Goal: Task Accomplishment & Management: Complete application form

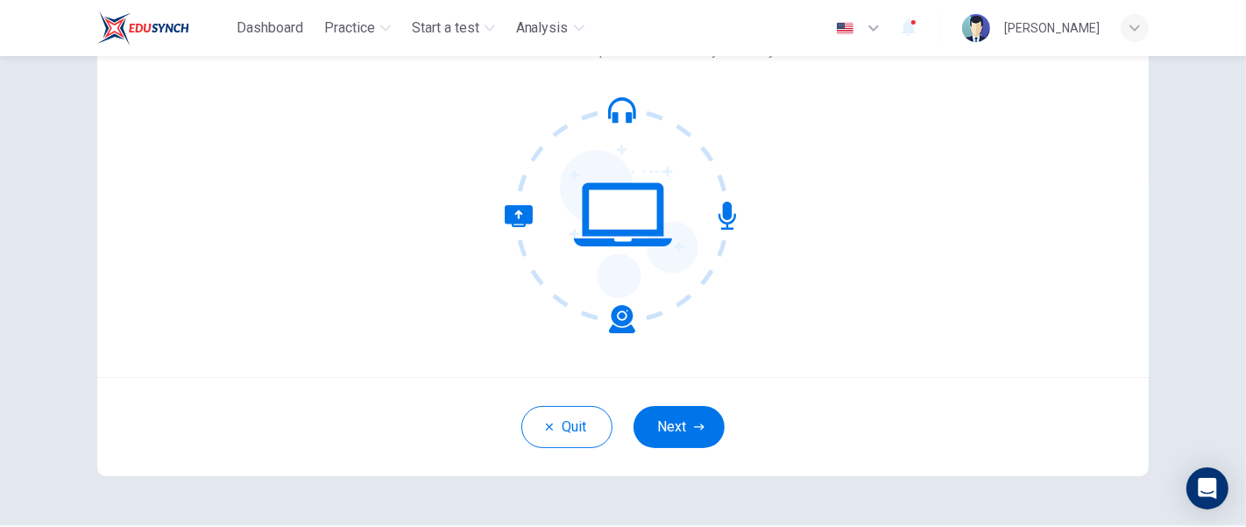
scroll to position [176, 0]
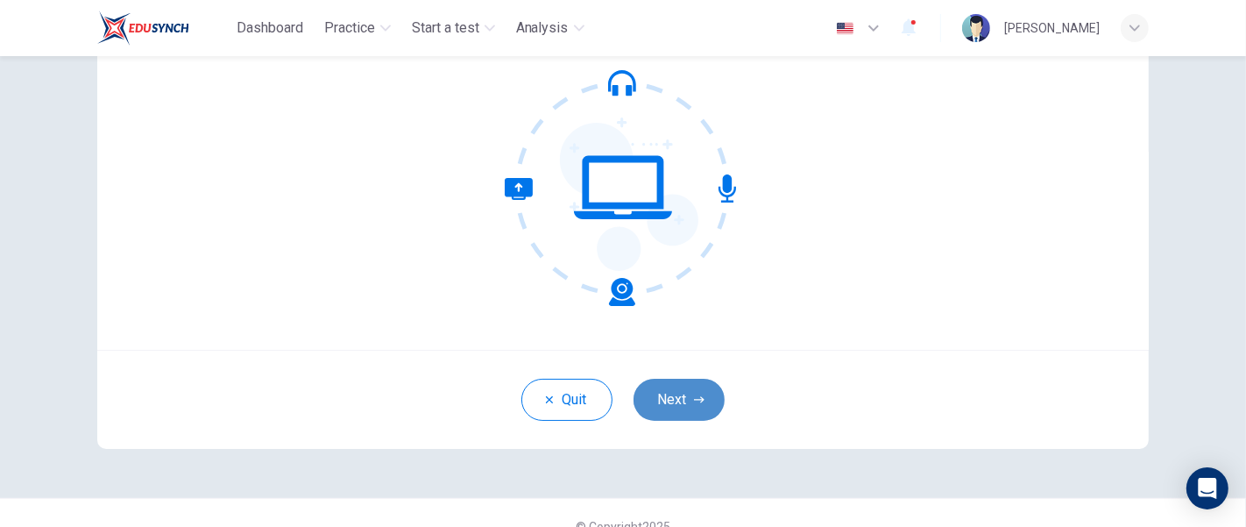
click at [668, 383] on button "Next" at bounding box center [679, 400] width 91 height 42
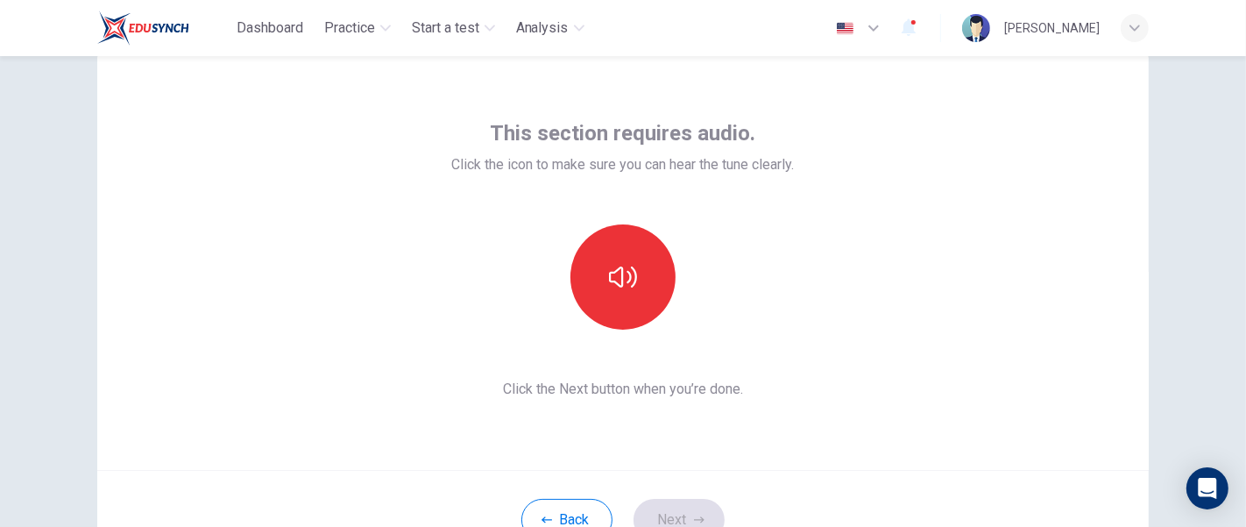
scroll to position [4, 0]
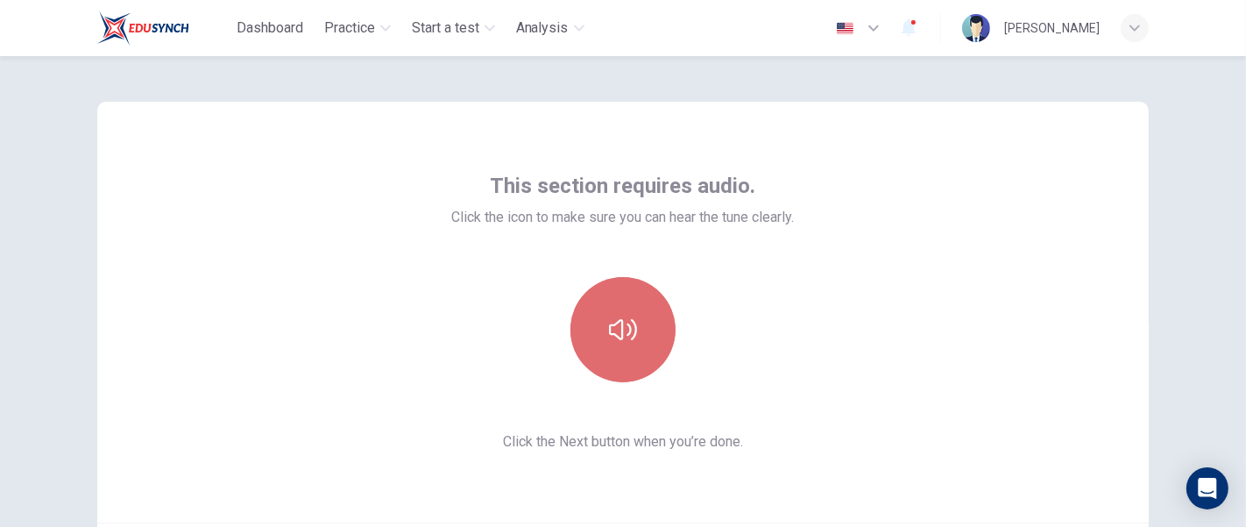
click at [628, 309] on button "button" at bounding box center [623, 329] width 105 height 105
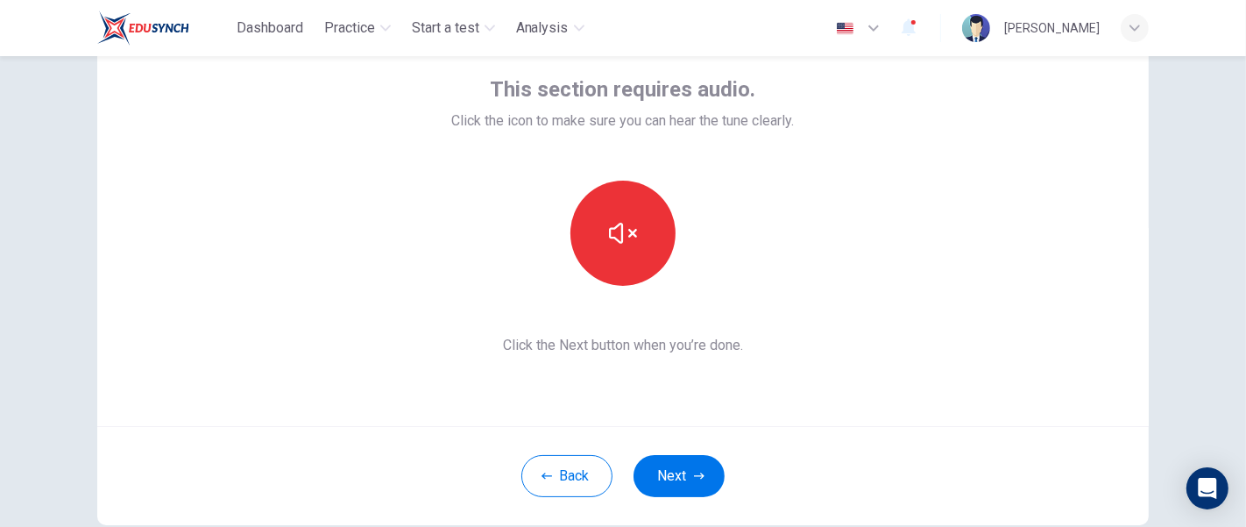
scroll to position [126, 0]
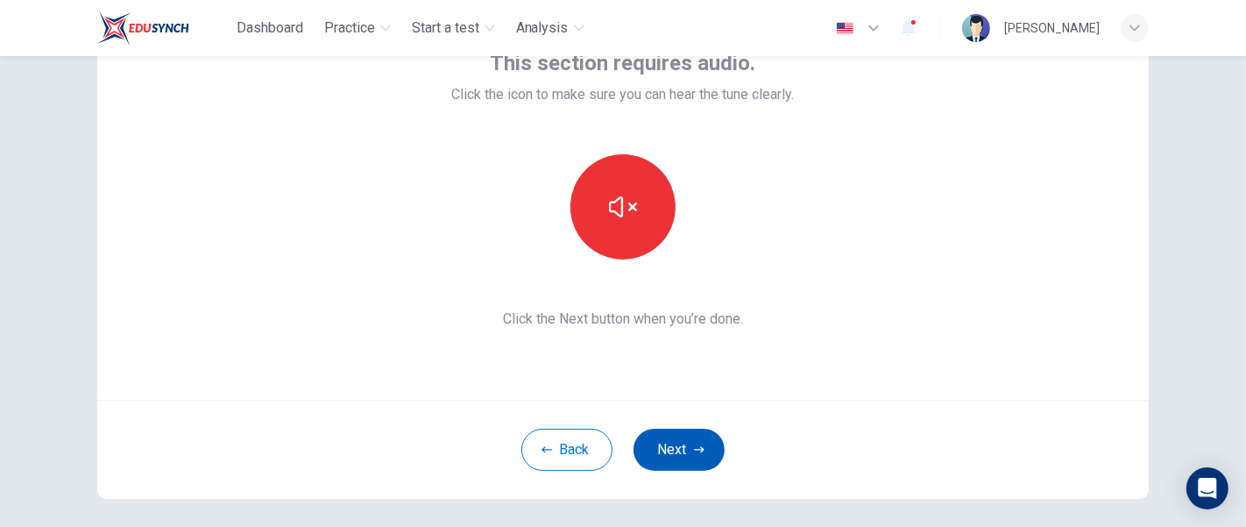
click at [663, 439] on button "Next" at bounding box center [679, 450] width 91 height 42
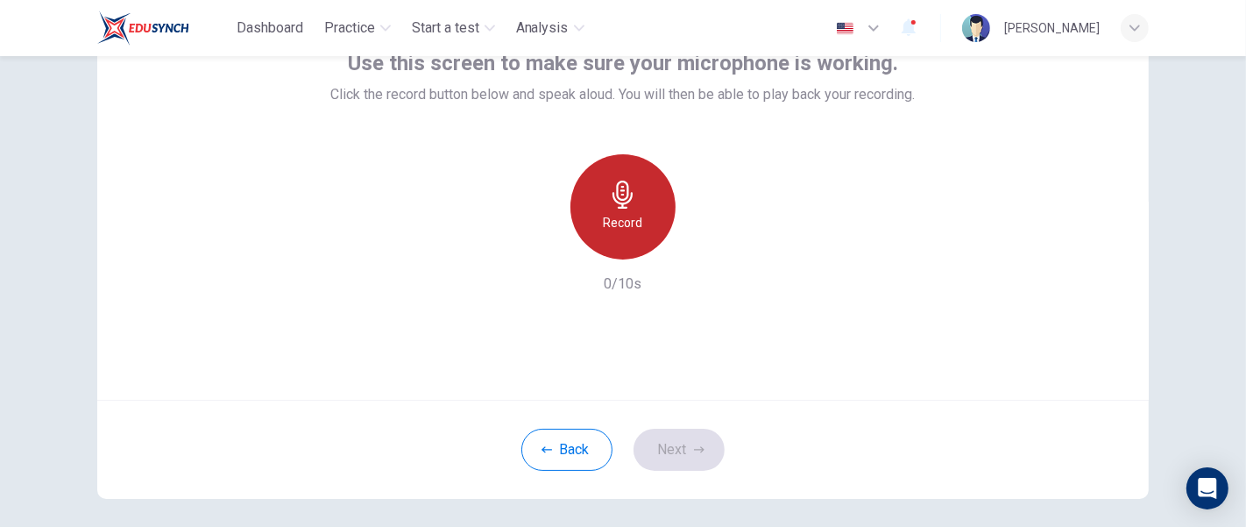
click at [629, 182] on icon "button" at bounding box center [623, 195] width 28 height 28
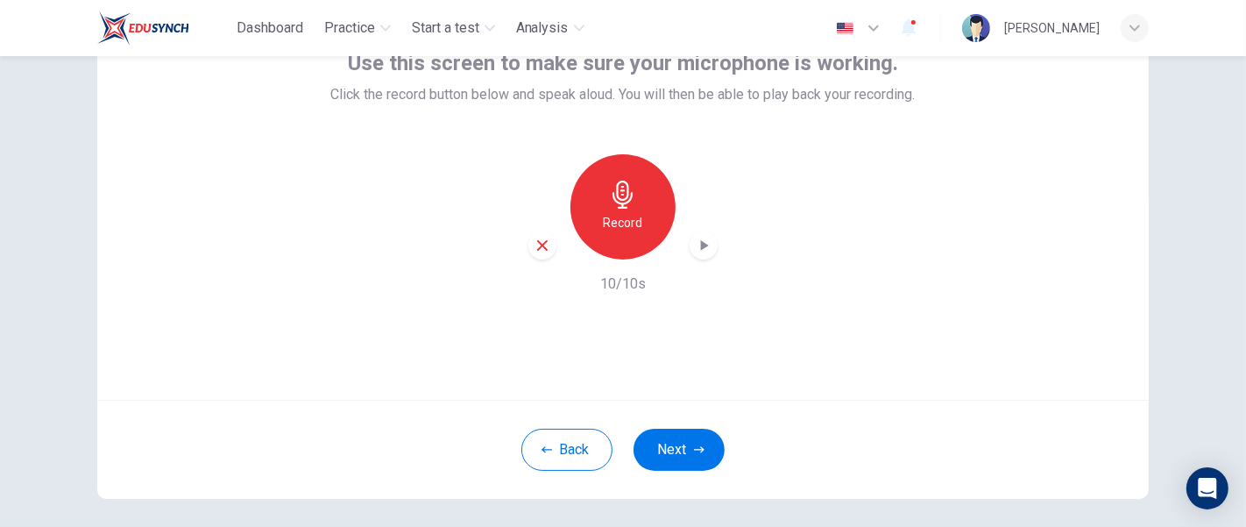
click at [707, 242] on div "button" at bounding box center [704, 245] width 28 height 28
click at [545, 239] on icon "button" at bounding box center [543, 246] width 16 height 16
click at [611, 223] on h6 "Record" at bounding box center [623, 222] width 39 height 21
click at [695, 249] on icon "button" at bounding box center [704, 246] width 18 height 18
click at [695, 441] on button "Next" at bounding box center [679, 450] width 91 height 42
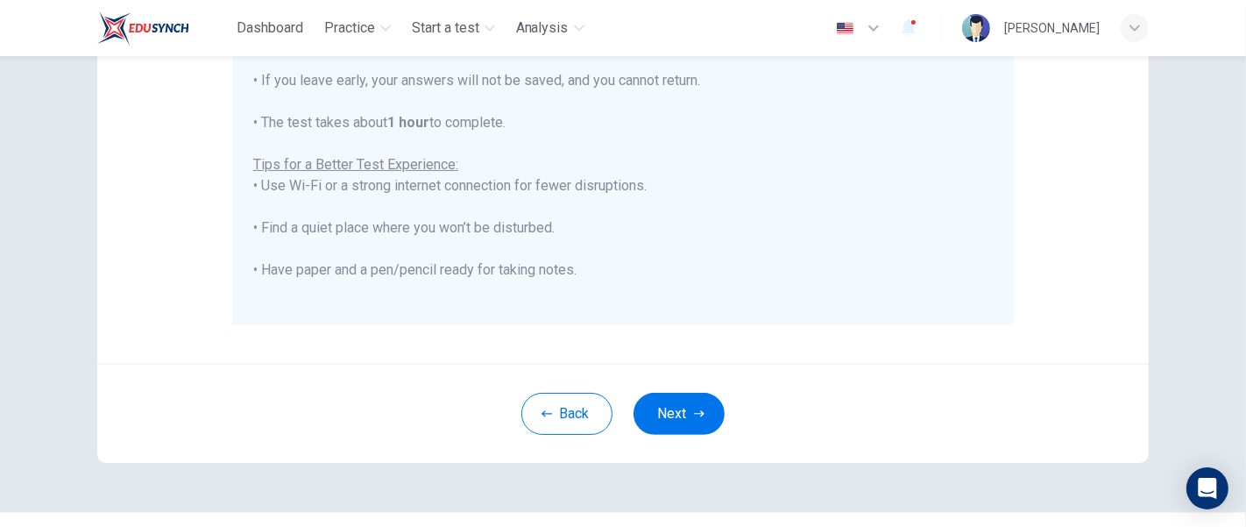
scroll to position [448, 0]
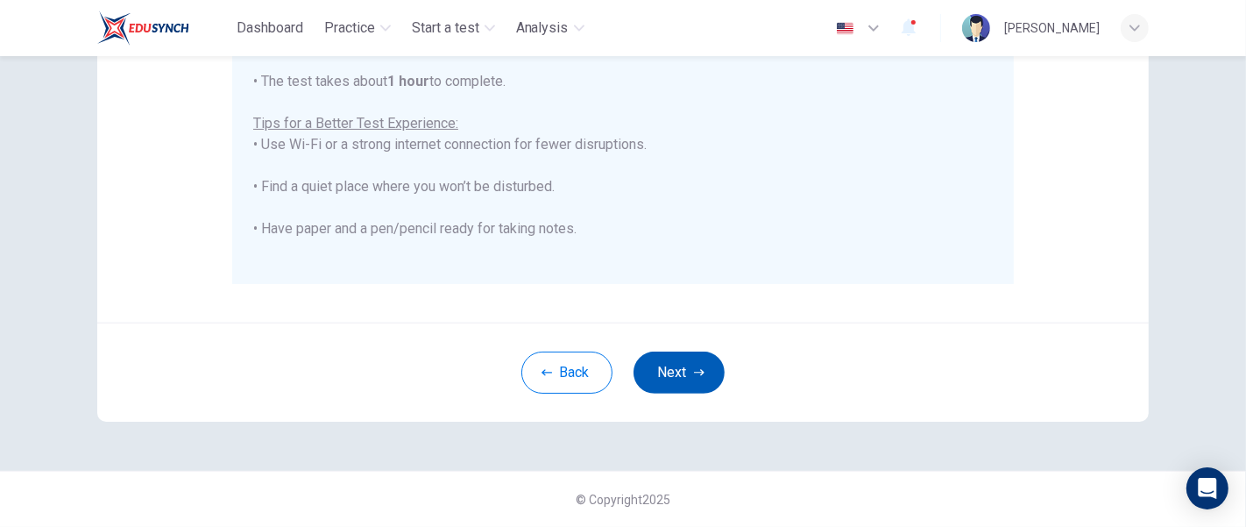
click at [687, 380] on button "Next" at bounding box center [679, 372] width 91 height 42
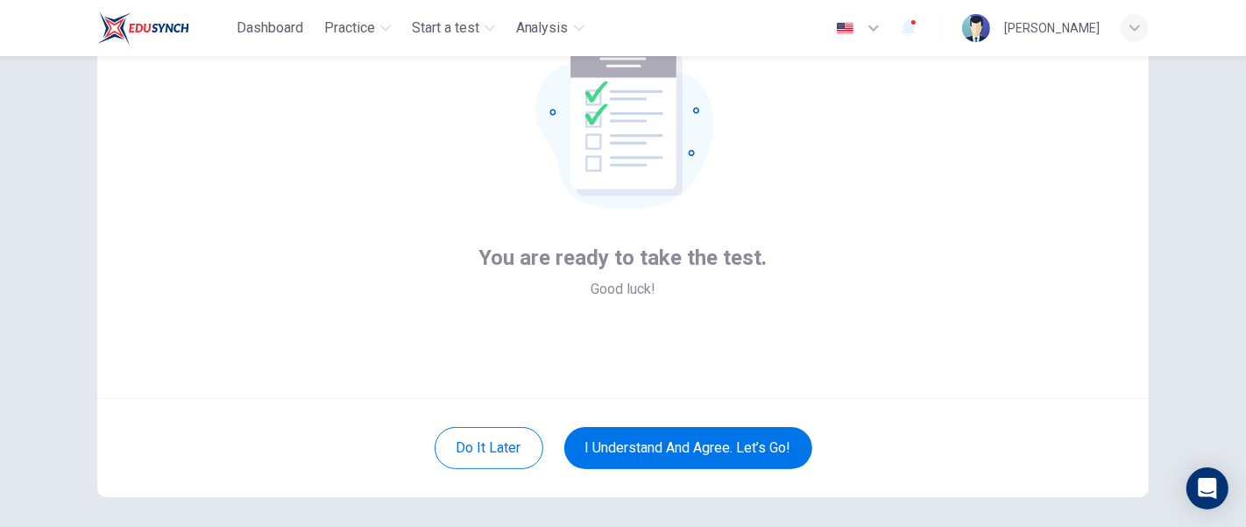
scroll to position [121, 0]
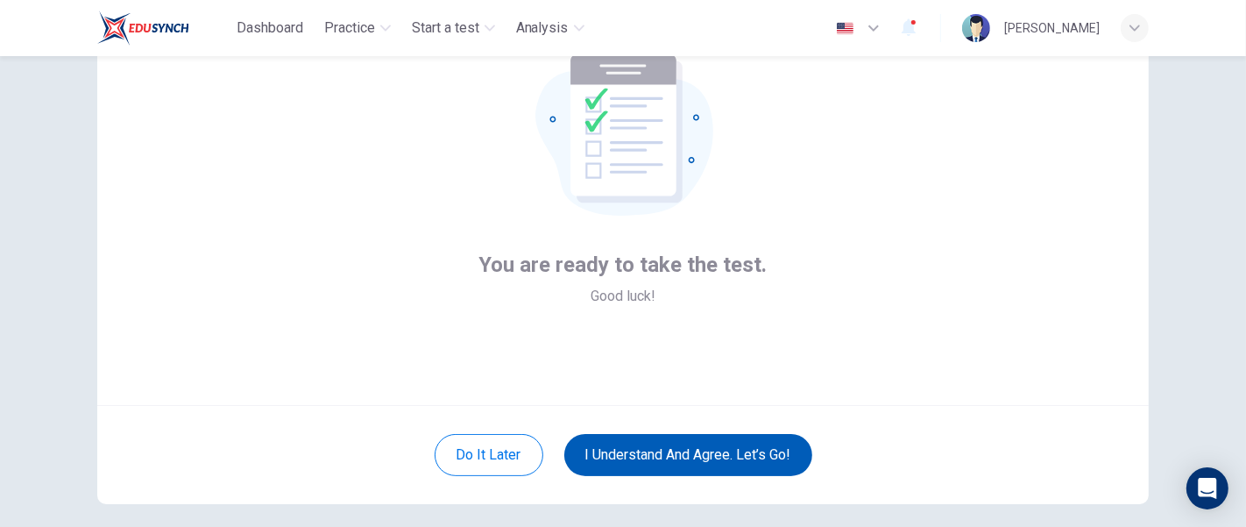
click at [728, 447] on button "I understand and agree. Let’s go!" at bounding box center [688, 455] width 248 height 42
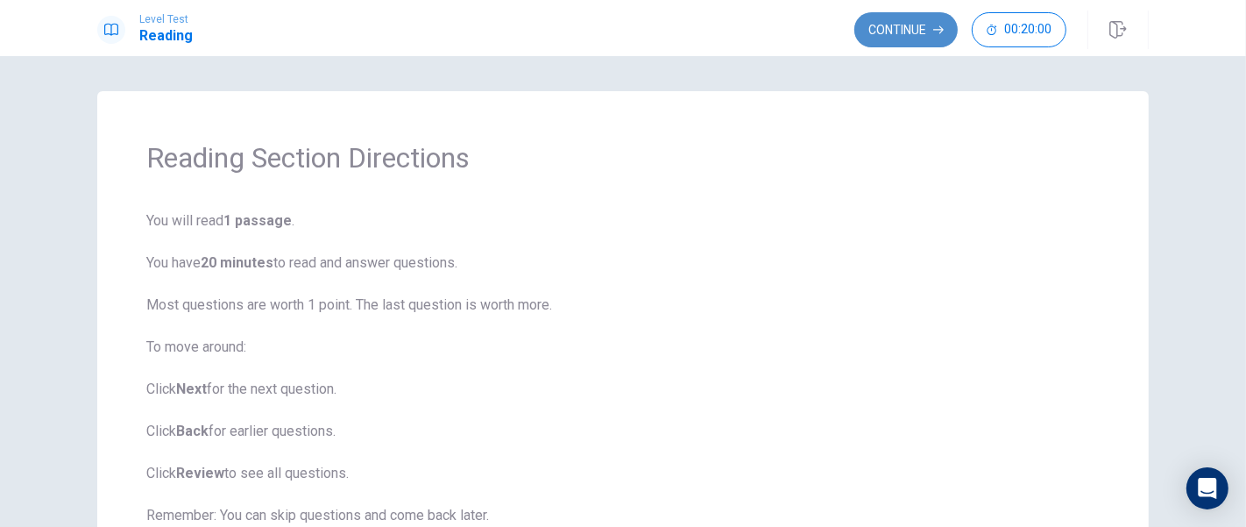
click at [895, 20] on button "Continue" at bounding box center [906, 29] width 103 height 35
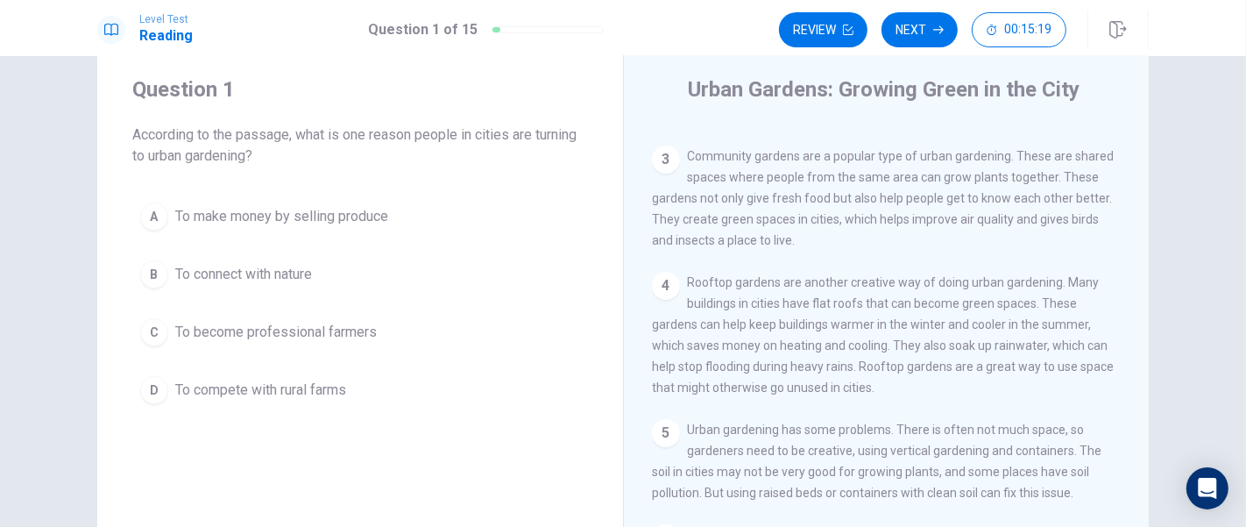
scroll to position [51, 0]
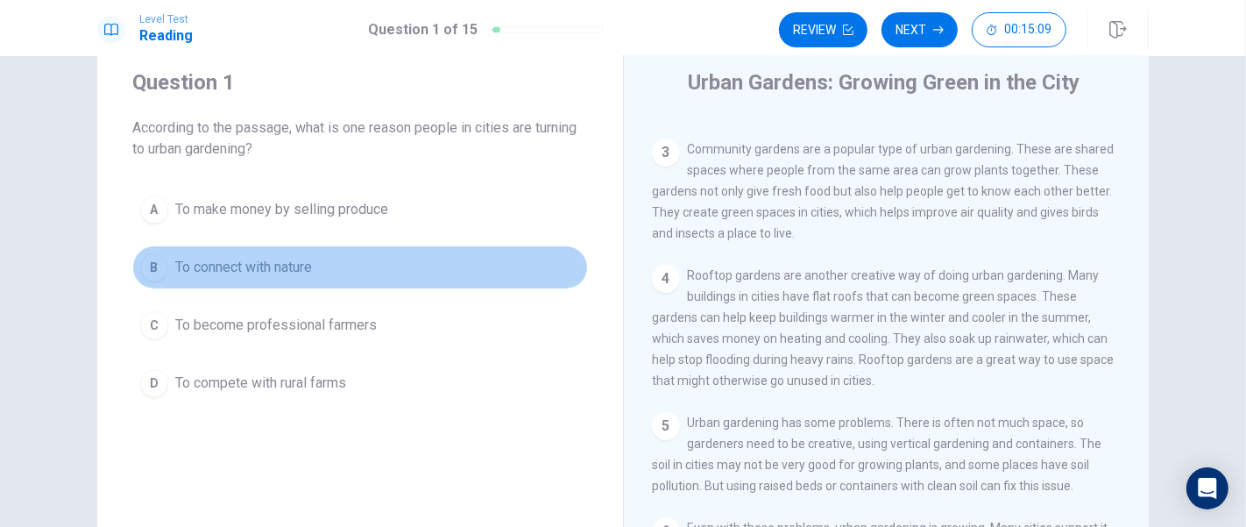
click at [276, 261] on span "To connect with nature" at bounding box center [243, 267] width 137 height 21
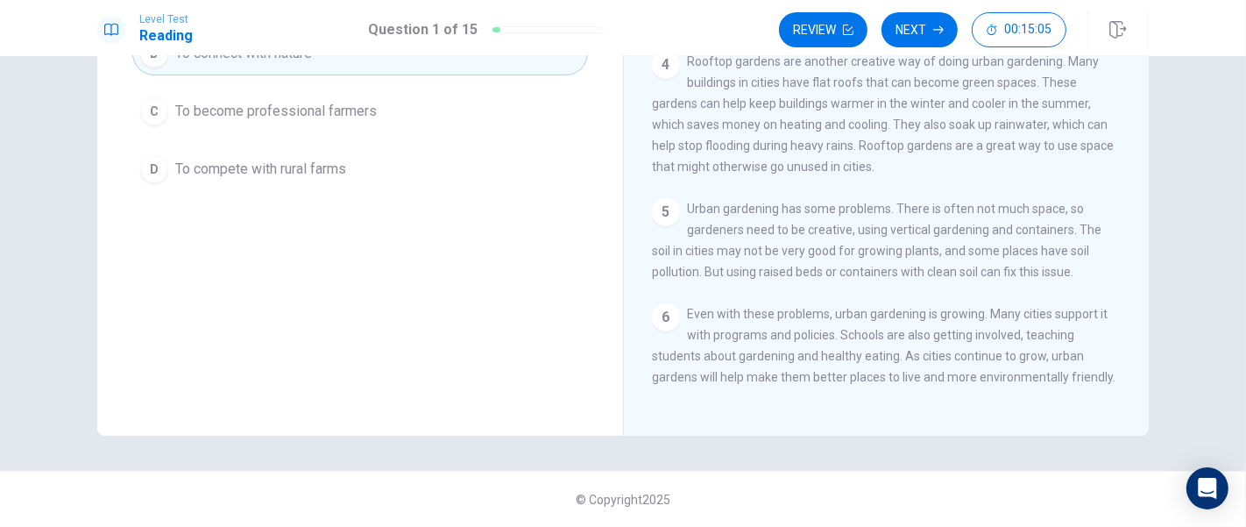
scroll to position [0, 0]
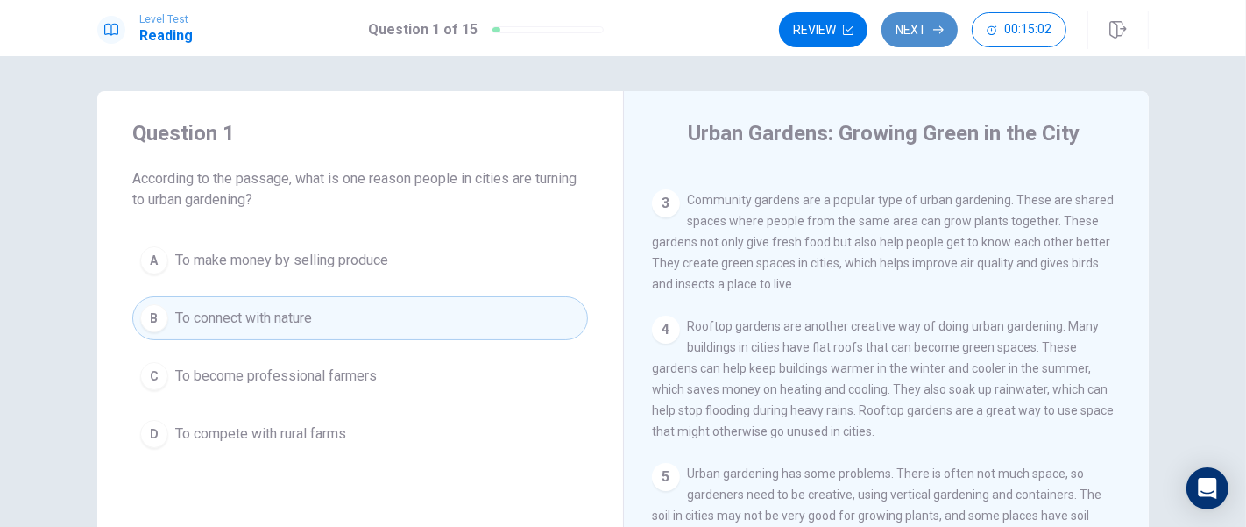
click at [900, 42] on button "Next" at bounding box center [920, 29] width 76 height 35
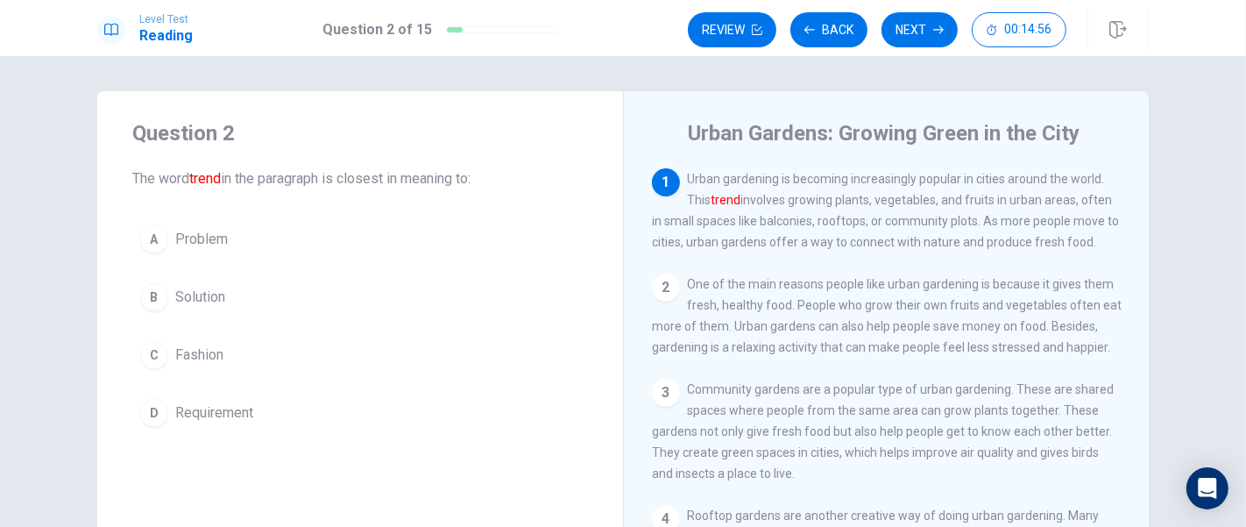
click at [406, 372] on button "C Fashion" at bounding box center [360, 355] width 456 height 44
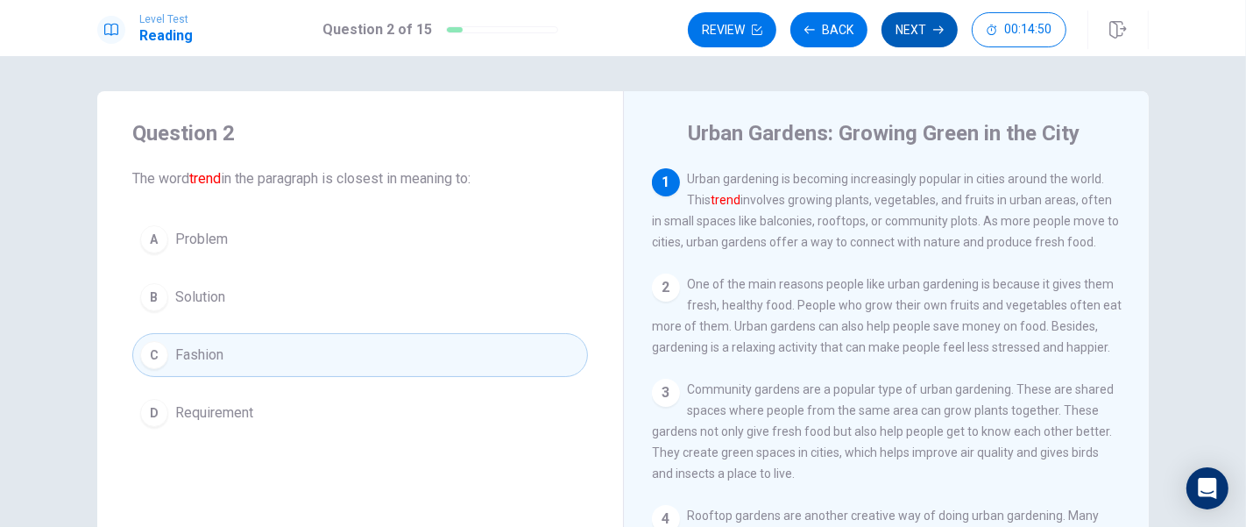
click at [901, 40] on button "Next" at bounding box center [920, 29] width 76 height 35
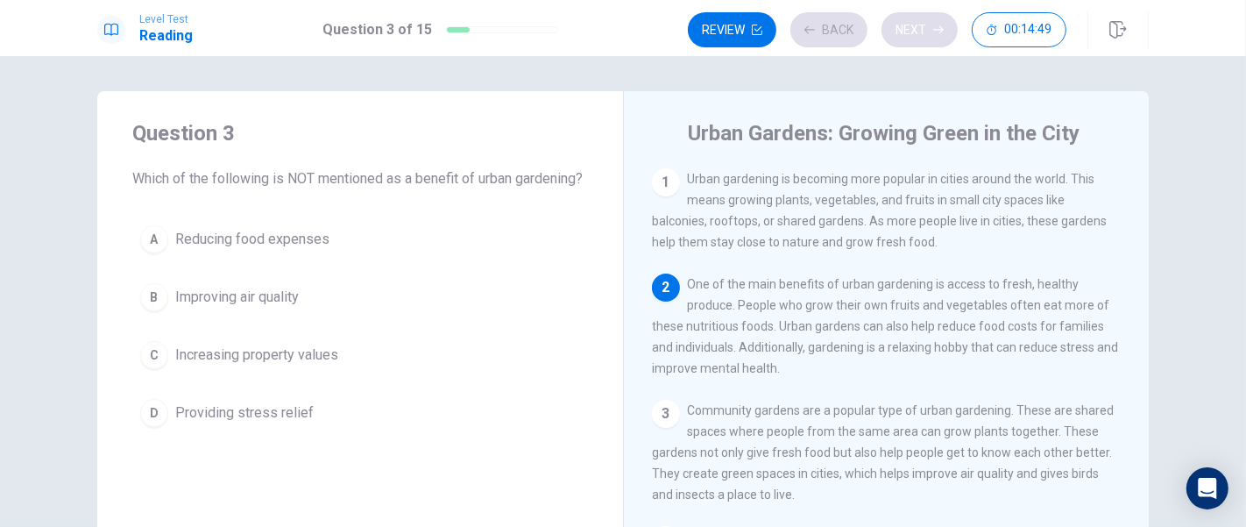
scroll to position [105, 0]
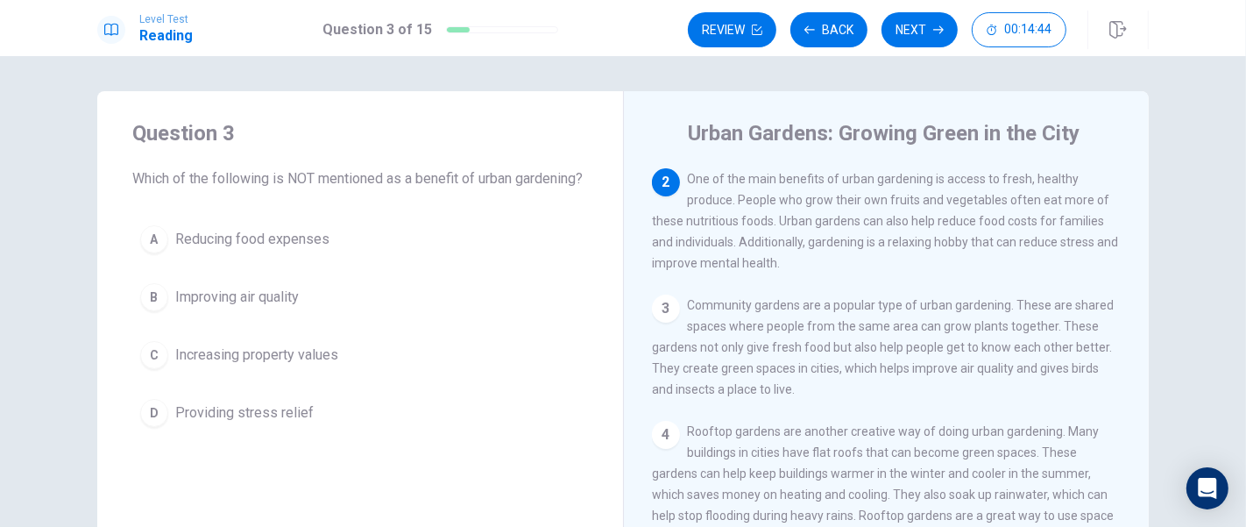
click at [336, 377] on button "C Increasing property values" at bounding box center [360, 355] width 456 height 44
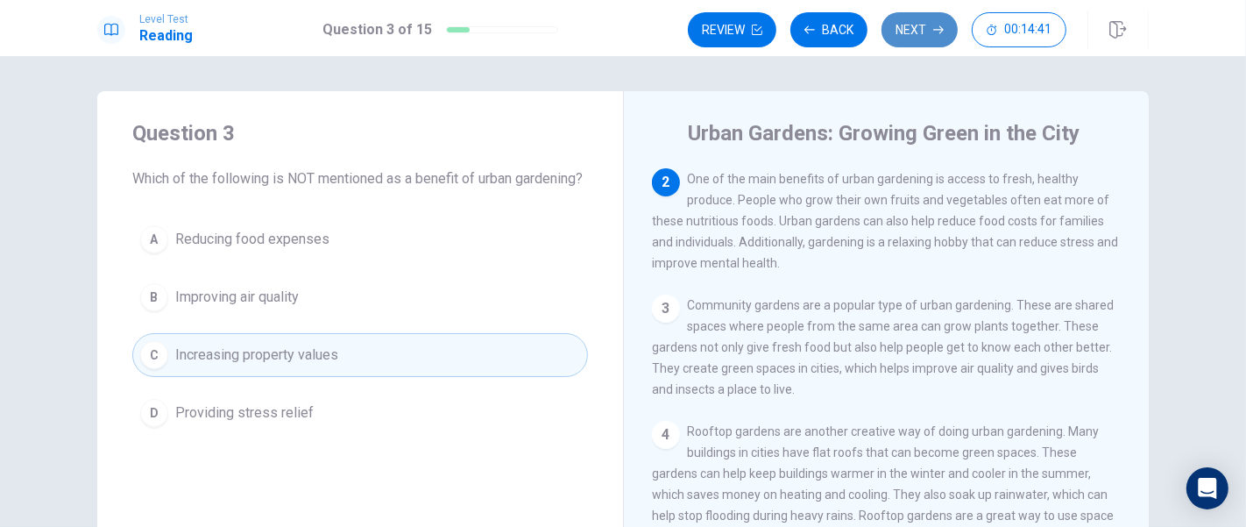
click at [917, 37] on button "Next" at bounding box center [920, 29] width 76 height 35
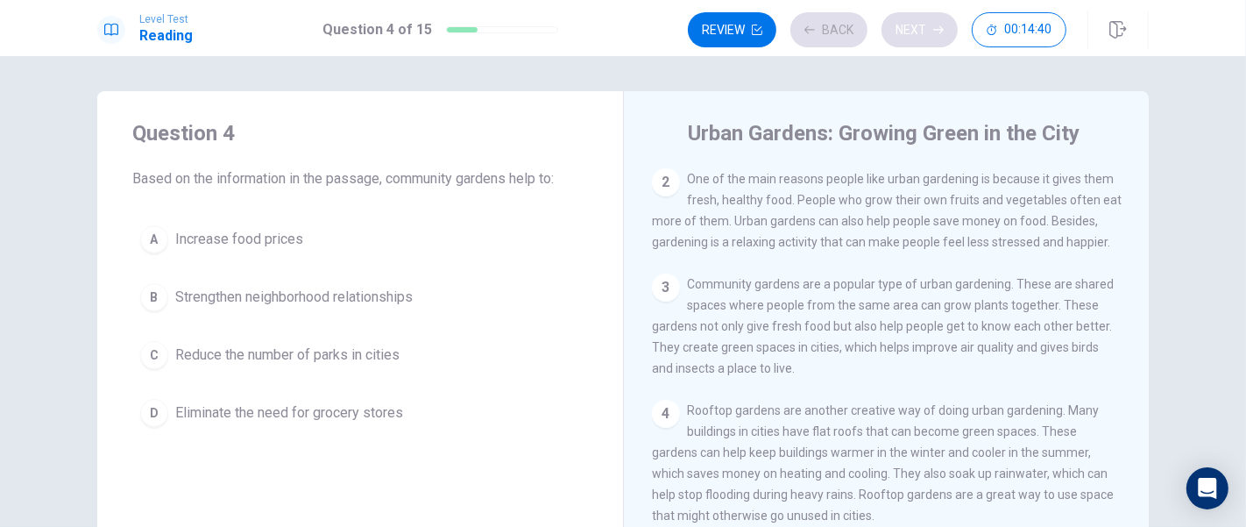
scroll to position [0, 0]
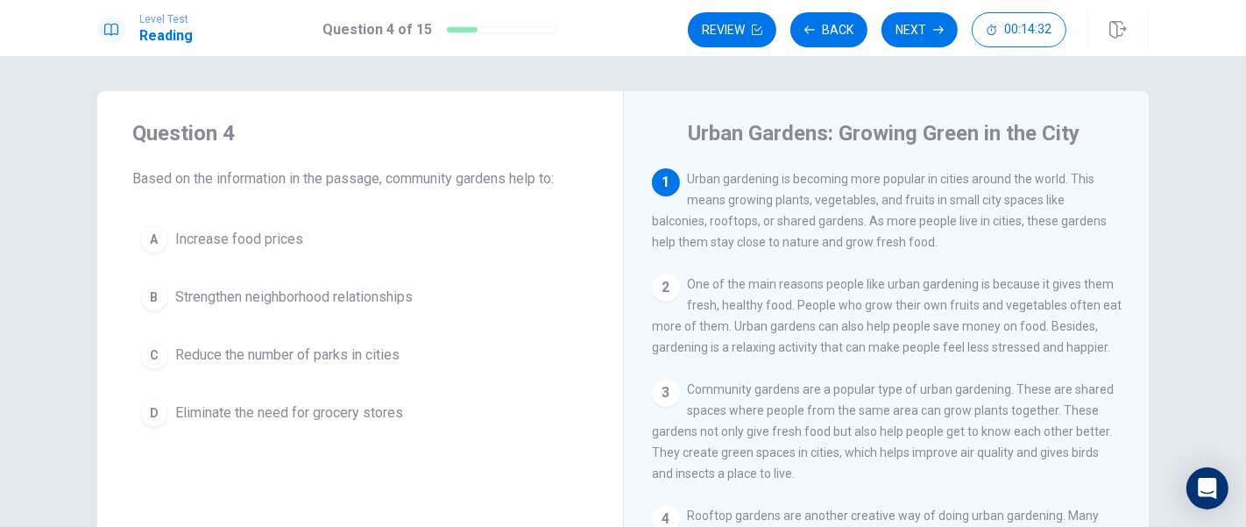
click at [440, 299] on button "B Strengthen neighborhood relationships" at bounding box center [360, 297] width 456 height 44
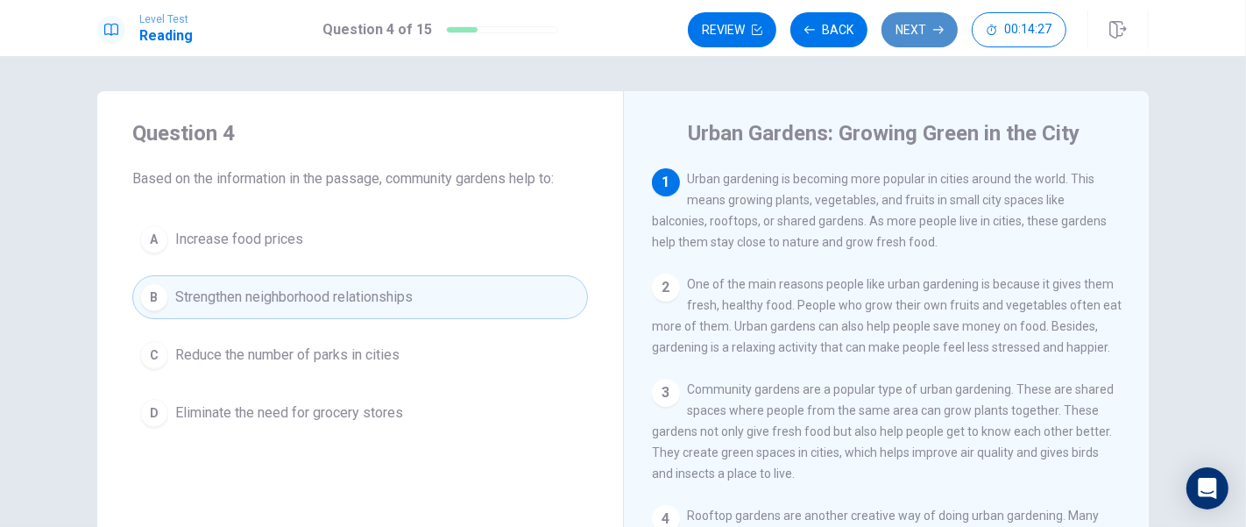
click at [901, 39] on button "Next" at bounding box center [920, 29] width 76 height 35
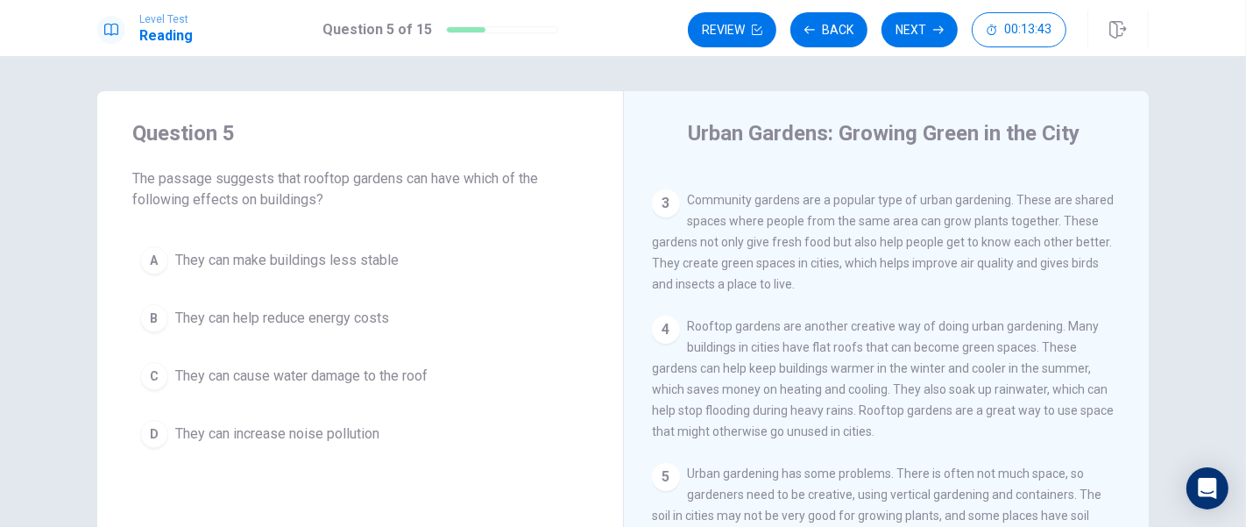
click at [375, 323] on span "They can help reduce energy costs" at bounding box center [282, 318] width 214 height 21
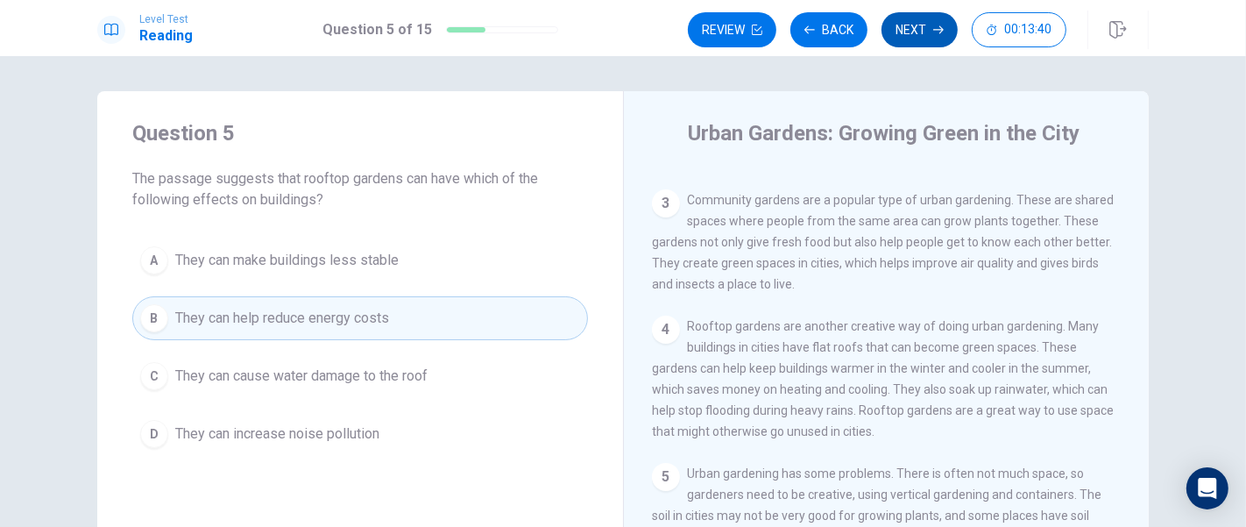
click at [905, 26] on button "Next" at bounding box center [920, 29] width 76 height 35
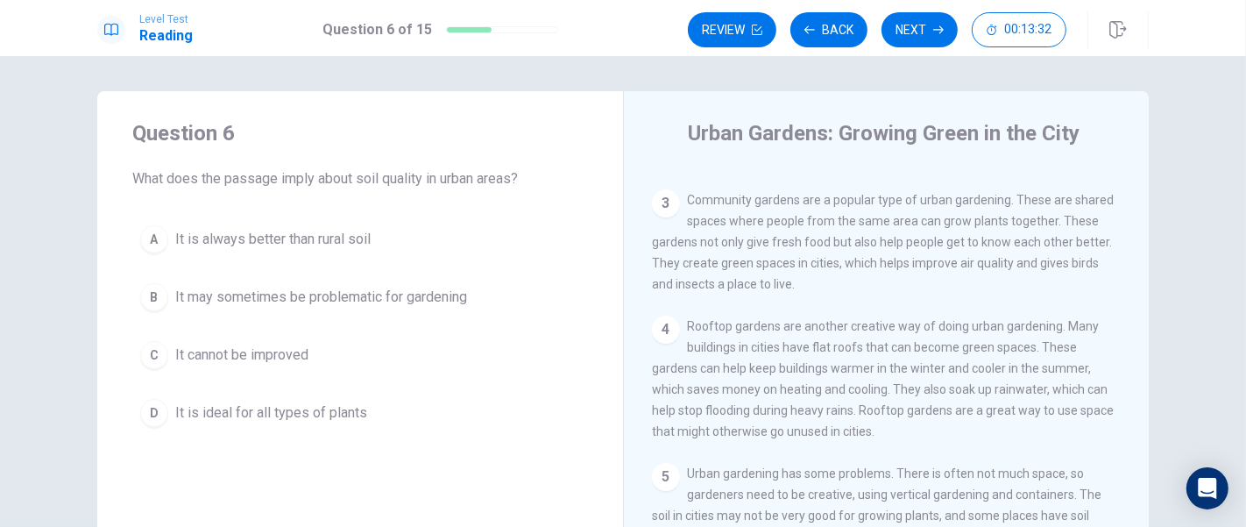
click at [485, 295] on button "B It may sometimes be problematic for gardening" at bounding box center [360, 297] width 456 height 44
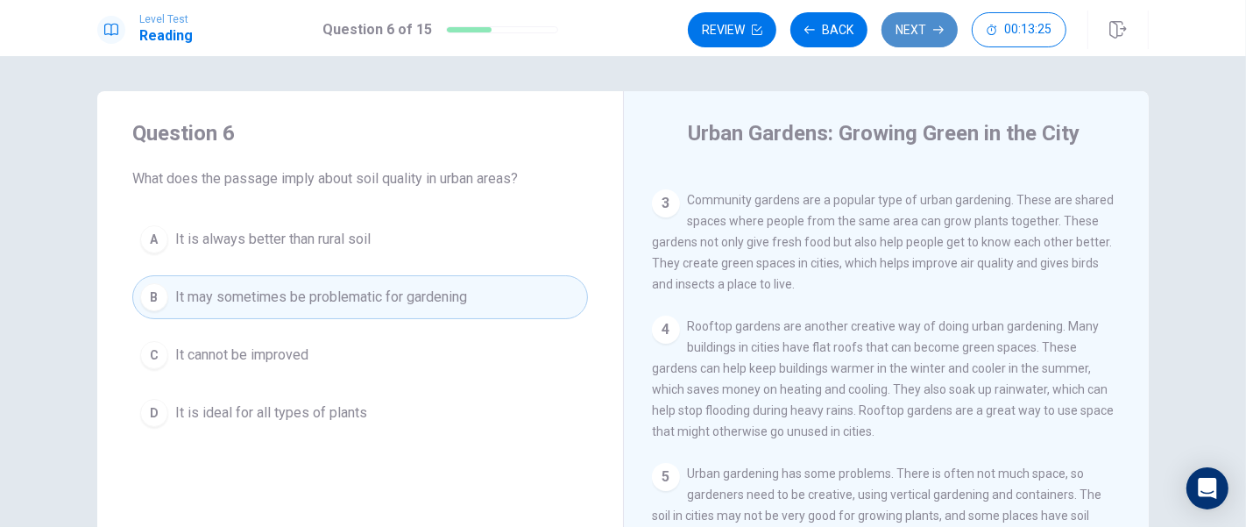
click at [905, 35] on button "Next" at bounding box center [920, 29] width 76 height 35
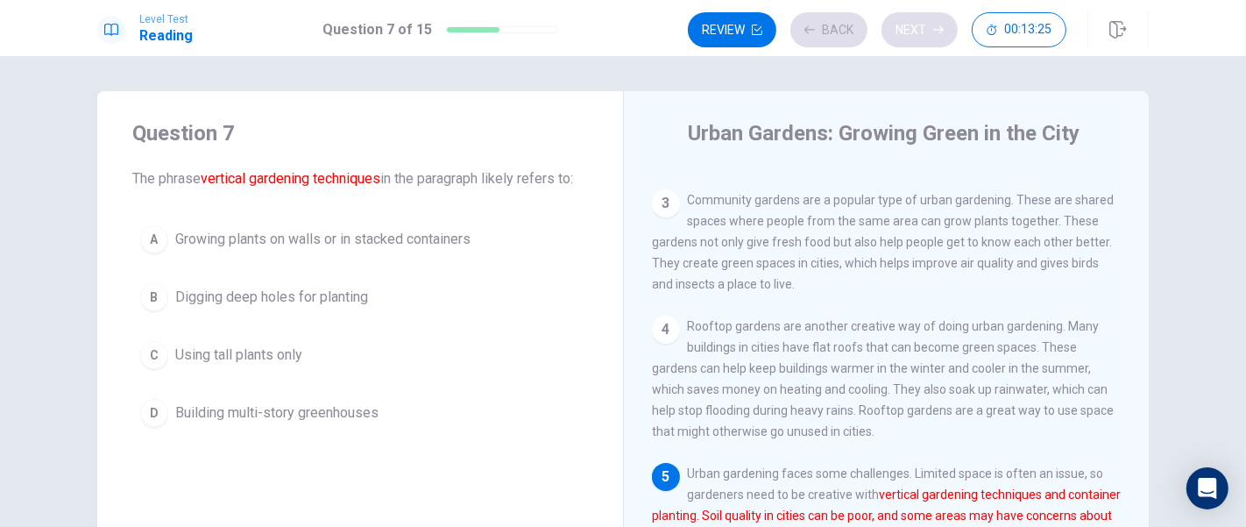
scroll to position [210, 0]
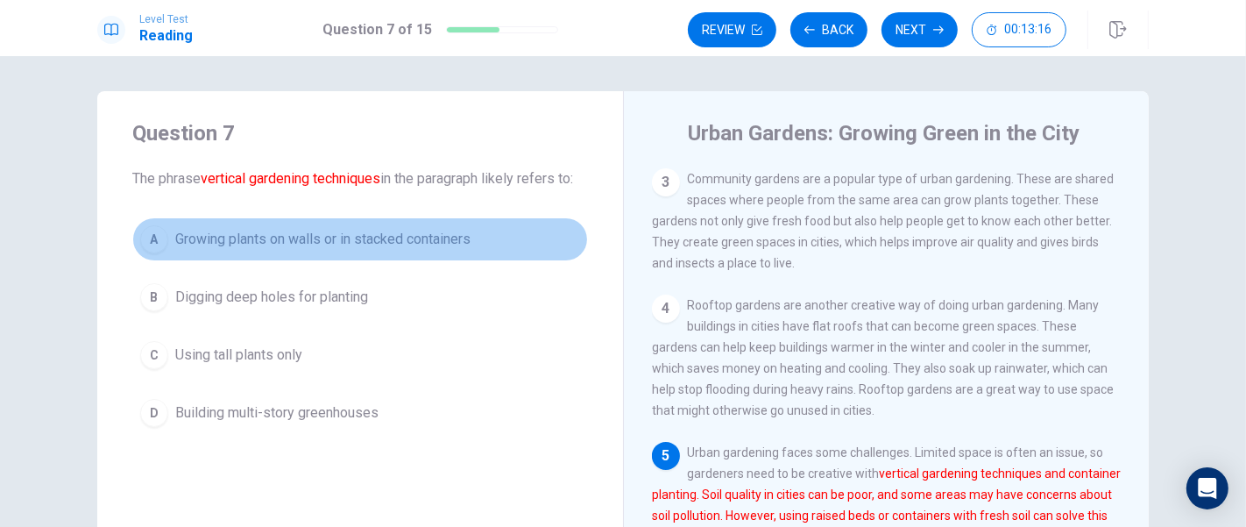
click at [470, 234] on span "Growing plants on walls or in stacked containers" at bounding box center [322, 239] width 295 height 21
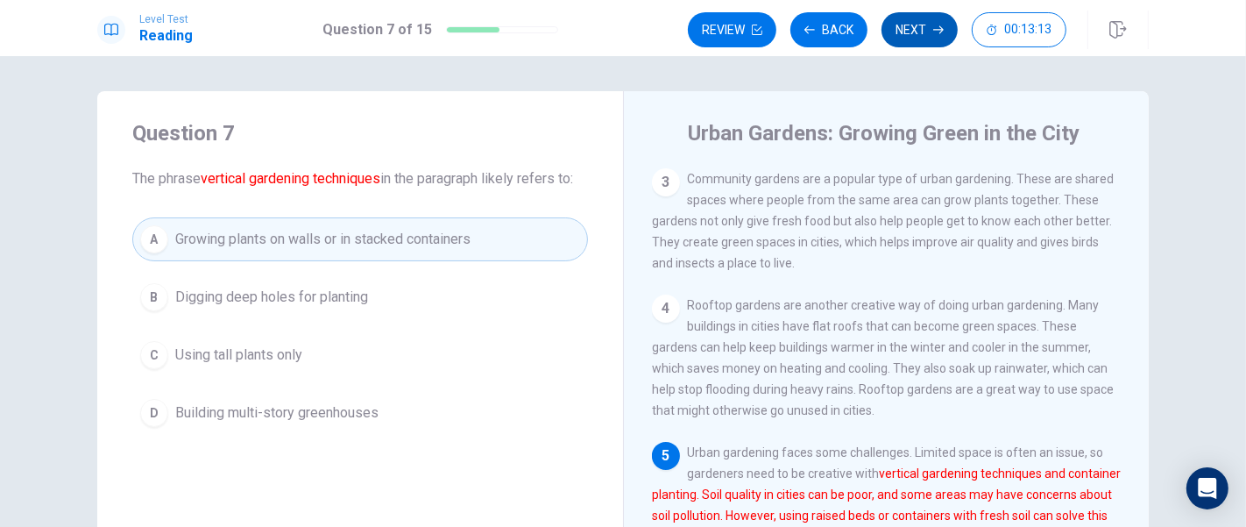
click at [906, 37] on button "Next" at bounding box center [920, 29] width 76 height 35
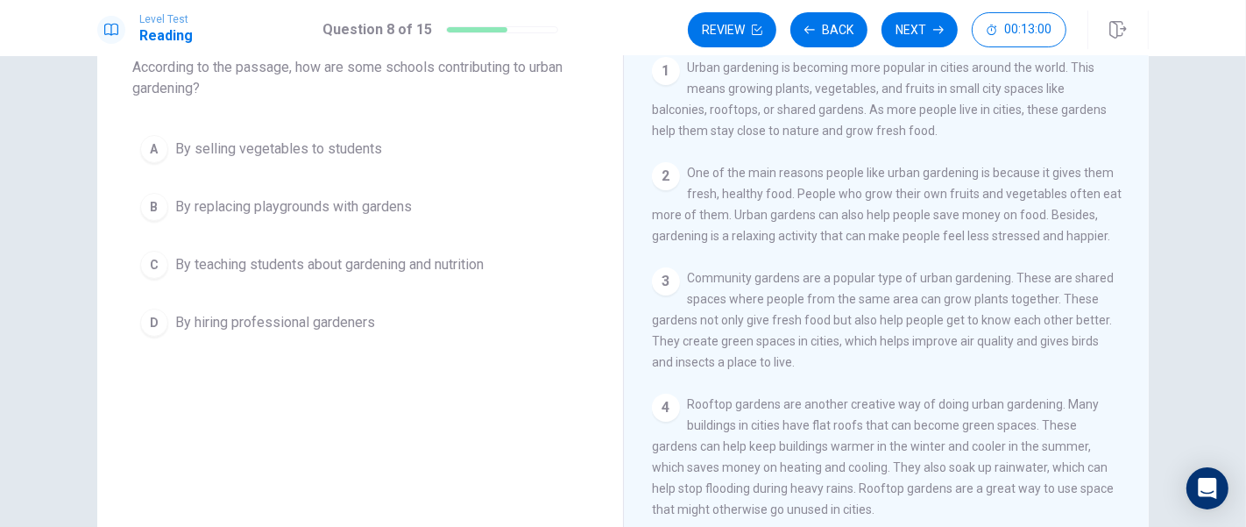
scroll to position [110, 0]
click at [466, 275] on span "By teaching students about gardening and nutrition" at bounding box center [329, 265] width 309 height 21
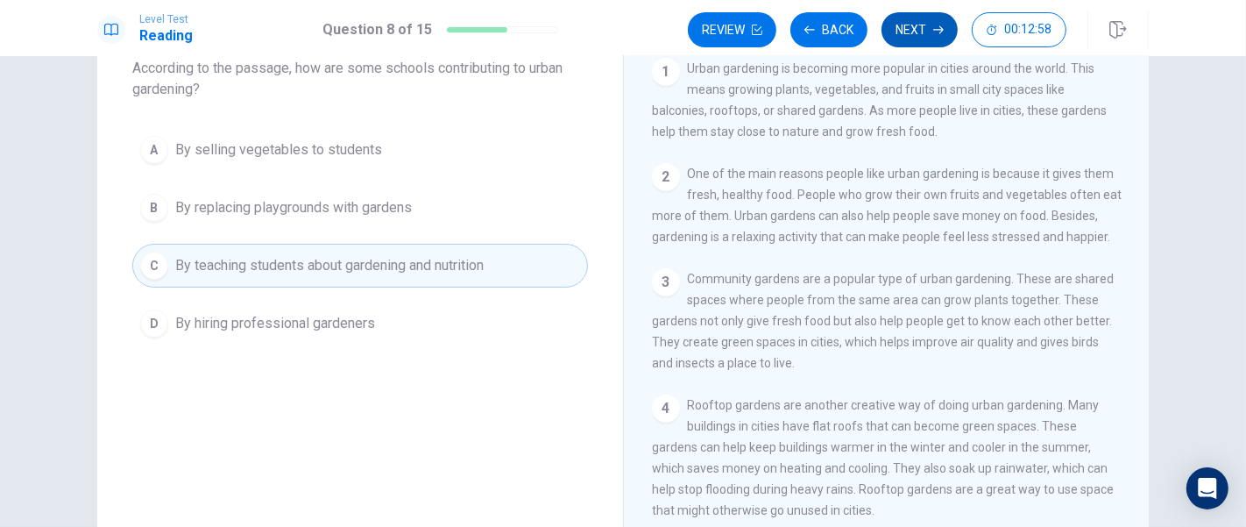
click at [933, 36] on button "Next" at bounding box center [920, 29] width 76 height 35
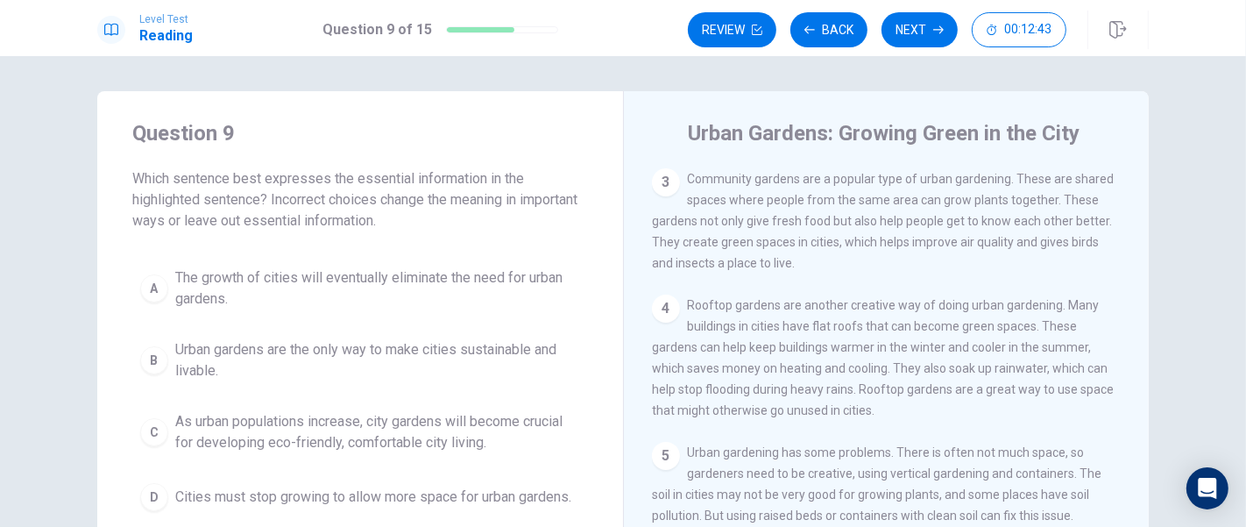
scroll to position [35, 0]
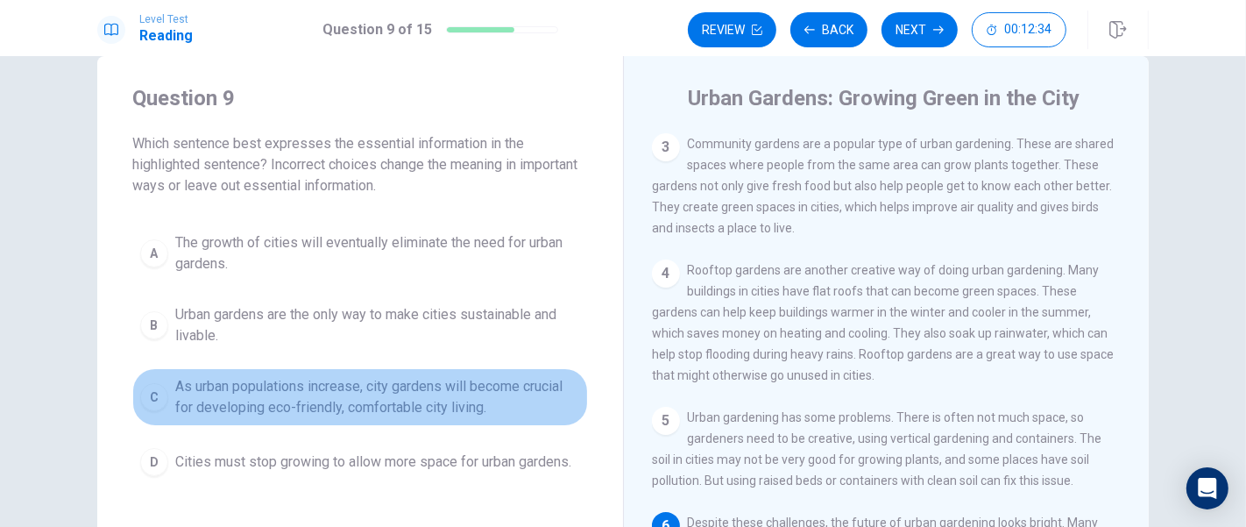
click at [431, 389] on span "As urban populations increase, city gardens will become crucial for developing …" at bounding box center [377, 397] width 405 height 42
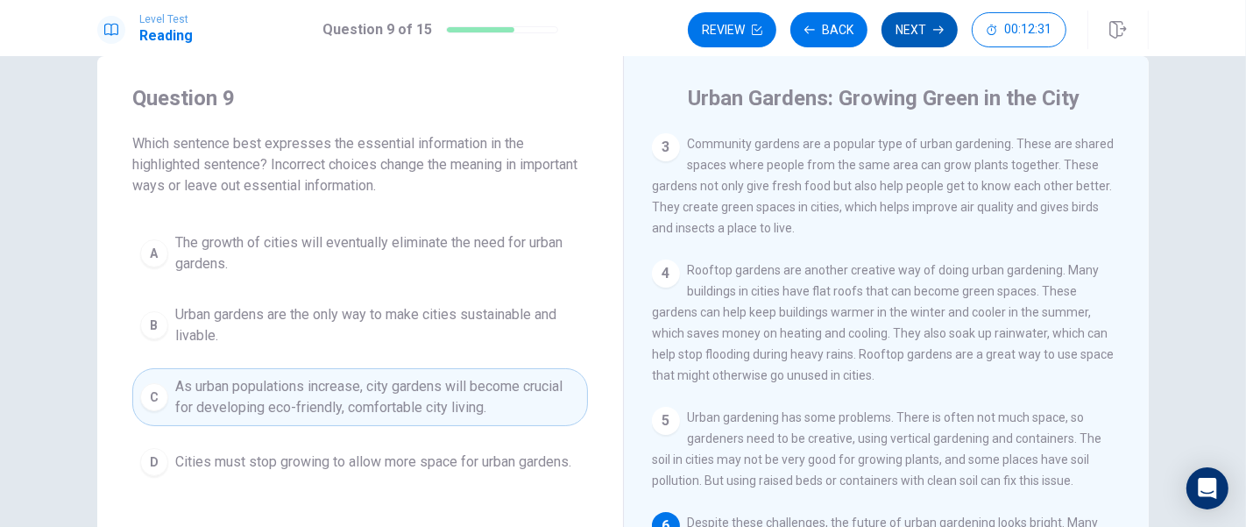
click at [914, 23] on button "Next" at bounding box center [920, 29] width 76 height 35
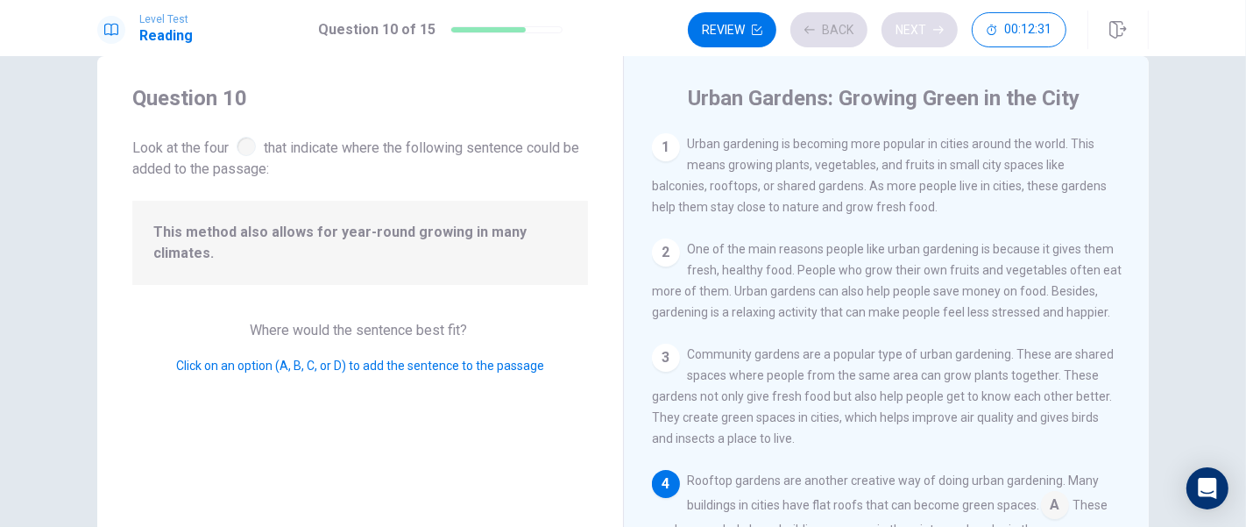
scroll to position [161, 0]
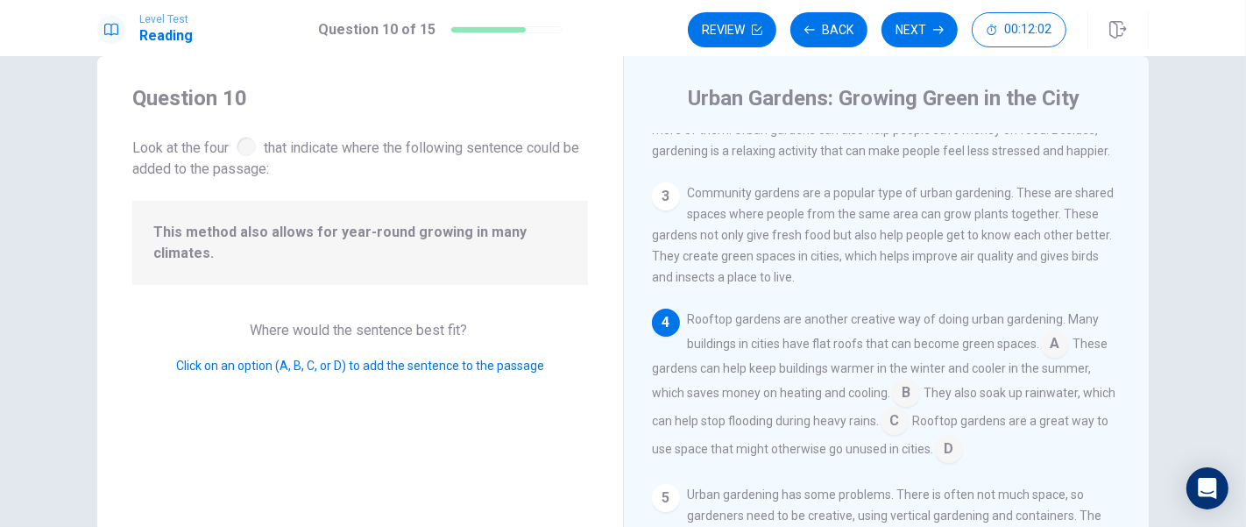
click at [905, 387] on input at bounding box center [906, 394] width 28 height 28
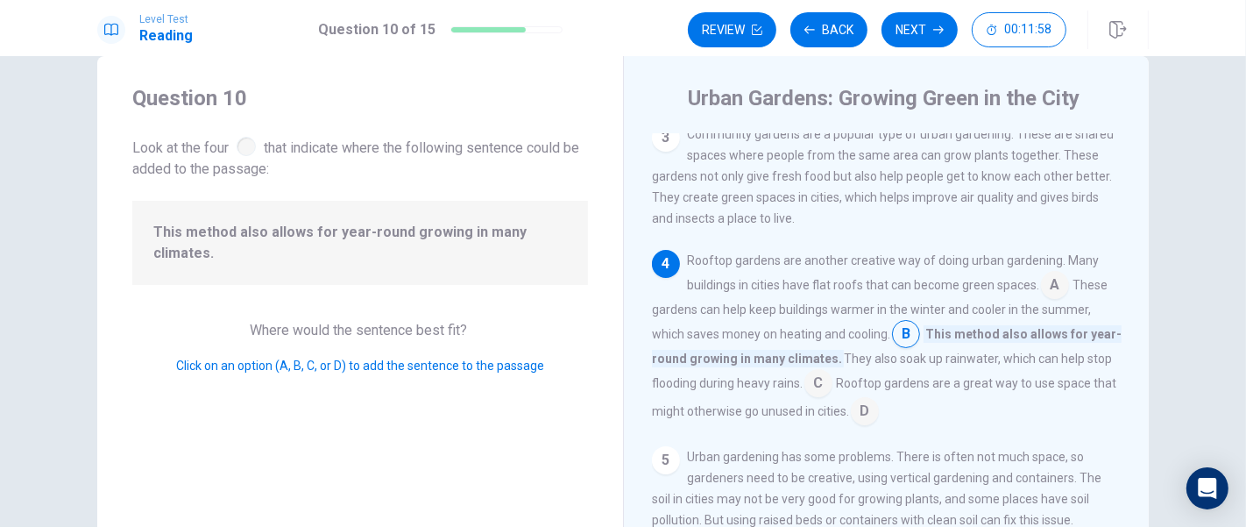
scroll to position [238, 0]
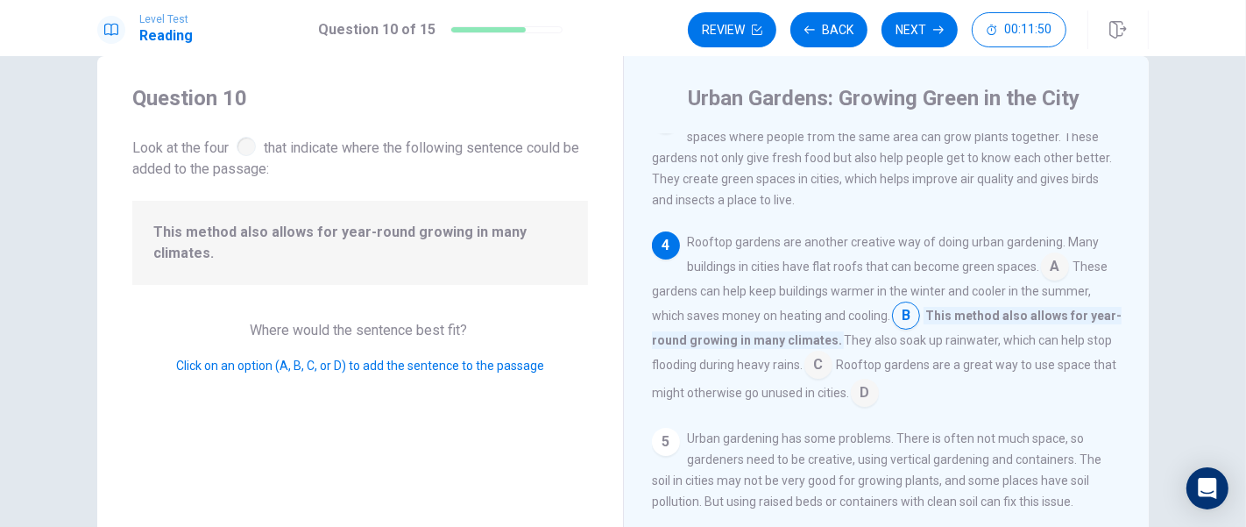
click at [1041, 258] on input at bounding box center [1055, 268] width 28 height 28
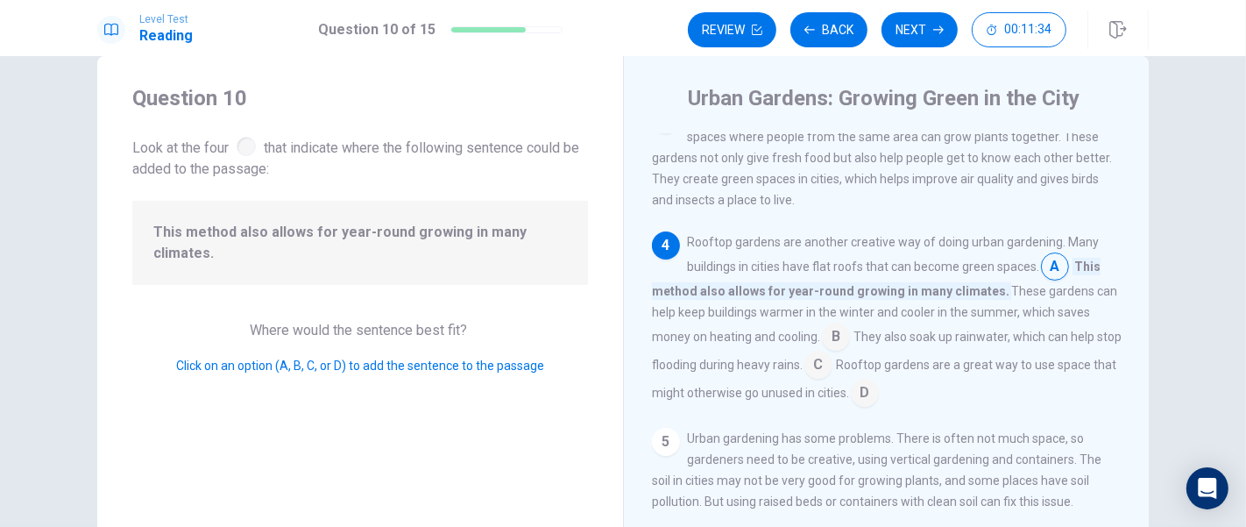
click at [822, 330] on input at bounding box center [836, 338] width 28 height 28
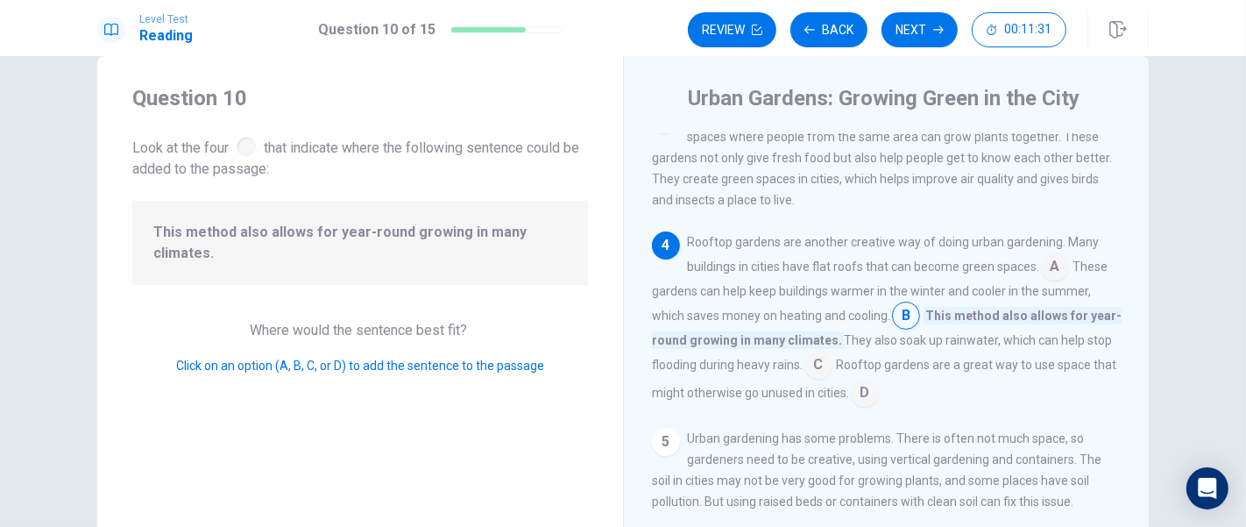
click at [1061, 266] on input at bounding box center [1055, 268] width 28 height 28
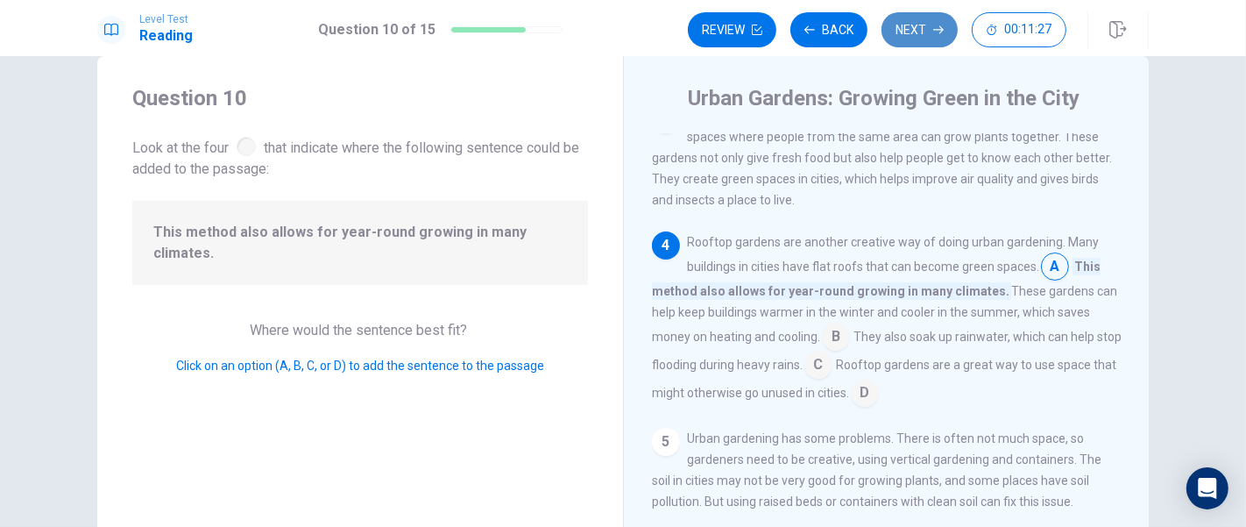
click at [909, 25] on button "Next" at bounding box center [920, 29] width 76 height 35
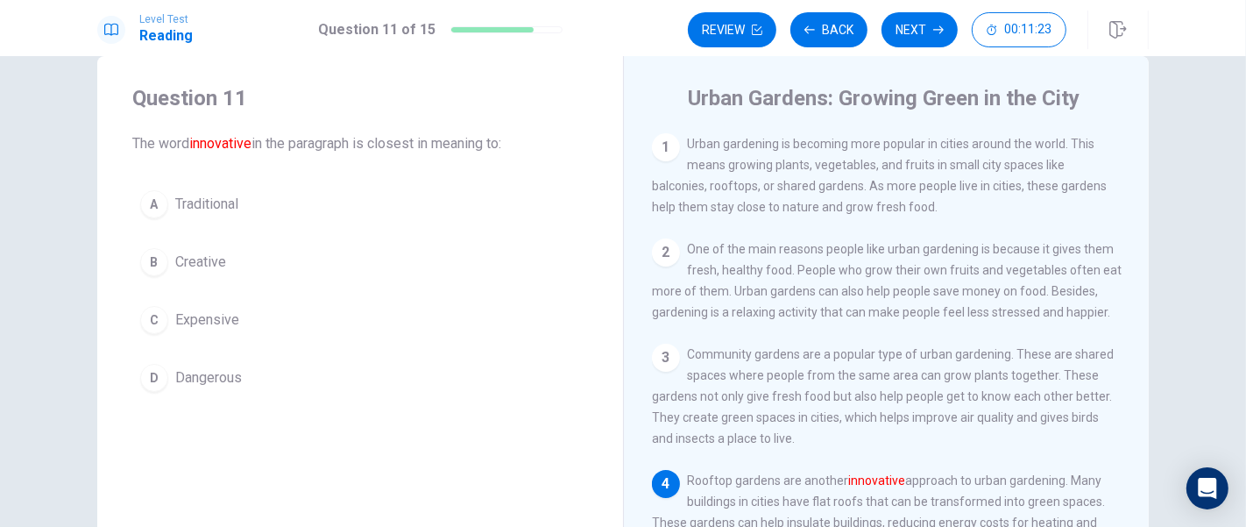
click at [199, 258] on span "Creative" at bounding box center [200, 262] width 51 height 21
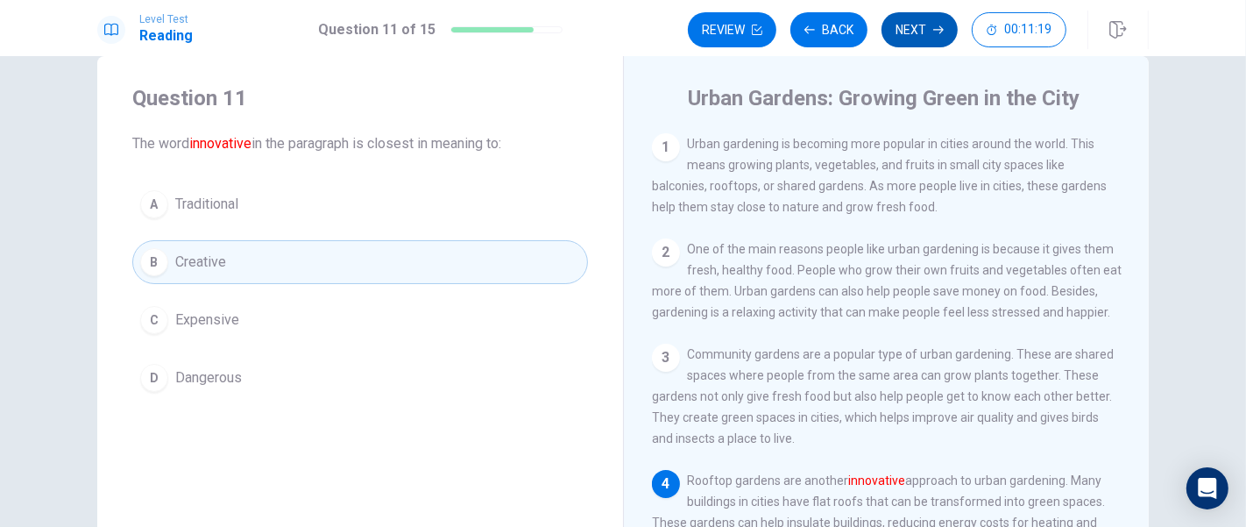
click at [926, 32] on button "Next" at bounding box center [920, 29] width 76 height 35
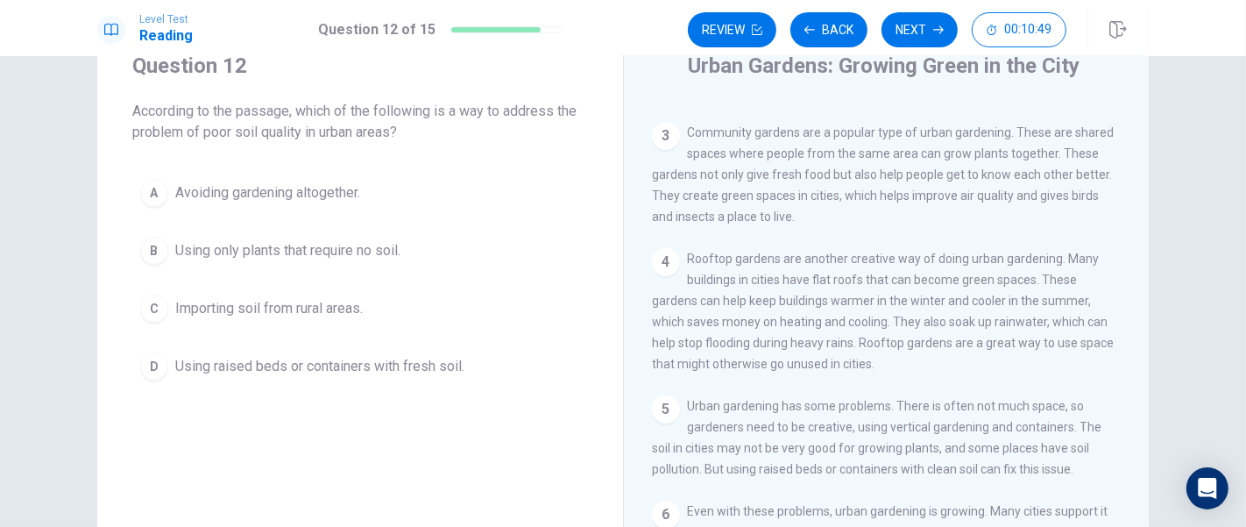
scroll to position [74, 0]
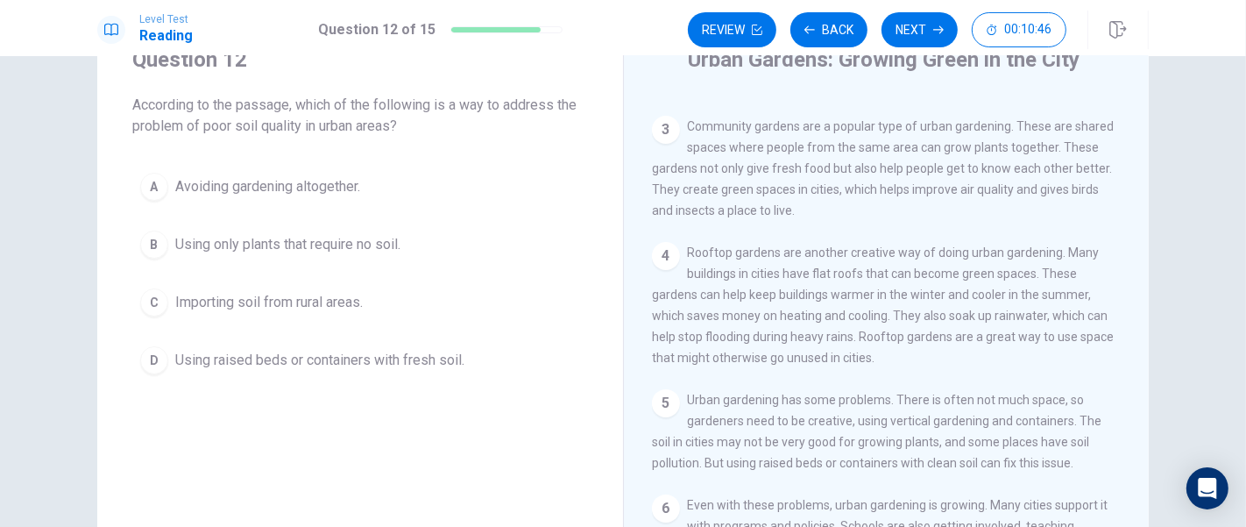
click at [344, 362] on span "Using raised beds or containers with fresh soil." at bounding box center [319, 360] width 289 height 21
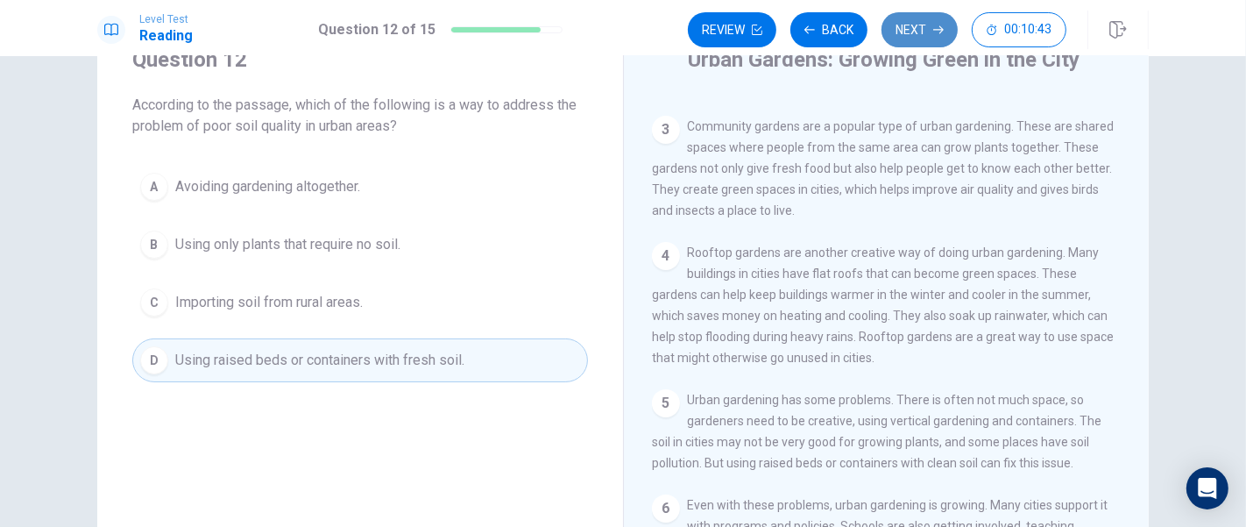
click at [932, 21] on button "Next" at bounding box center [920, 29] width 76 height 35
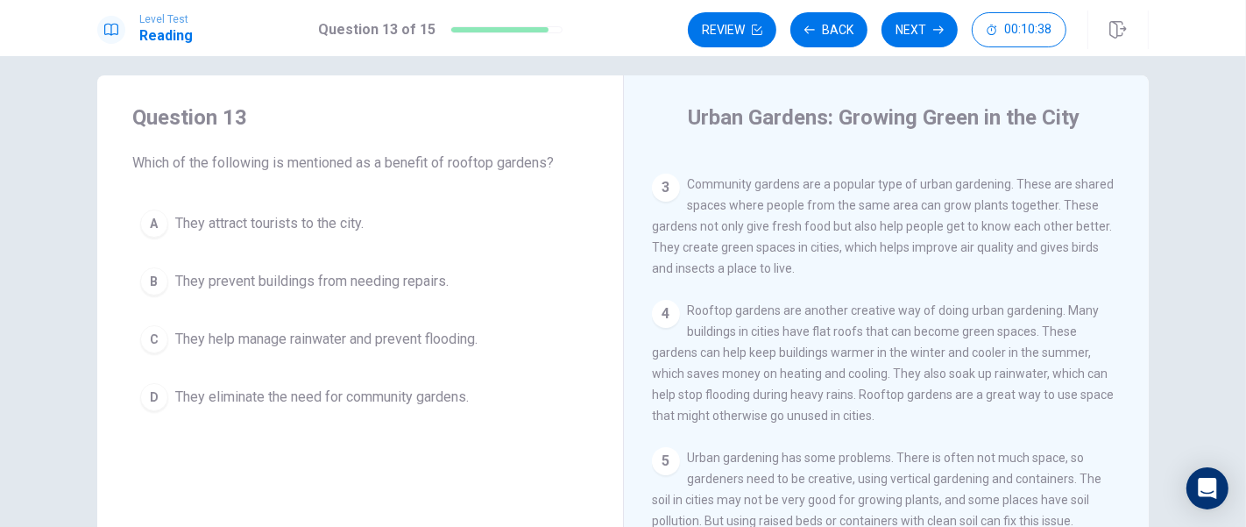
scroll to position [18, 0]
click at [436, 321] on button "C They help manage rainwater and prevent flooding." at bounding box center [360, 338] width 456 height 44
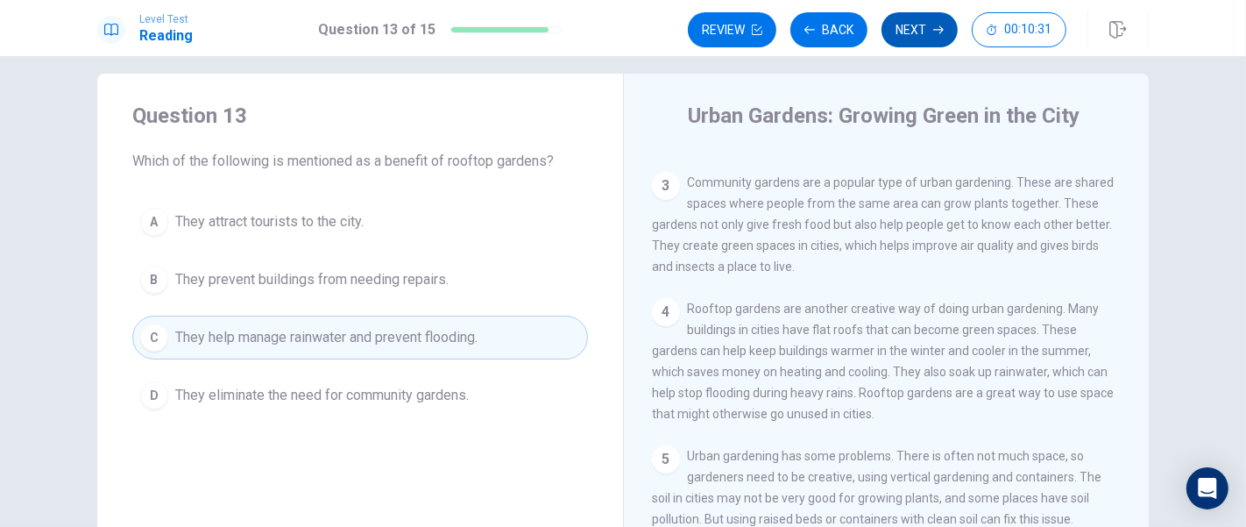
click at [908, 32] on button "Next" at bounding box center [920, 29] width 76 height 35
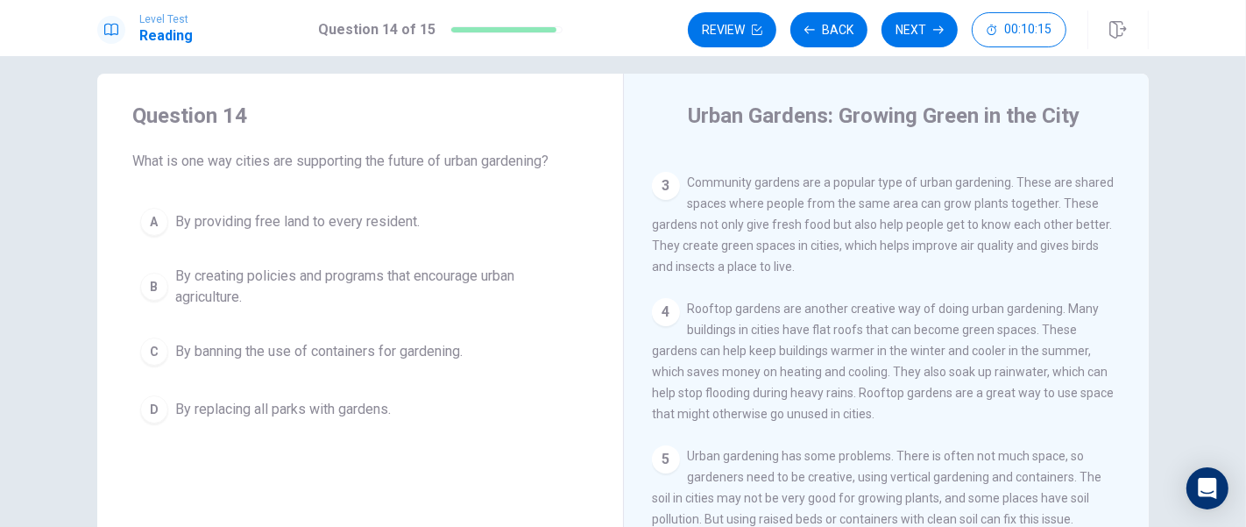
click at [451, 258] on button "B By creating policies and programs that encourage urban agriculture." at bounding box center [360, 287] width 456 height 58
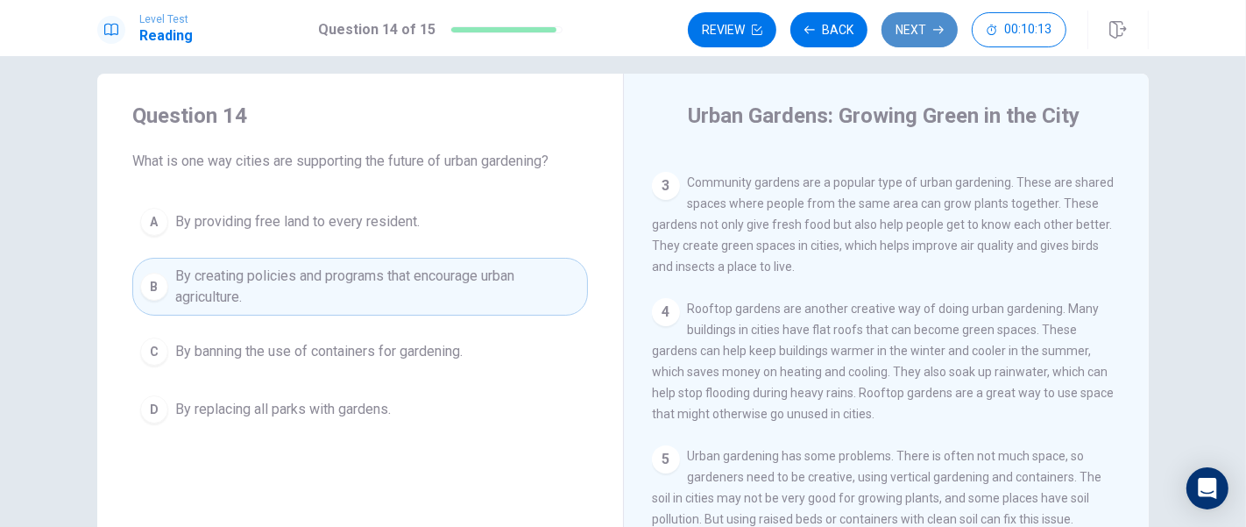
click at [898, 26] on button "Next" at bounding box center [920, 29] width 76 height 35
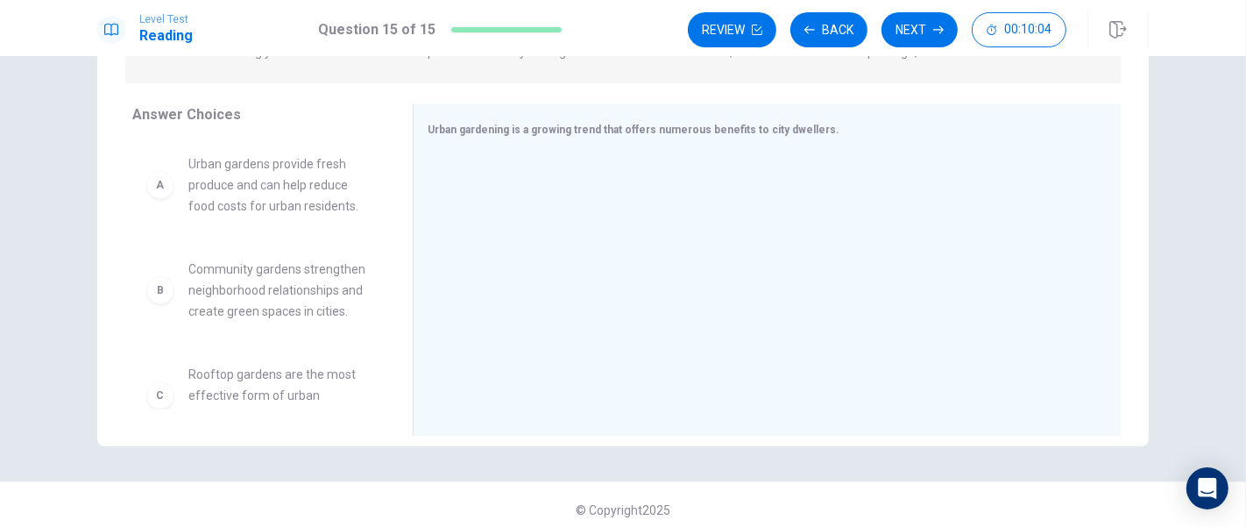
scroll to position [265, 0]
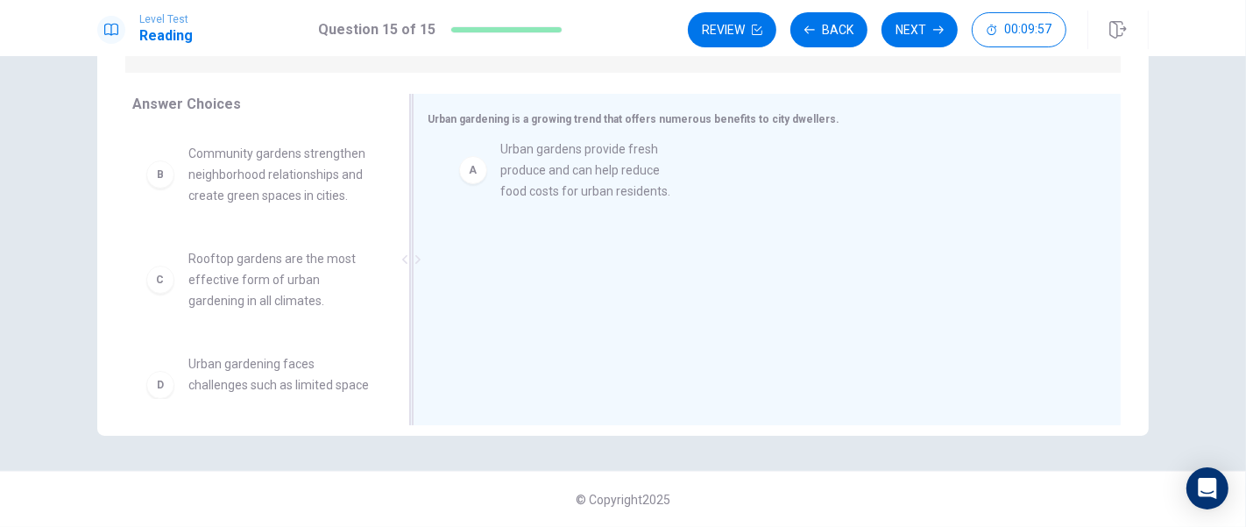
drag, startPoint x: 322, startPoint y: 188, endPoint x: 646, endPoint y: 185, distance: 324.3
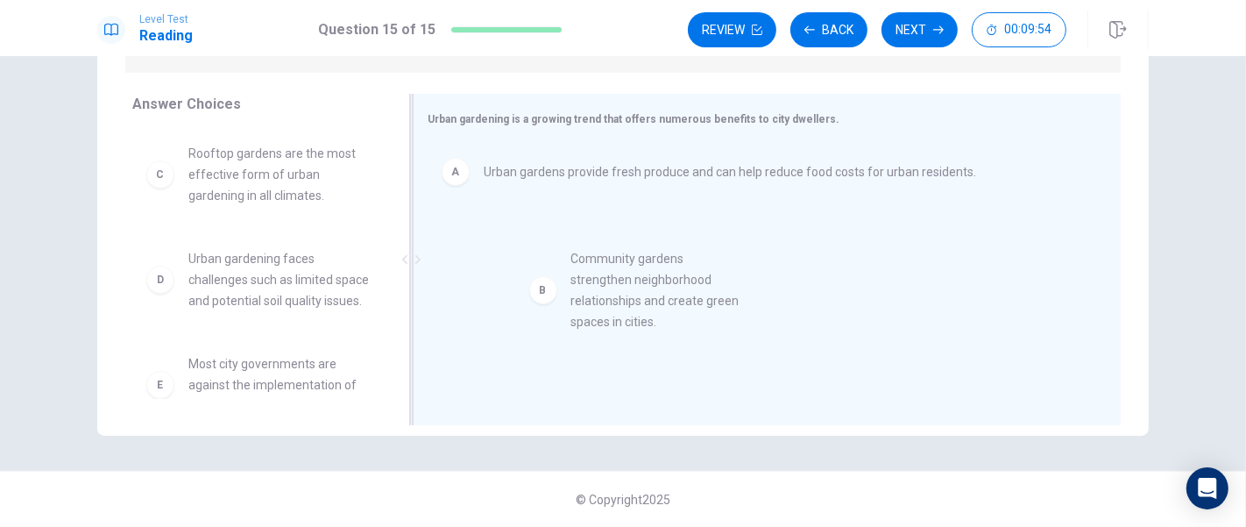
drag, startPoint x: 259, startPoint y: 181, endPoint x: 655, endPoint y: 284, distance: 408.6
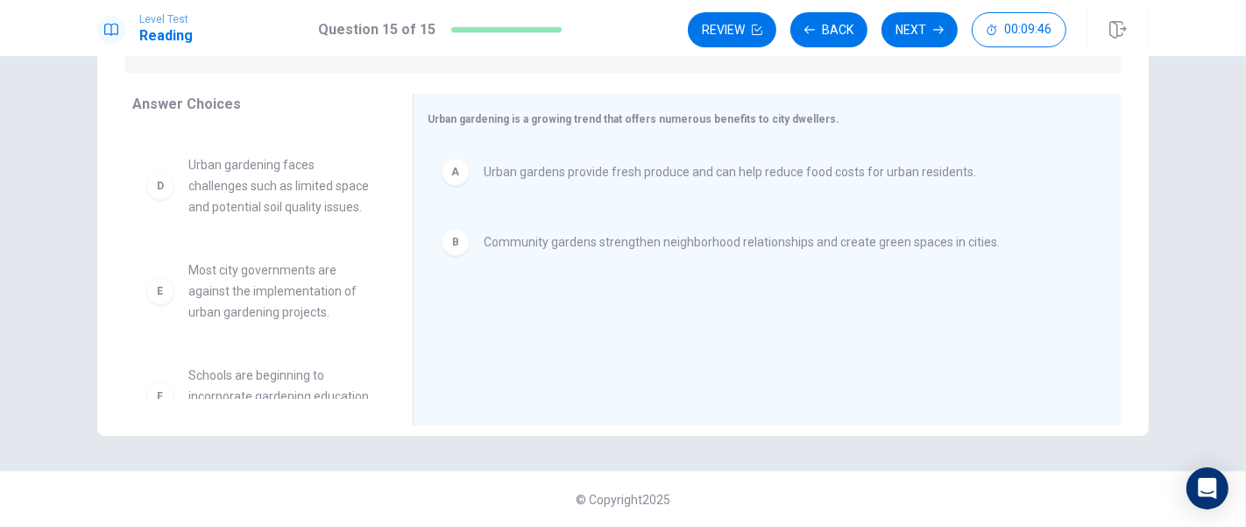
scroll to position [95, 0]
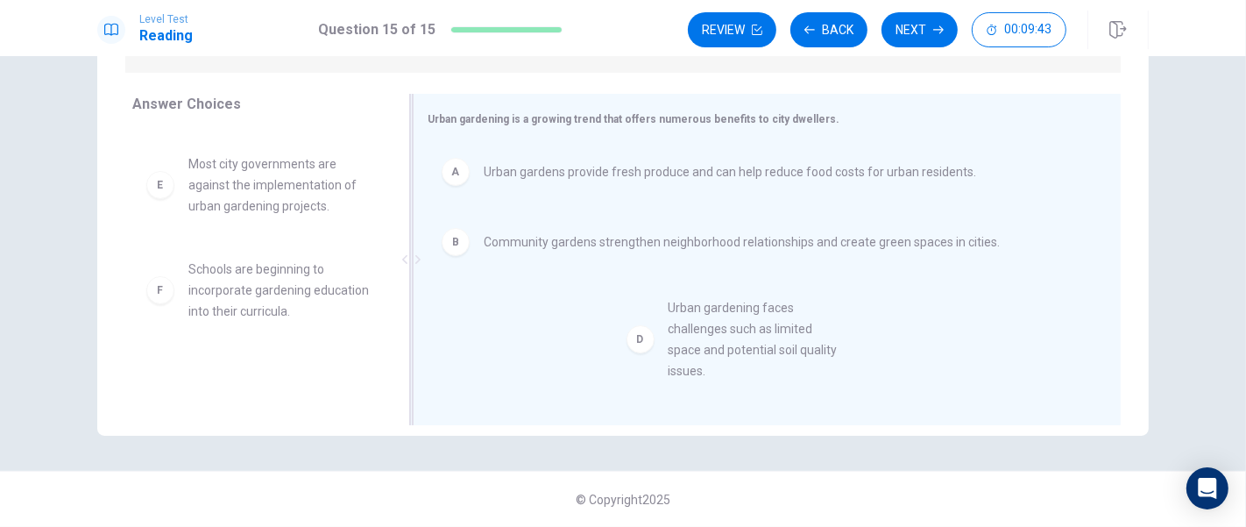
drag, startPoint x: 265, startPoint y: 199, endPoint x: 760, endPoint y: 351, distance: 517.9
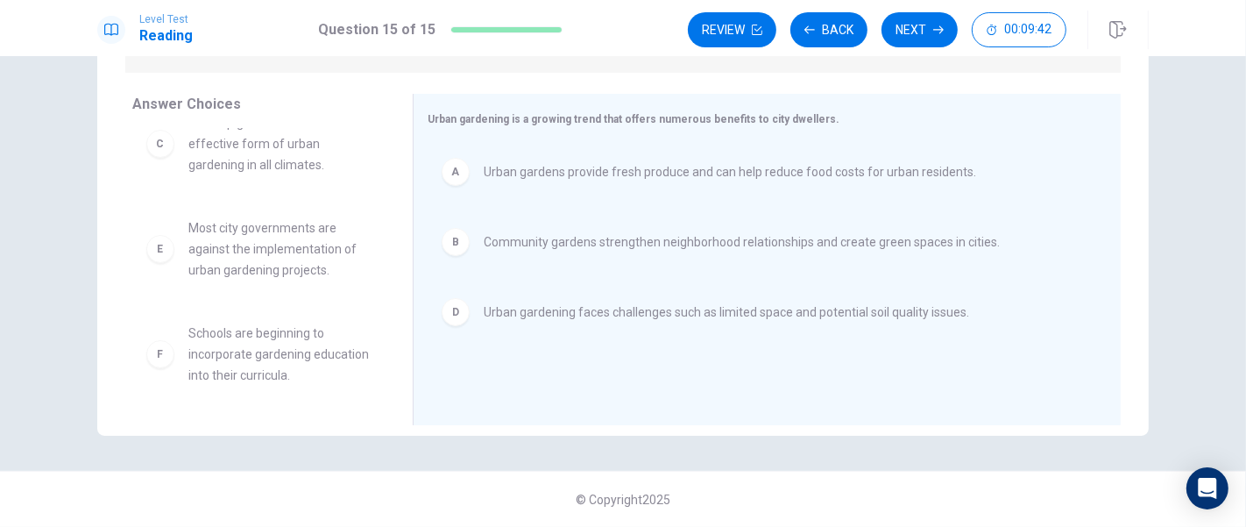
scroll to position [31, 0]
click at [892, 30] on button "Next" at bounding box center [920, 29] width 76 height 35
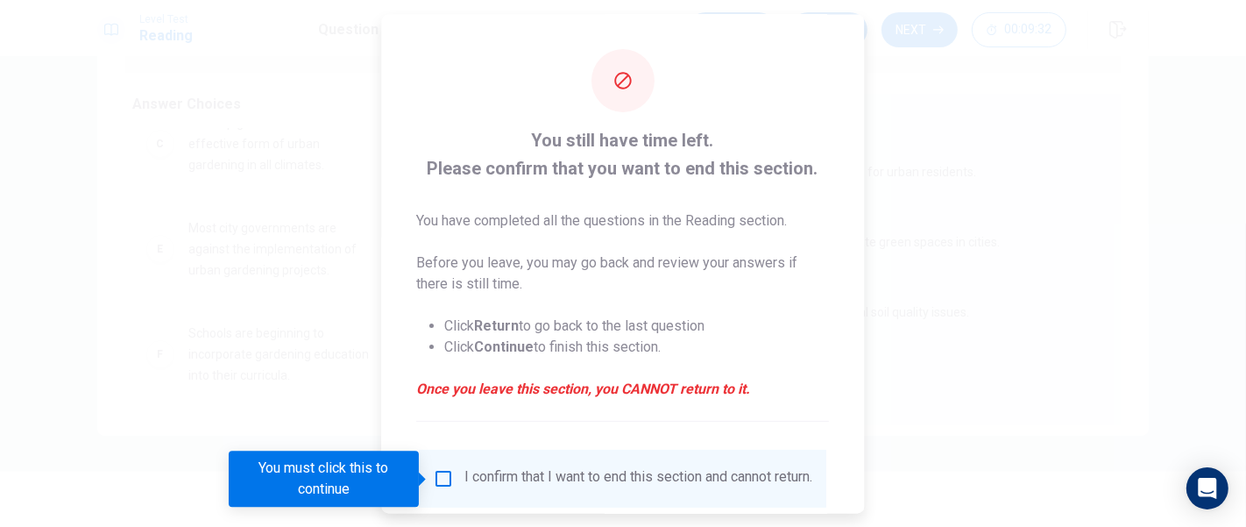
click at [440, 473] on input "You must click this to continue" at bounding box center [444, 478] width 21 height 21
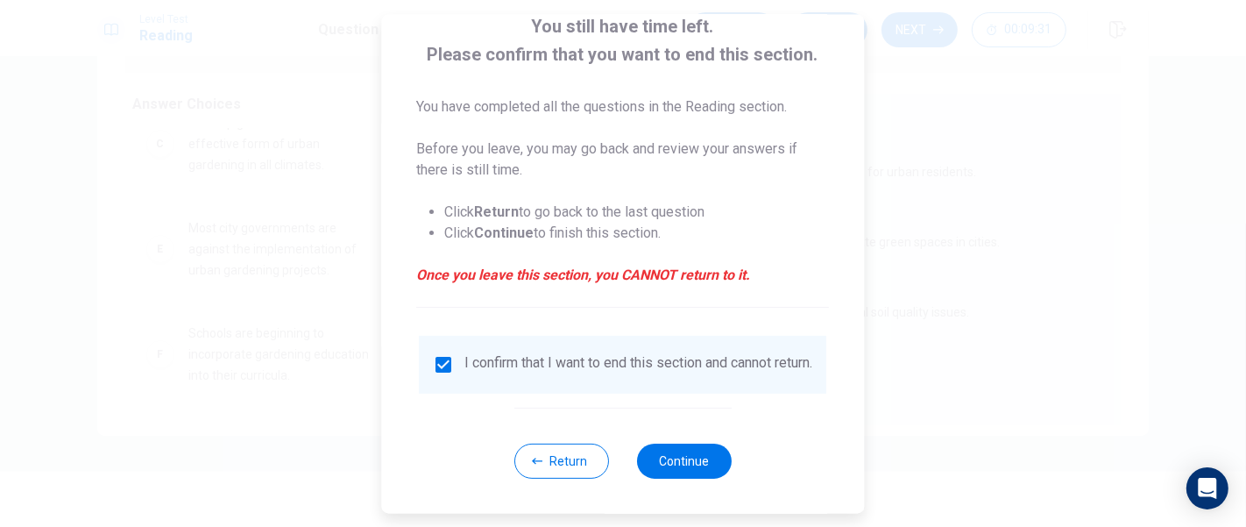
scroll to position [128, 0]
click at [692, 471] on button "Continue" at bounding box center [684, 460] width 95 height 35
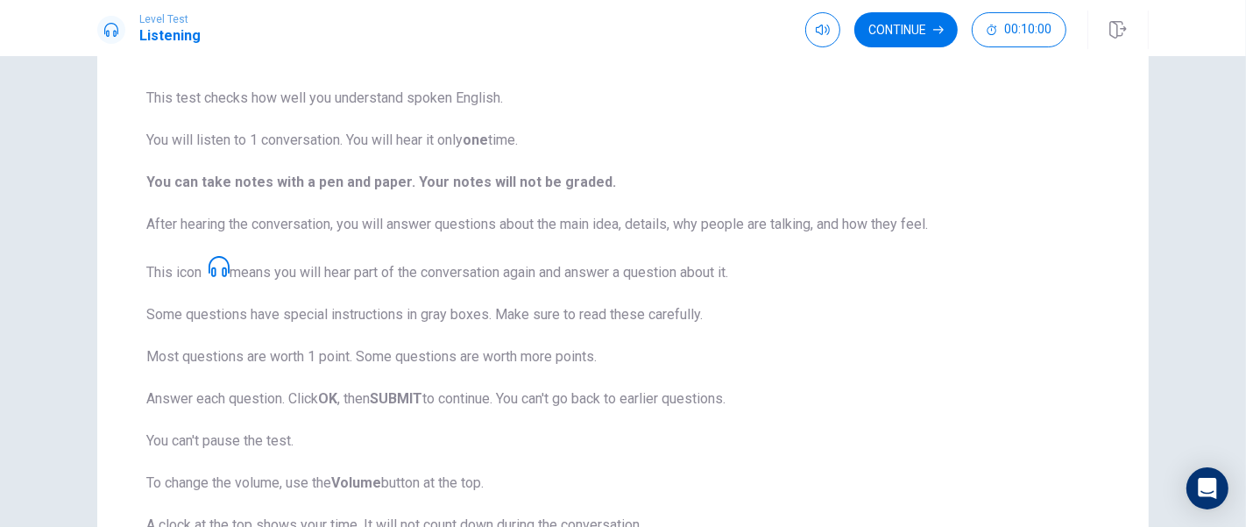
scroll to position [121, 0]
click at [914, 41] on button "Continue" at bounding box center [906, 29] width 103 height 35
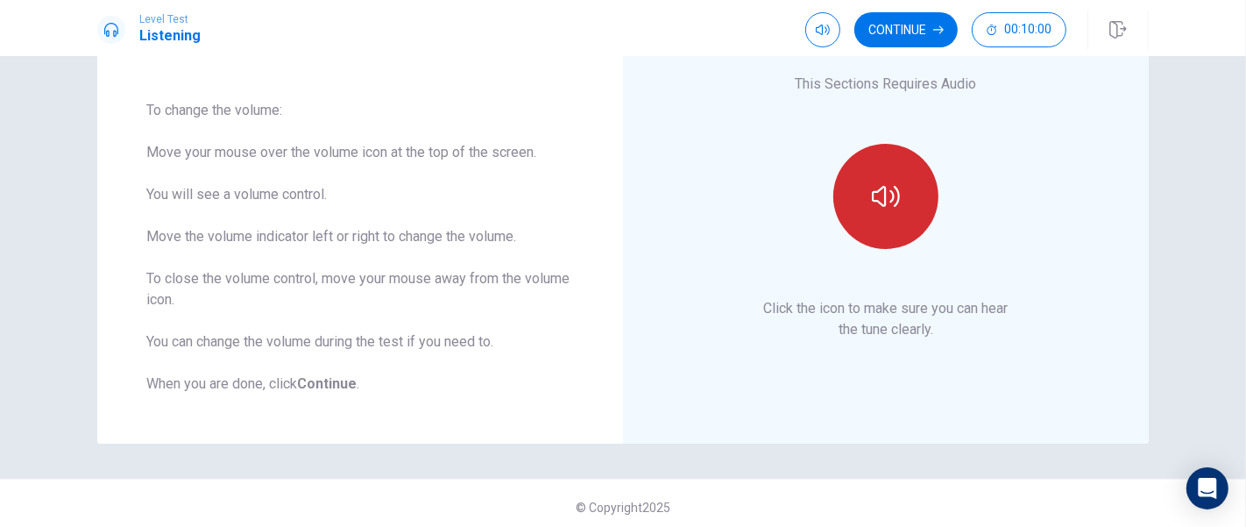
click at [898, 212] on button "button" at bounding box center [886, 196] width 105 height 105
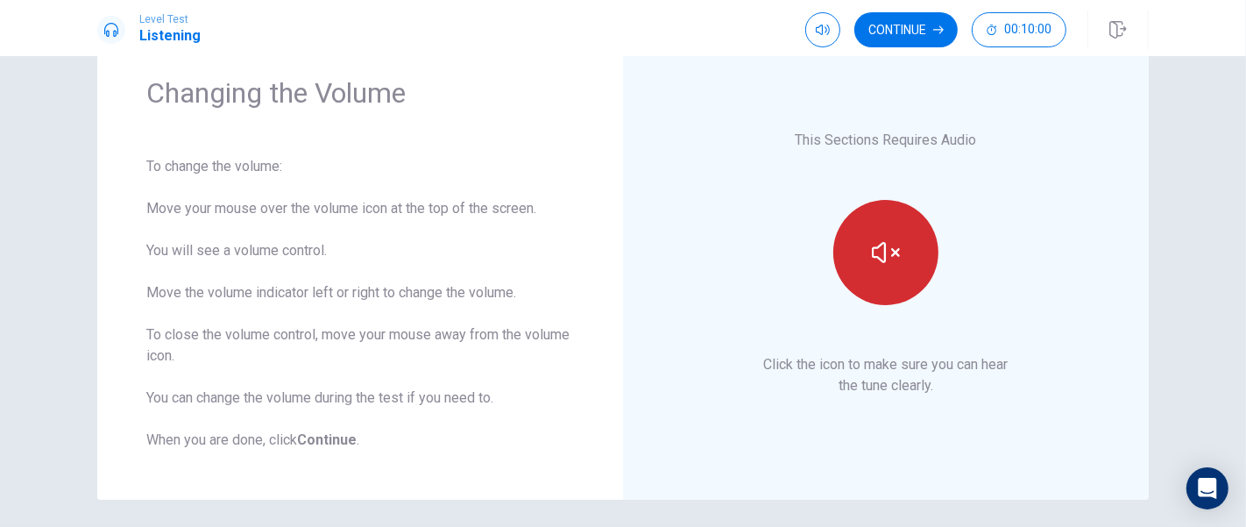
scroll to position [0, 0]
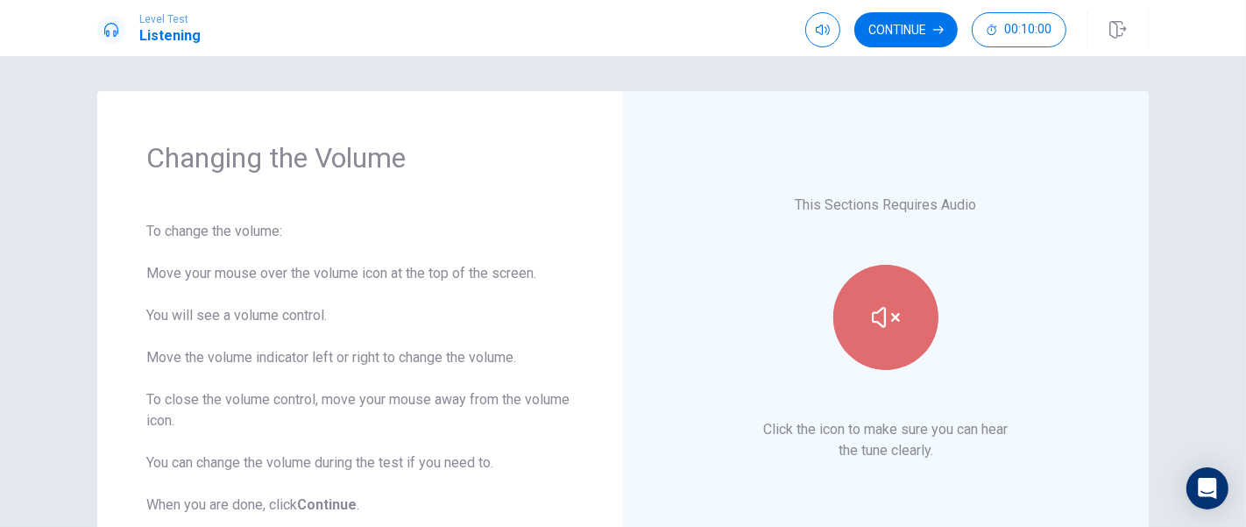
click at [876, 308] on icon "button" at bounding box center [886, 317] width 28 height 28
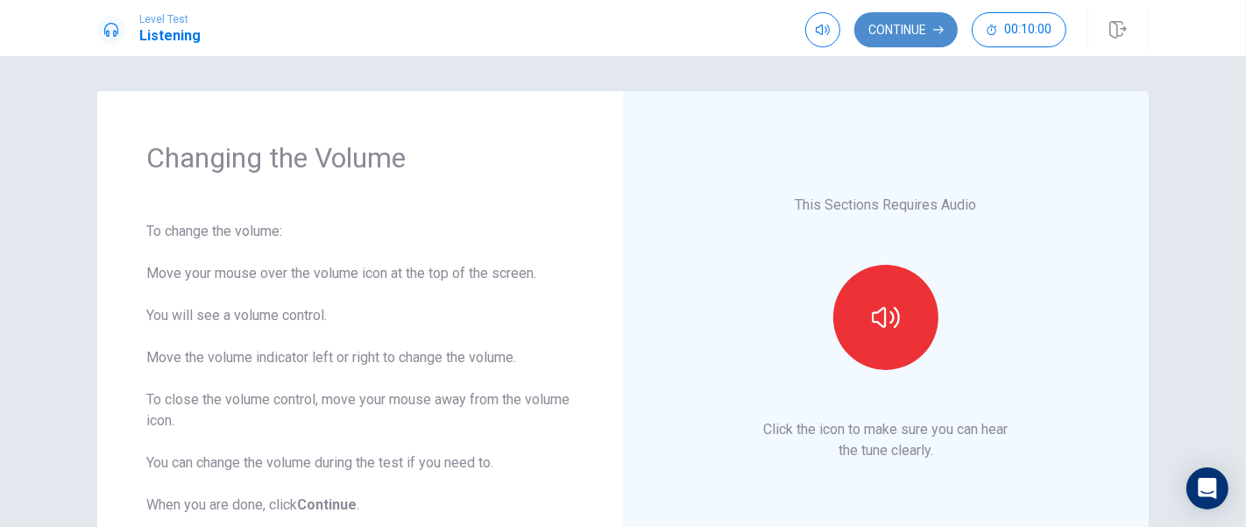
click at [933, 39] on button "Continue" at bounding box center [906, 29] width 103 height 35
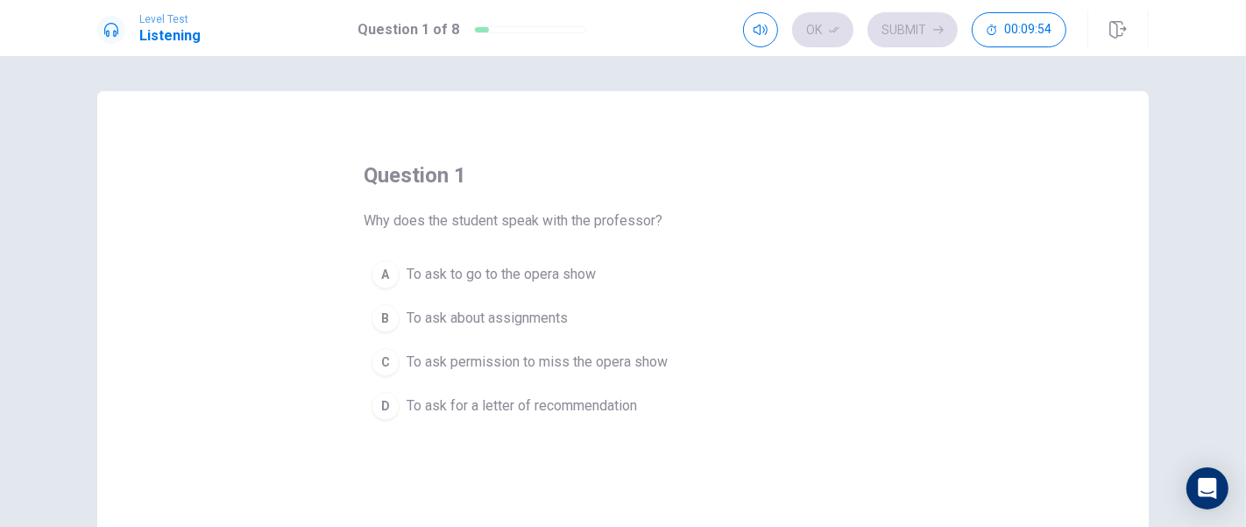
click at [571, 277] on span "To ask to go to the opera show" at bounding box center [501, 274] width 189 height 21
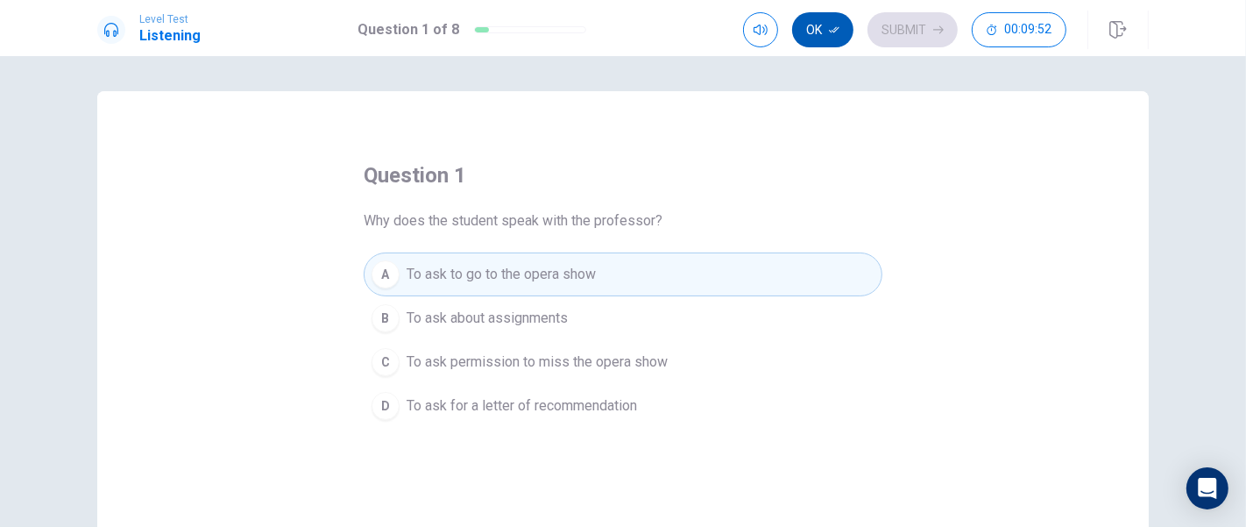
click at [816, 35] on button "Ok" at bounding box center [822, 29] width 61 height 35
click at [898, 32] on button "Submit" at bounding box center [913, 29] width 90 height 35
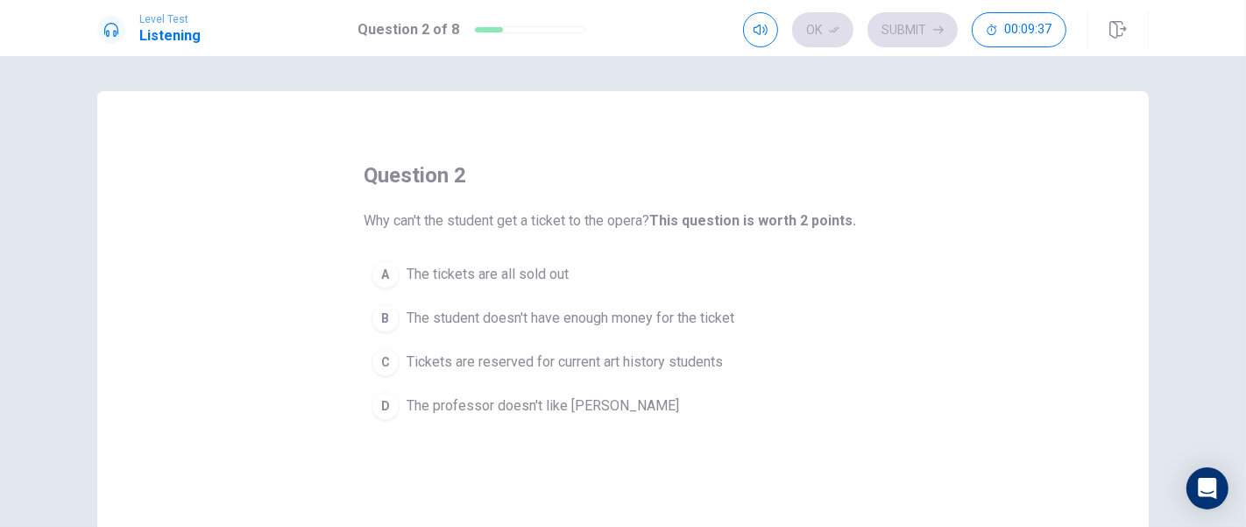
click at [562, 351] on span "Tickets are reserved for current art history students" at bounding box center [565, 361] width 316 height 21
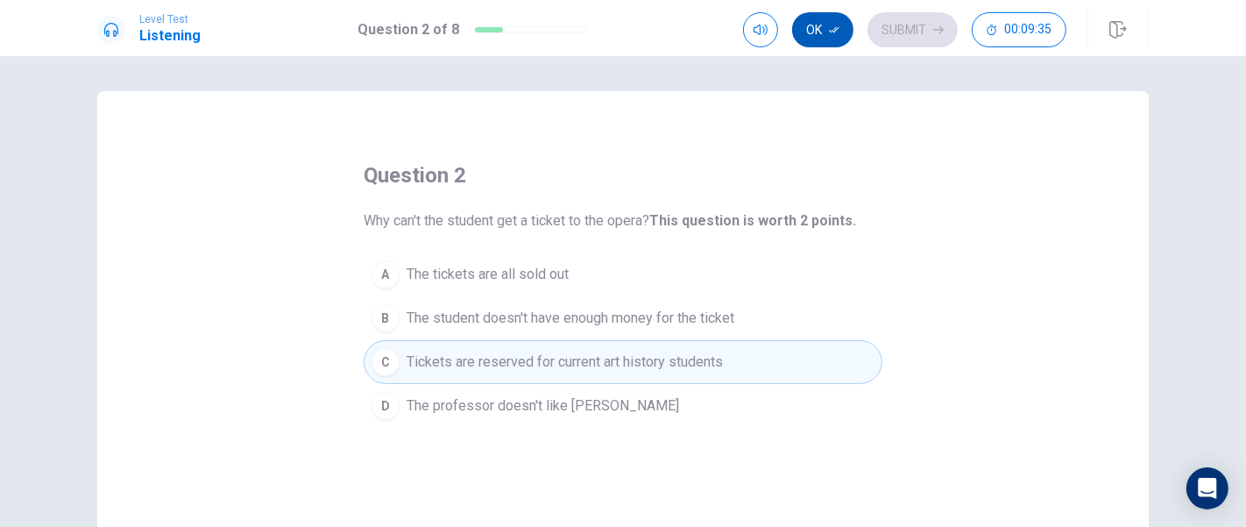
click at [834, 21] on button "Ok" at bounding box center [822, 29] width 61 height 35
click at [883, 21] on button "Submit" at bounding box center [913, 29] width 90 height 35
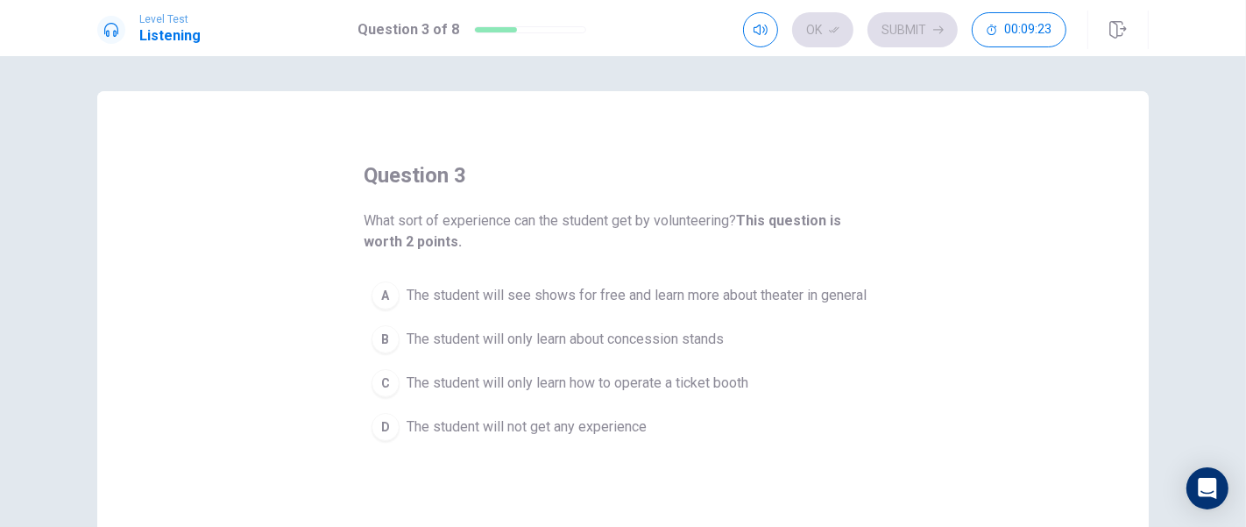
click at [798, 277] on button "A The student will see shows for free and learn more about theater in general" at bounding box center [623, 295] width 519 height 44
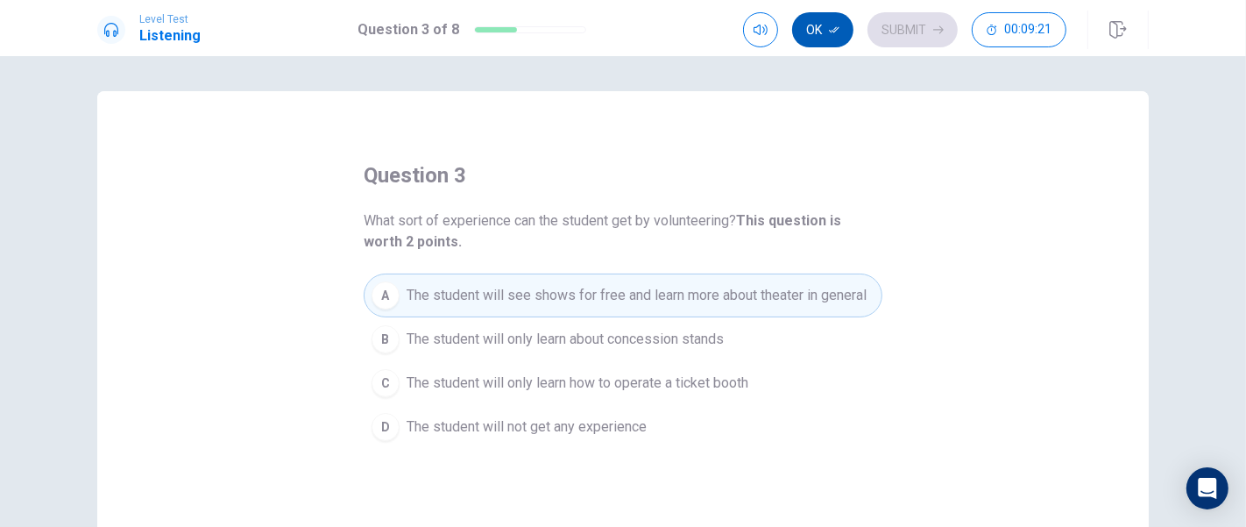
click at [841, 28] on button "Ok" at bounding box center [822, 29] width 61 height 35
click at [890, 28] on button "Submit" at bounding box center [913, 29] width 90 height 35
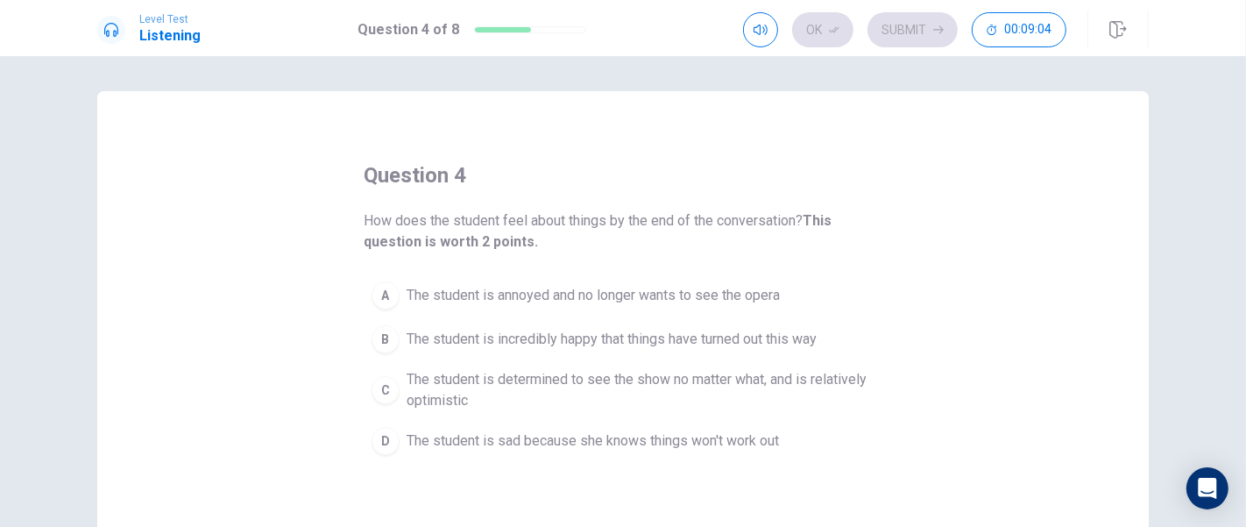
click at [775, 380] on span "The student is determined to see the show no matter what, and is relatively opt…" at bounding box center [641, 390] width 468 height 42
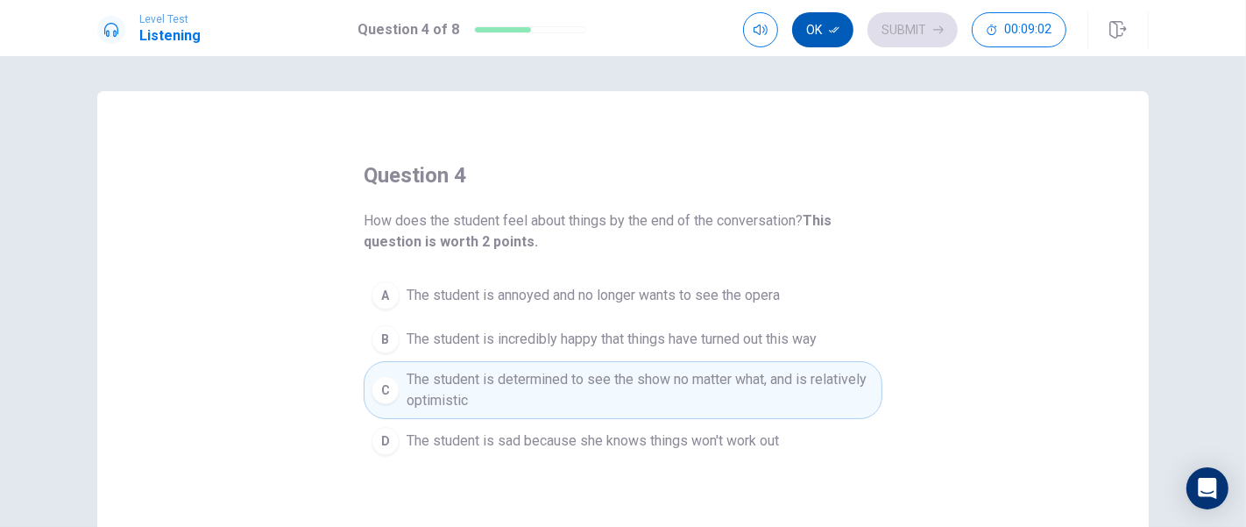
click at [811, 42] on button "Ok" at bounding box center [822, 29] width 61 height 35
click at [886, 31] on button "Submit" at bounding box center [913, 29] width 90 height 35
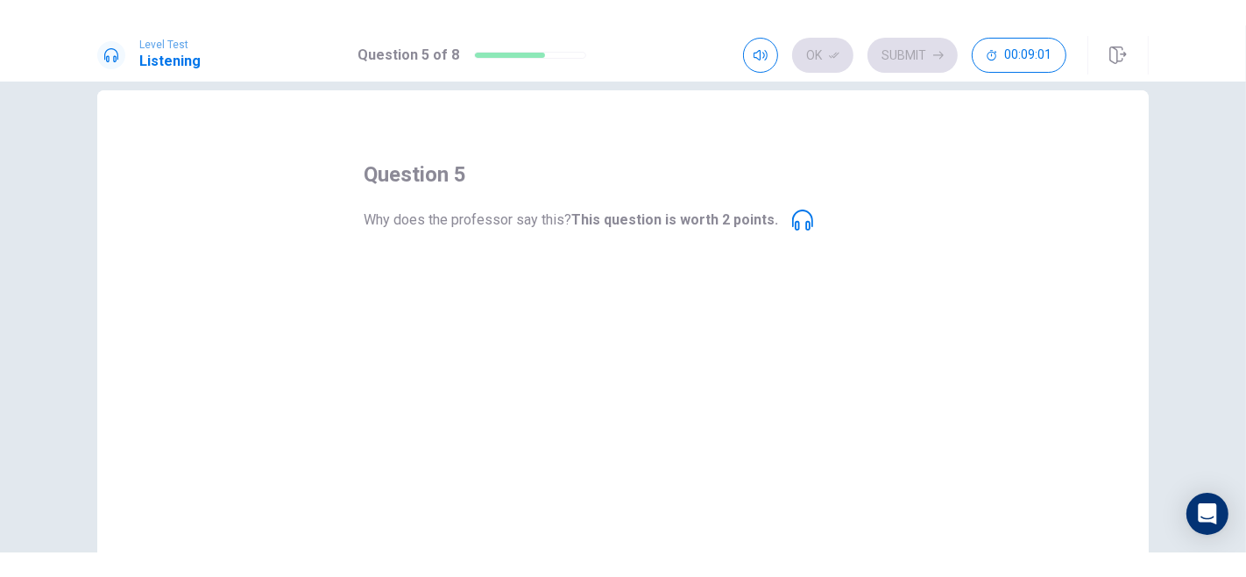
scroll to position [27, 0]
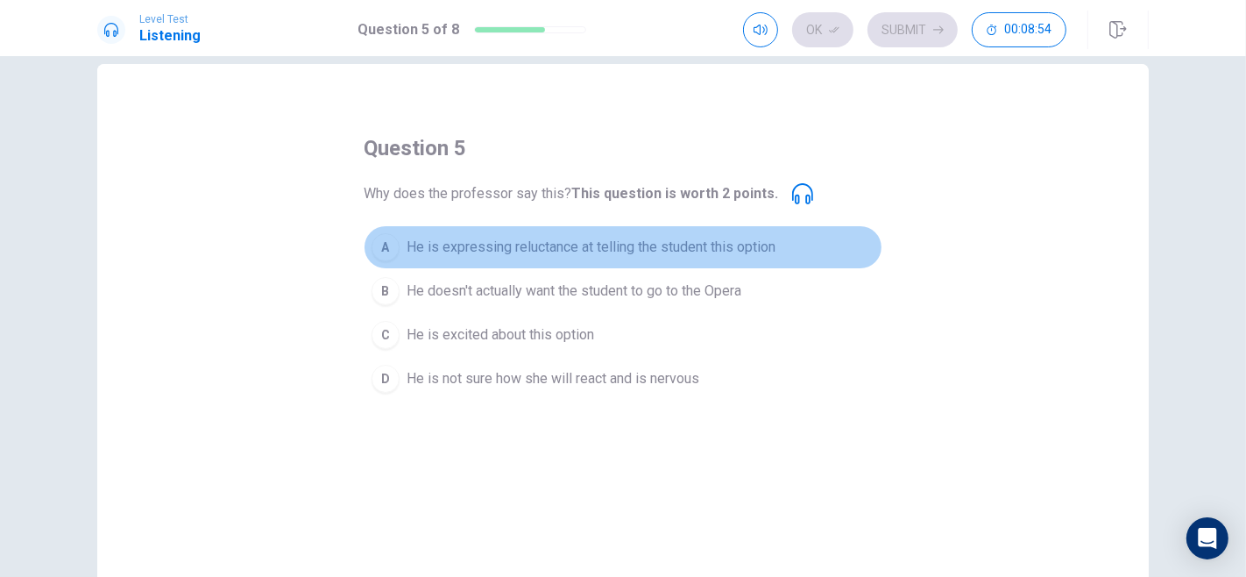
click at [685, 234] on button "A He is expressing reluctance at telling the student this option" at bounding box center [623, 247] width 519 height 44
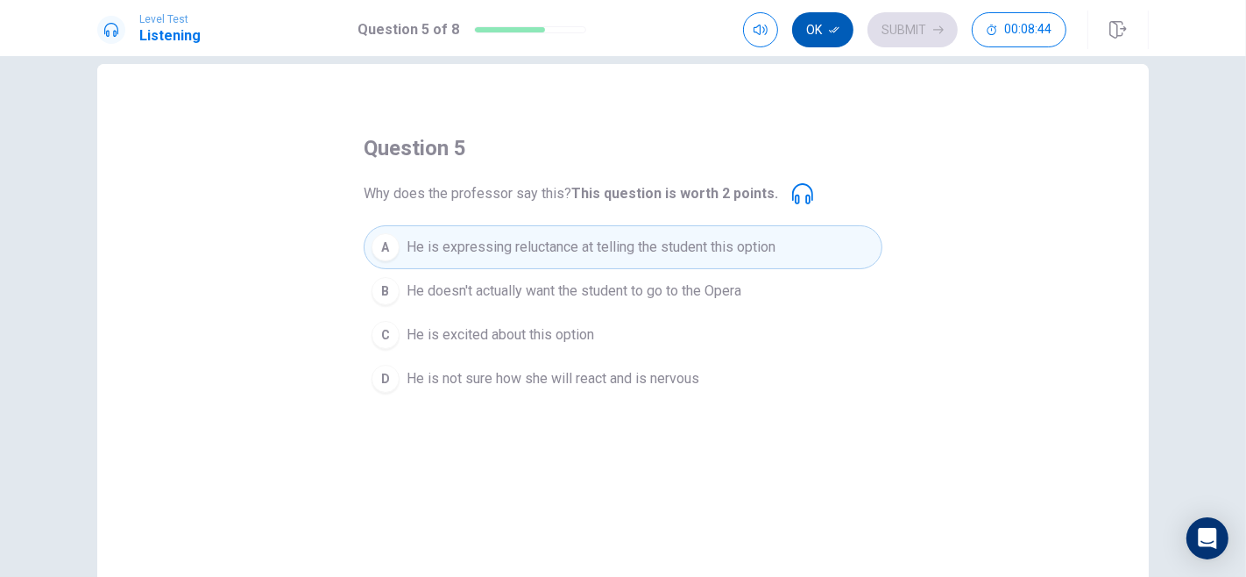
click at [833, 32] on icon "button" at bounding box center [834, 30] width 11 height 11
click at [901, 20] on button "Submit" at bounding box center [913, 29] width 90 height 35
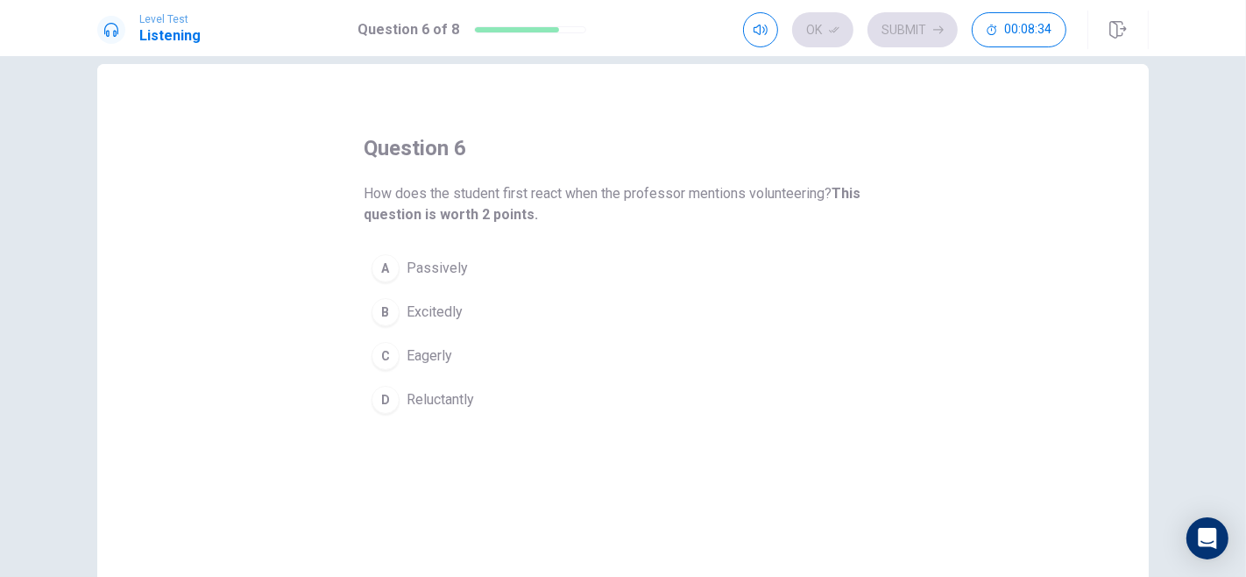
click at [491, 270] on button "A Passively" at bounding box center [623, 268] width 519 height 44
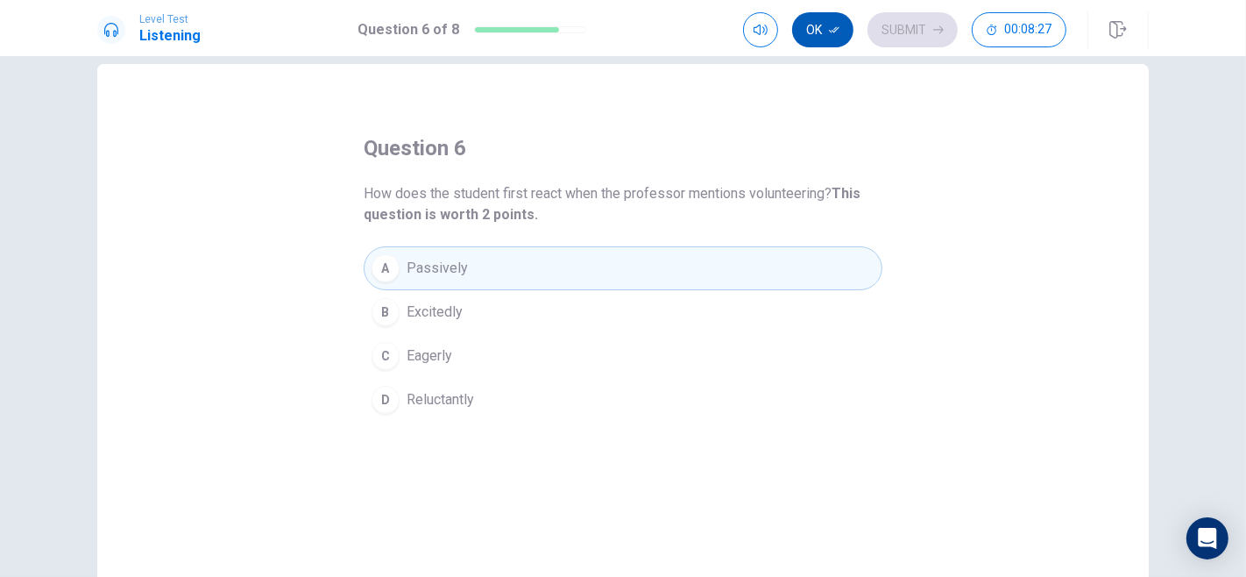
click at [829, 29] on icon "button" at bounding box center [834, 30] width 11 height 11
click at [883, 29] on button "Submit" at bounding box center [913, 29] width 90 height 35
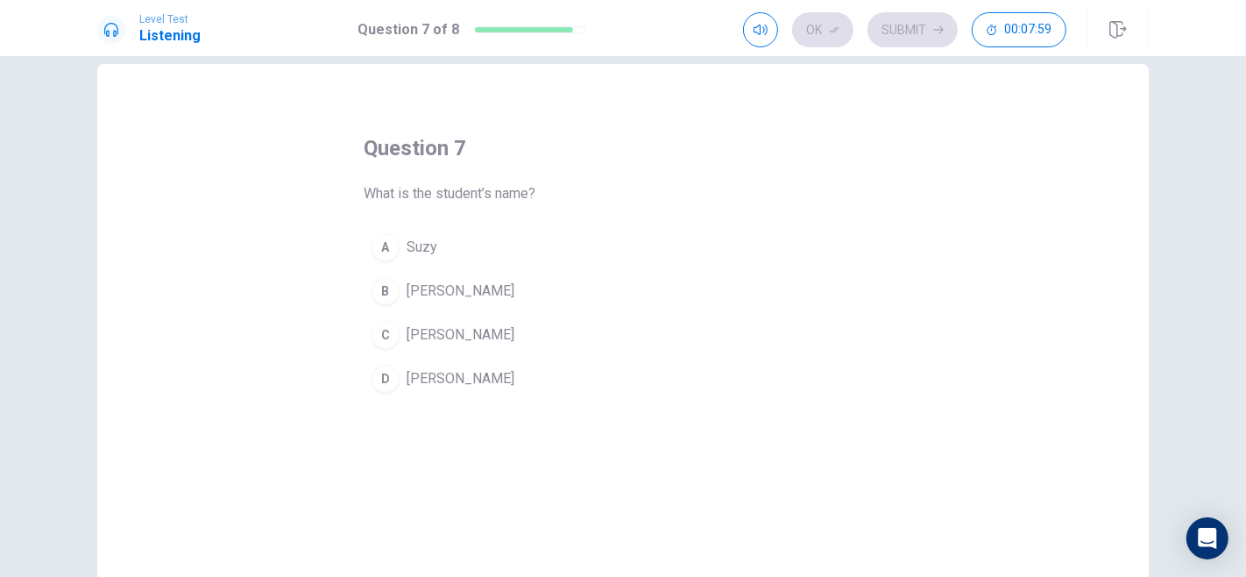
click at [512, 242] on button "A Suzy" at bounding box center [623, 247] width 519 height 44
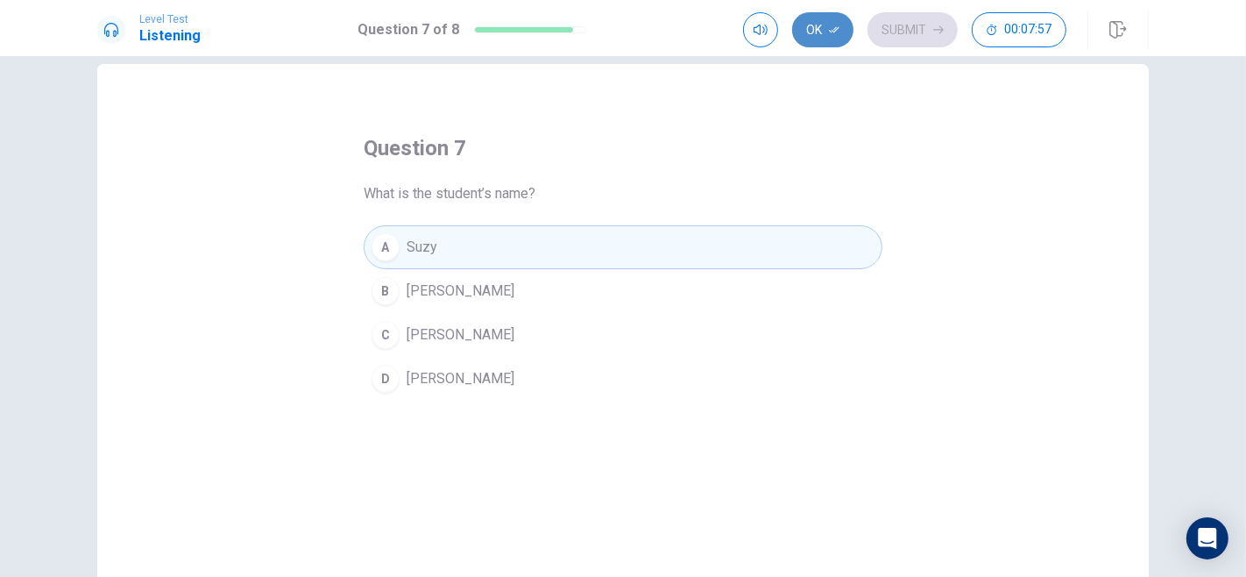
click at [818, 33] on button "Ok" at bounding box center [822, 29] width 61 height 35
click at [875, 30] on button "Submit" at bounding box center [913, 29] width 90 height 35
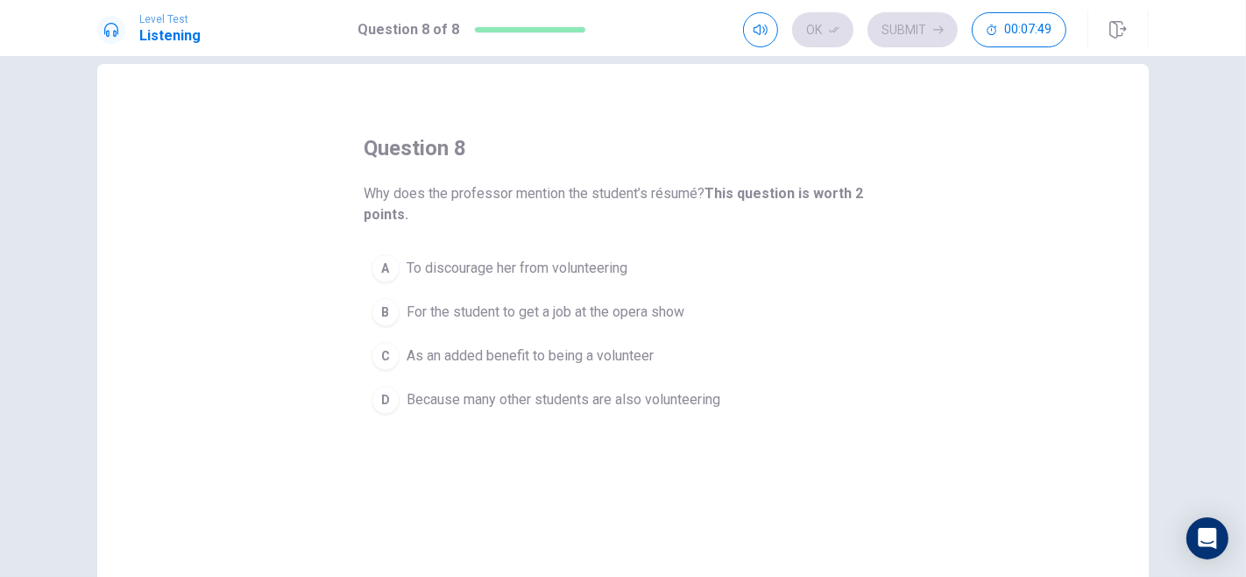
click at [647, 354] on span "As an added benefit to being a volunteer" at bounding box center [530, 355] width 247 height 21
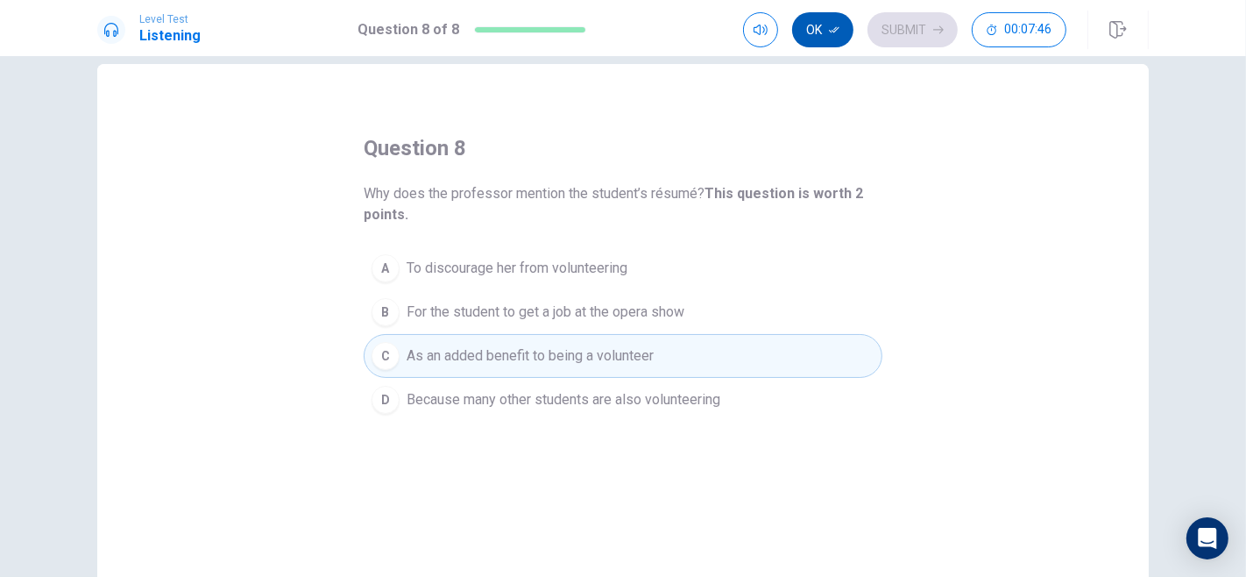
click at [835, 26] on icon "button" at bounding box center [834, 30] width 11 height 11
click at [887, 21] on button "Submit" at bounding box center [913, 29] width 90 height 35
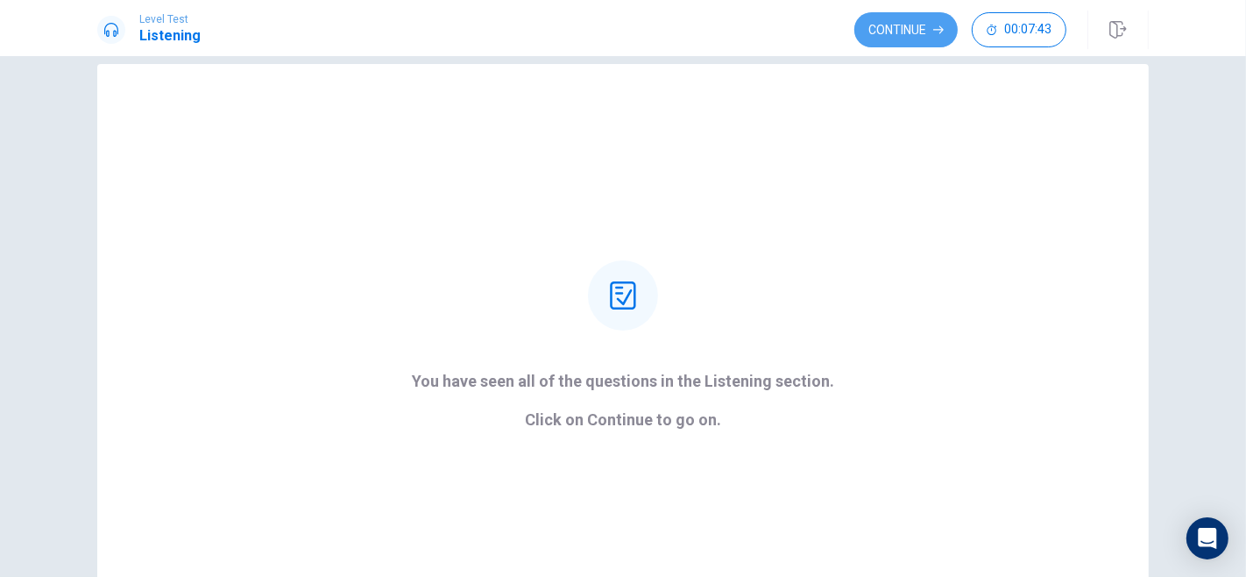
click at [887, 21] on button "Continue" at bounding box center [906, 29] width 103 height 35
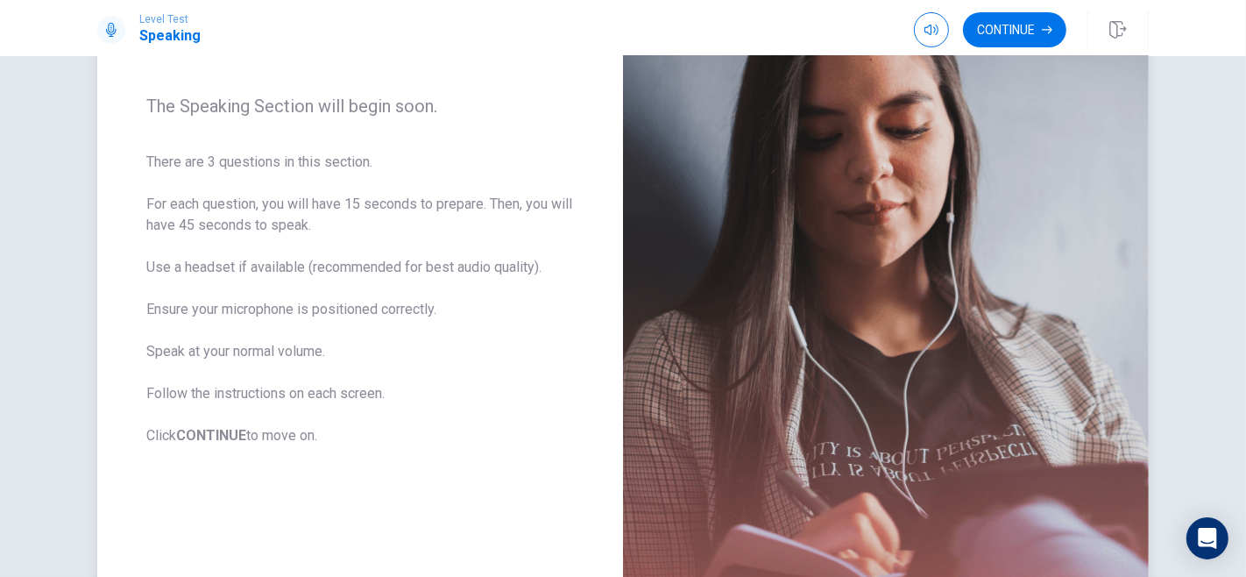
scroll to position [199, 0]
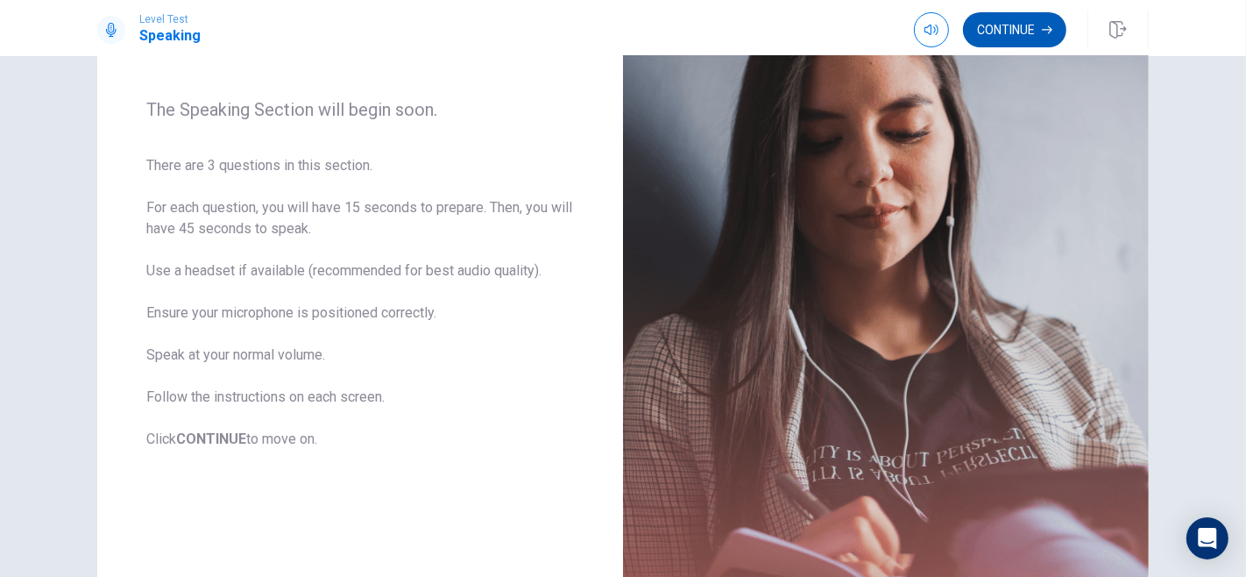
click at [1047, 25] on icon "button" at bounding box center [1047, 30] width 11 height 11
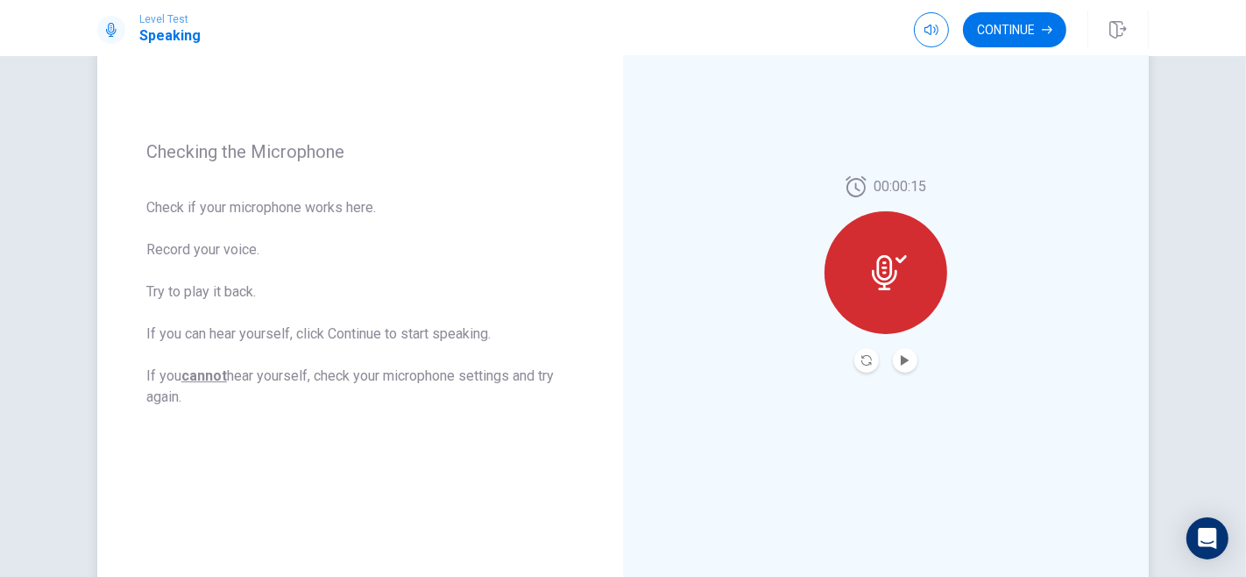
click at [903, 365] on button "Play Audio" at bounding box center [905, 360] width 25 height 25
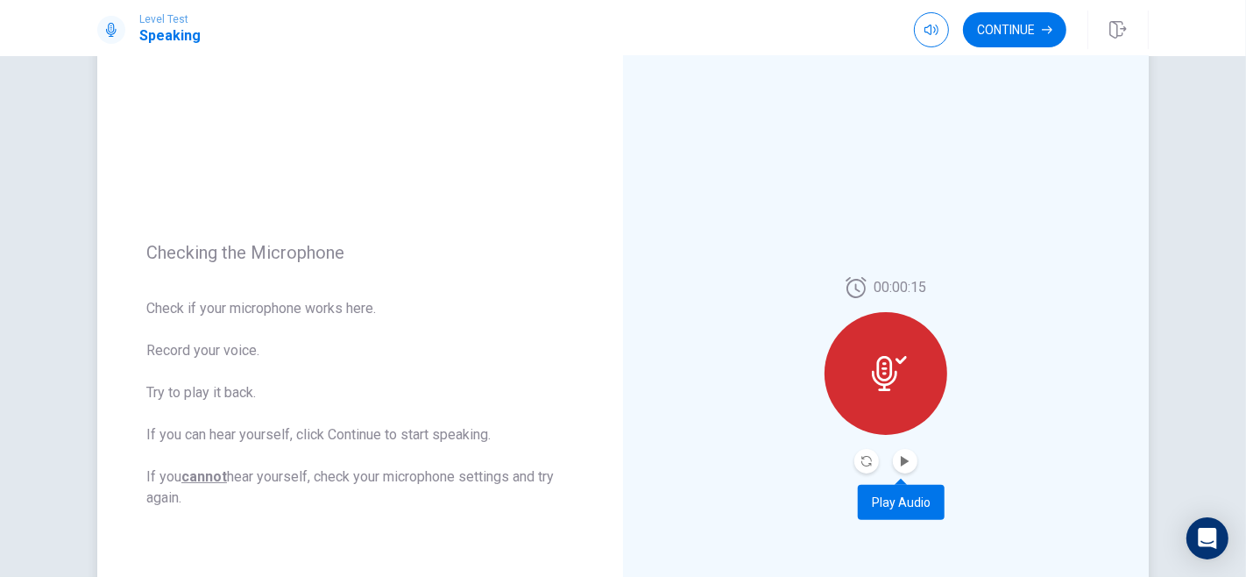
scroll to position [99, 0]
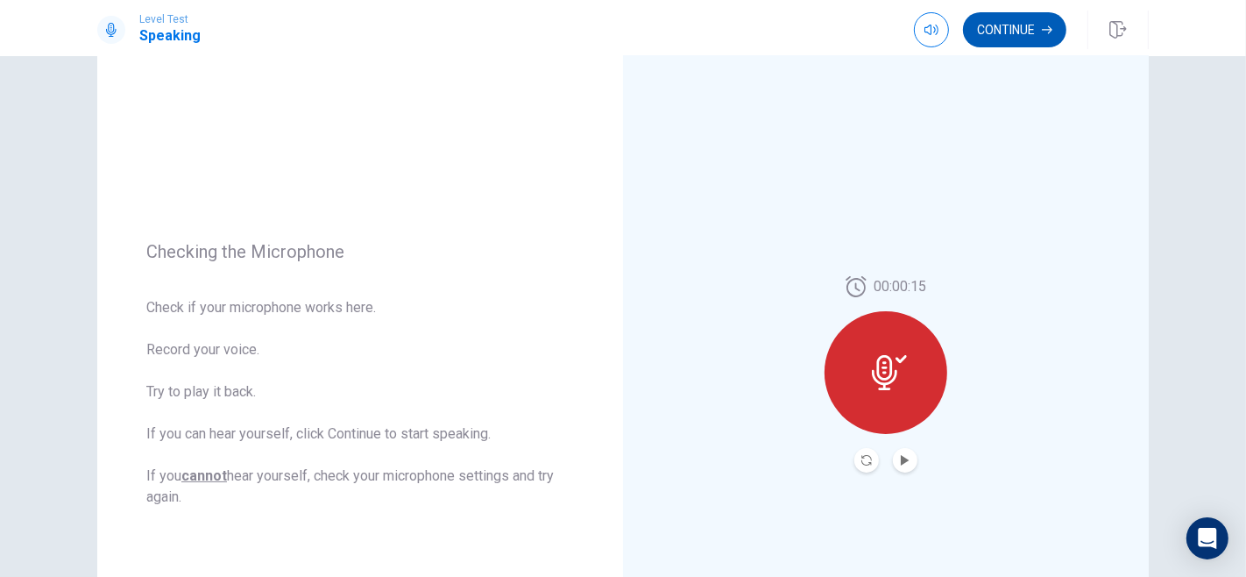
click at [1005, 31] on button "Continue" at bounding box center [1014, 29] width 103 height 35
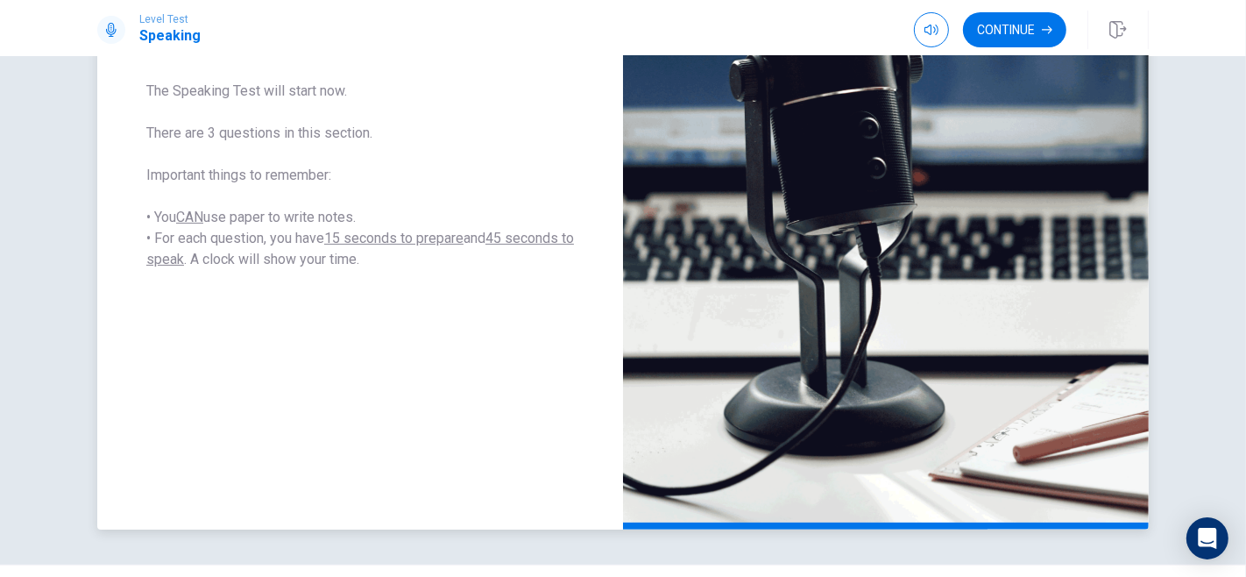
scroll to position [327, 0]
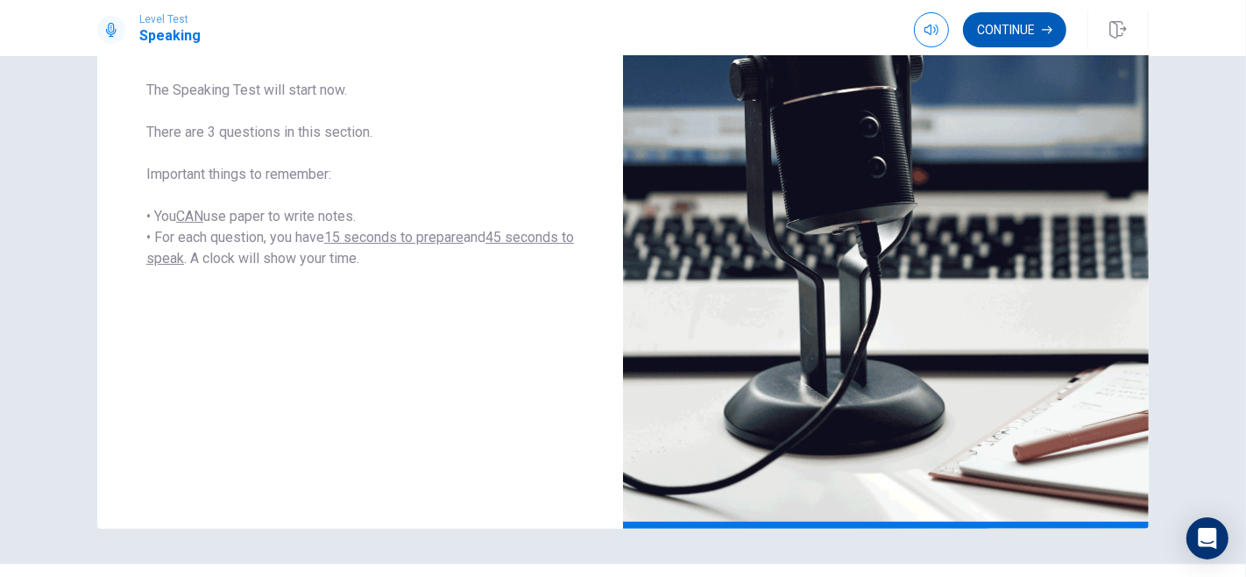
click at [994, 26] on button "Continue" at bounding box center [1014, 29] width 103 height 35
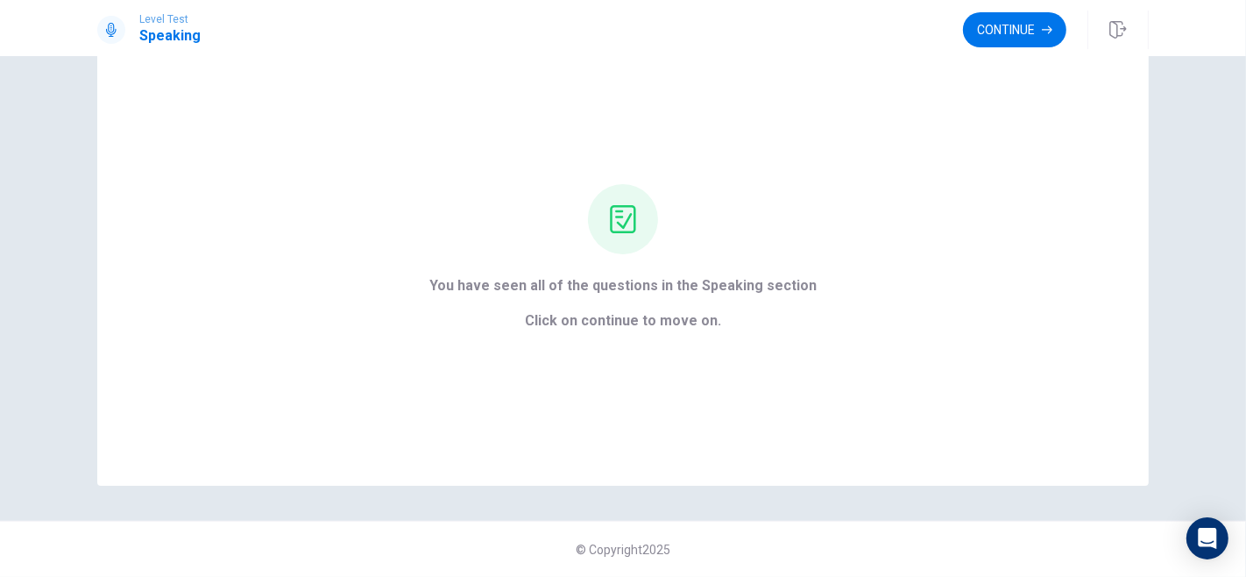
scroll to position [61, 0]
click at [1034, 44] on button "Continue" at bounding box center [1014, 29] width 103 height 35
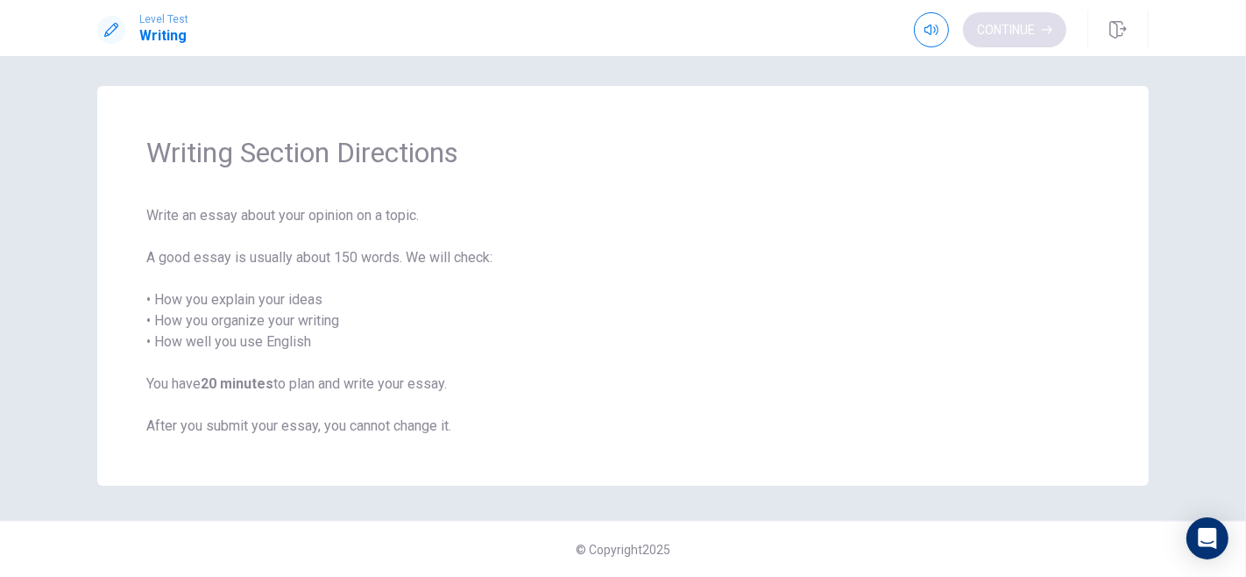
scroll to position [4, 0]
click at [1034, 44] on button "Continue" at bounding box center [1014, 29] width 103 height 35
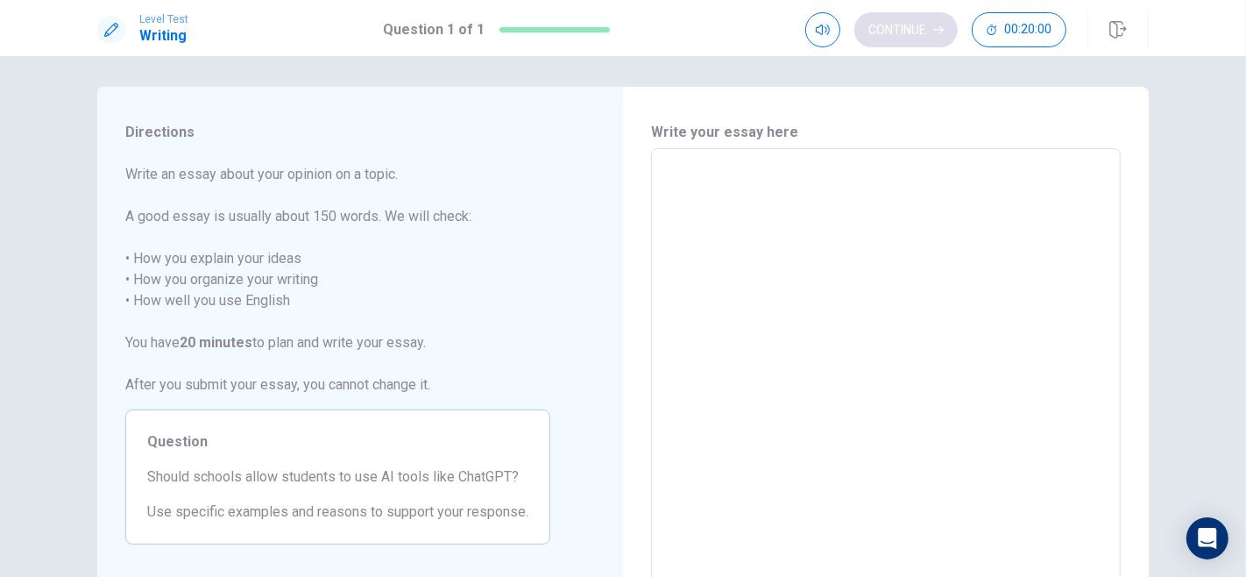
scroll to position [71, 0]
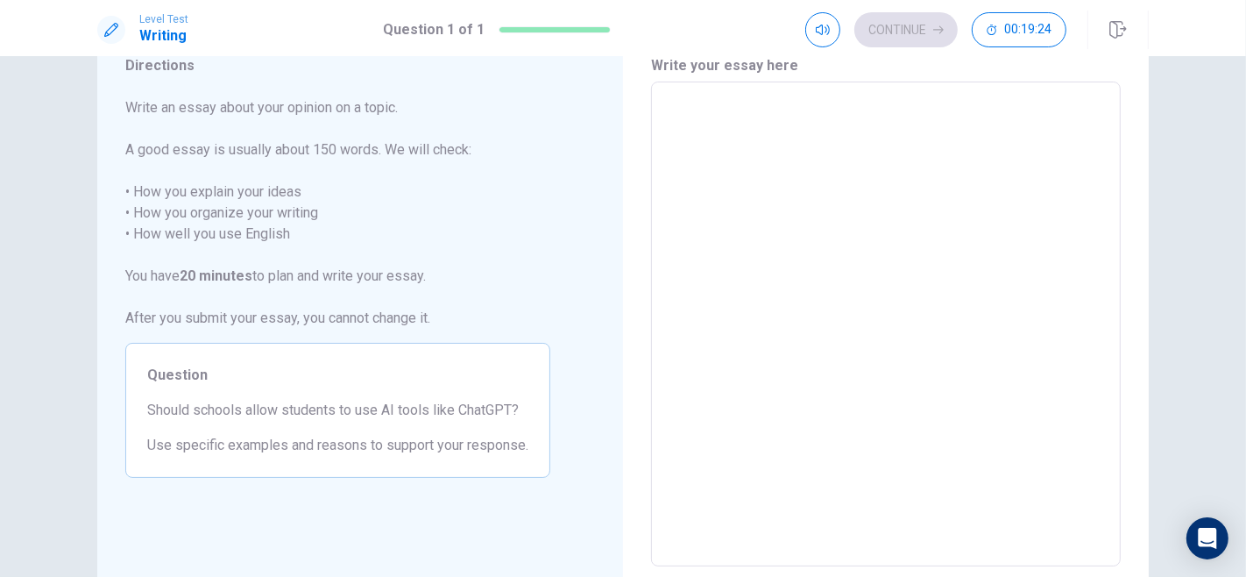
click at [833, 138] on textarea at bounding box center [885, 324] width 445 height 456
type textarea "I"
type textarea "x"
type textarea "I st"
type textarea "x"
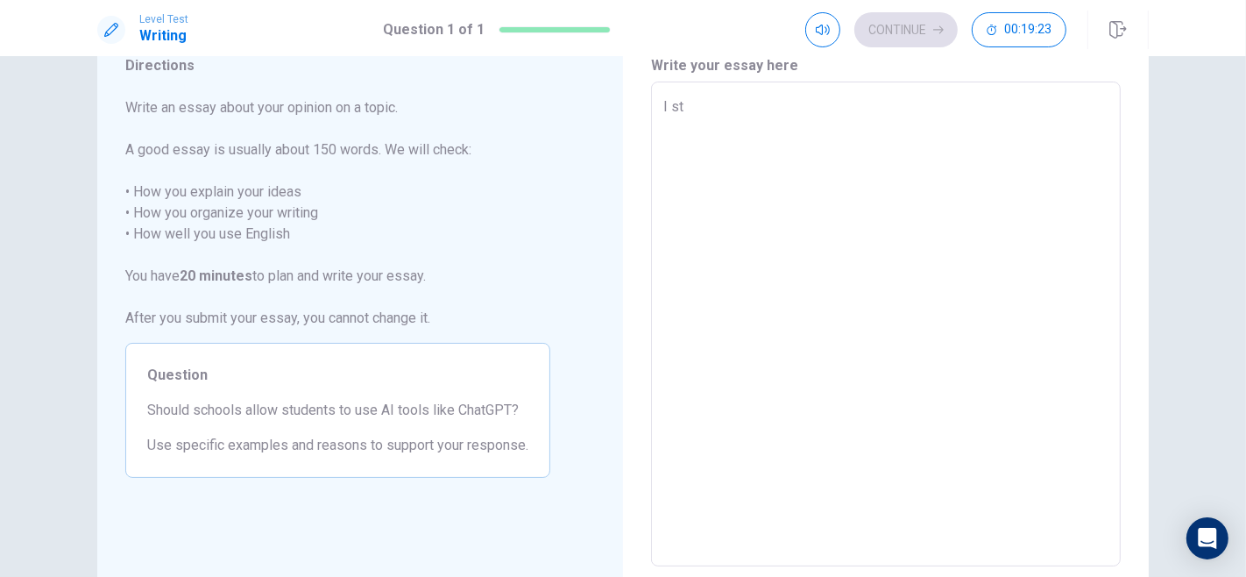
type textarea "I str"
type textarea "x"
type textarea "I stro"
type textarea "x"
type textarea "I strong"
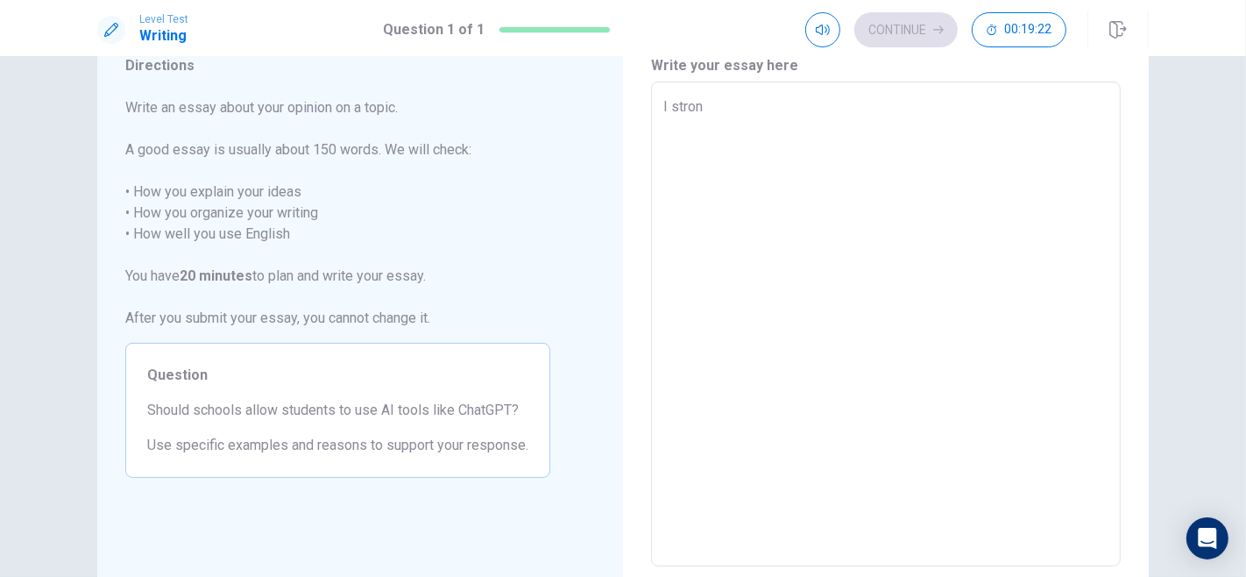
type textarea "x"
type textarea "I strongl"
type textarea "x"
type textarea "I strongly"
type textarea "x"
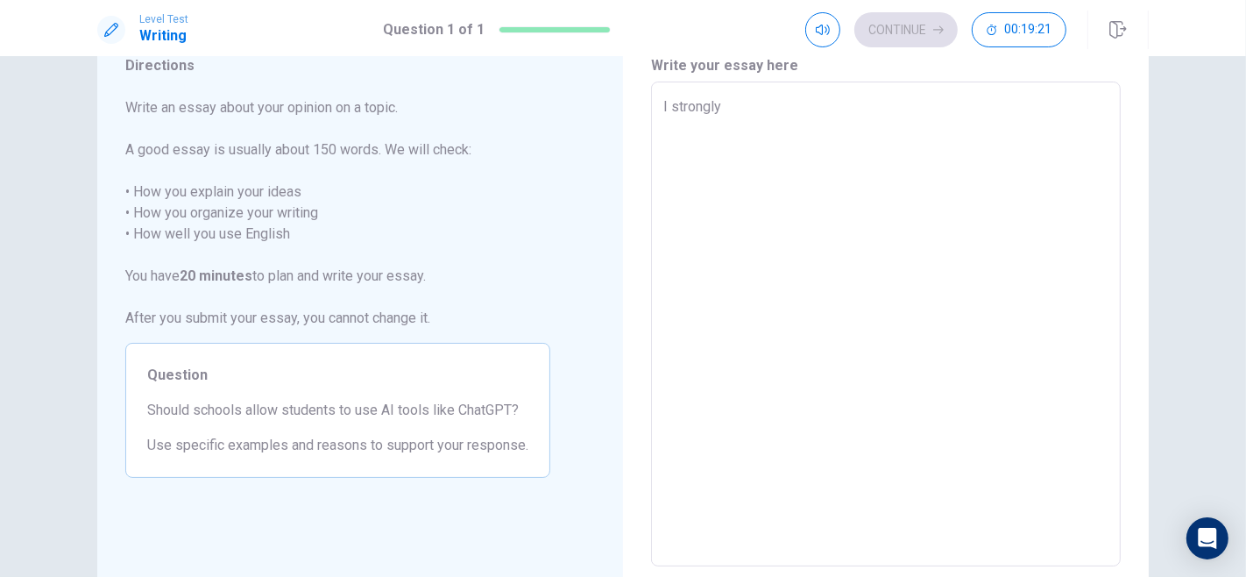
type textarea "I strongly"
type textarea "x"
type textarea "I strongly b"
type textarea "x"
type textarea "I strongly be"
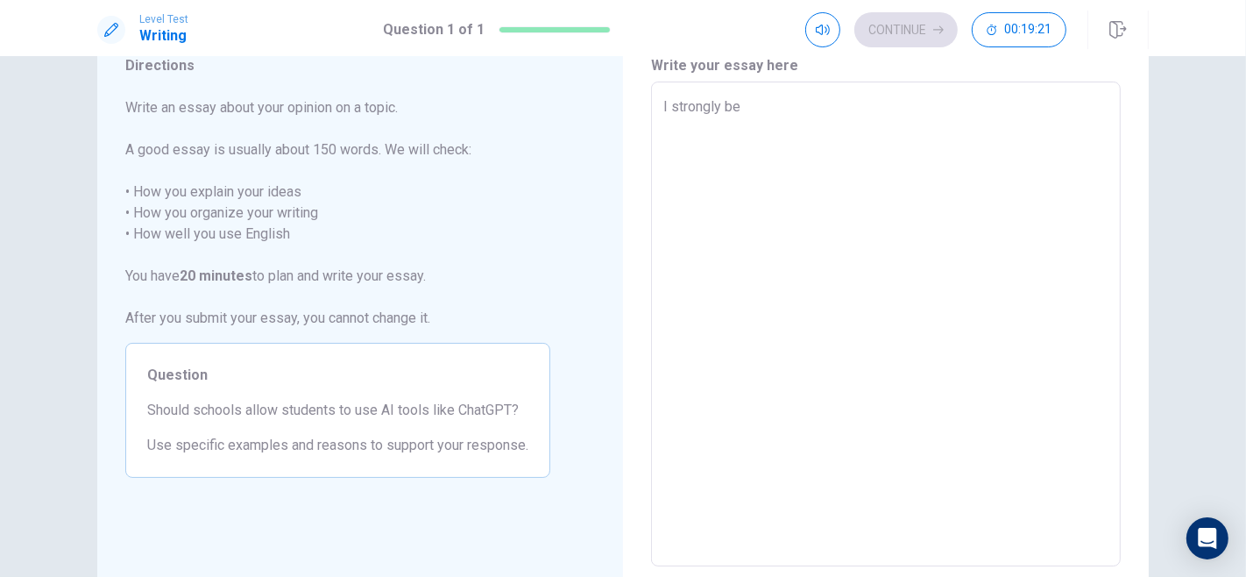
type textarea "x"
type textarea "I strongly bel"
type textarea "x"
type textarea "I strongly bele"
type textarea "x"
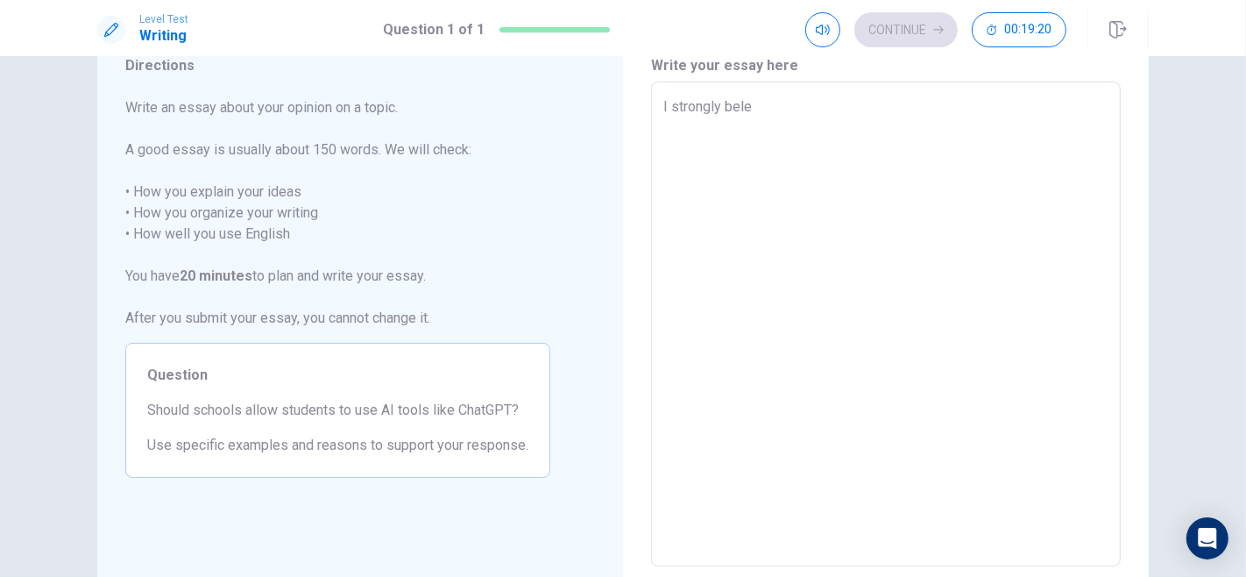
type textarea "I strongly belei"
type textarea "x"
type textarea "I strongly bele"
type textarea "x"
type textarea "I strongly bel"
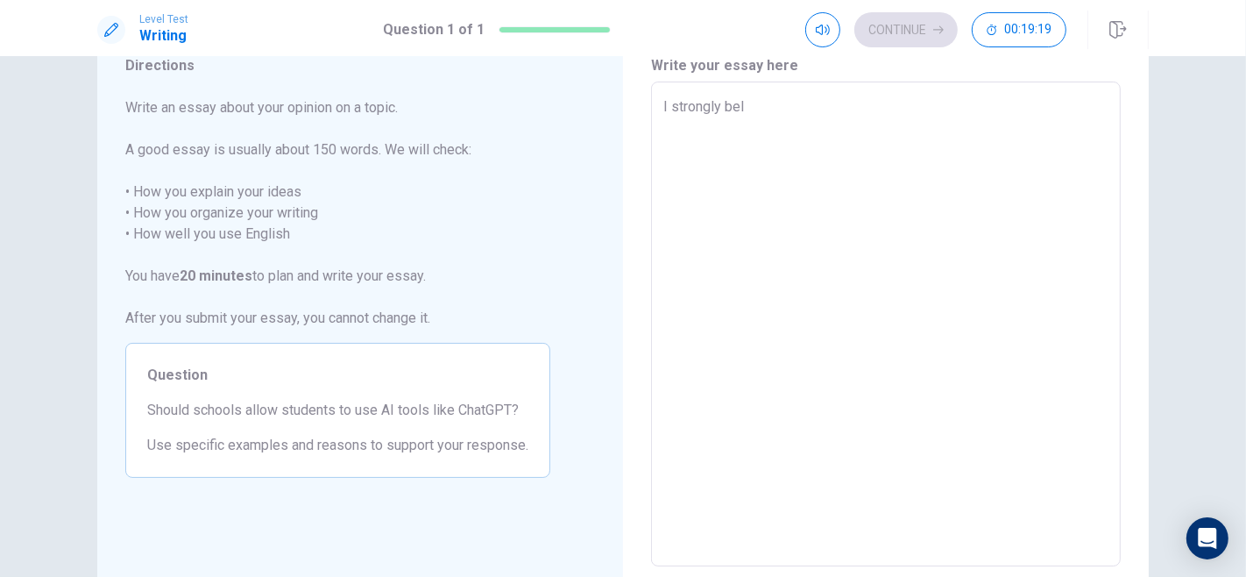
type textarea "x"
type textarea "I strongly beli"
type textarea "x"
type textarea "I strongly belie"
type textarea "x"
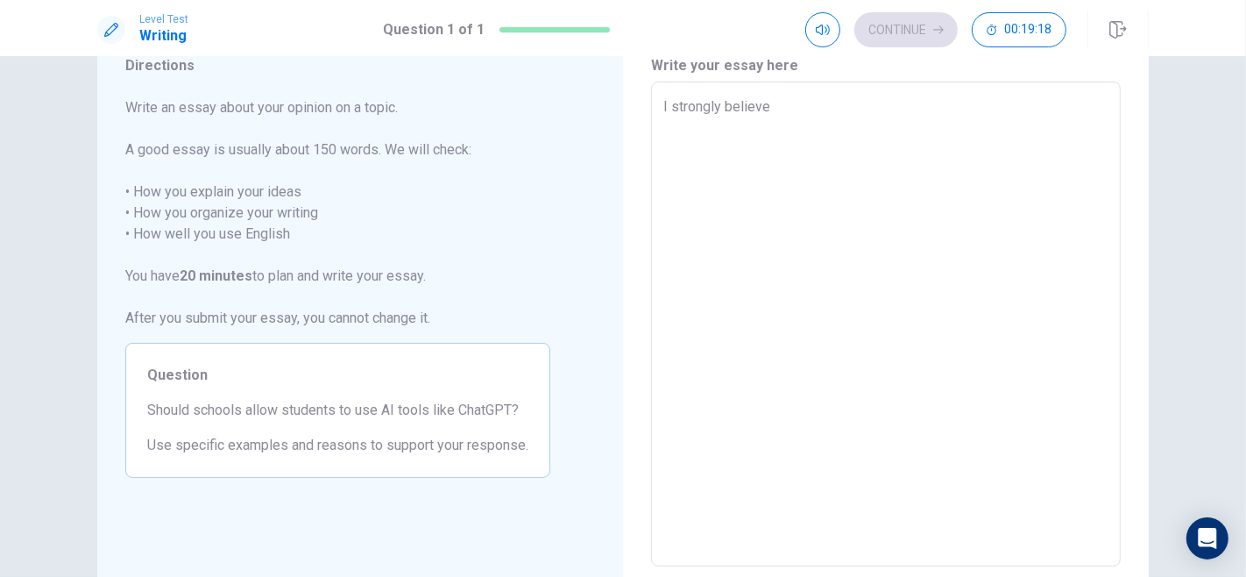
type textarea "I strongly believe"
type textarea "x"
type textarea "I strongly believe s"
type textarea "x"
type textarea "I strongly believe sc"
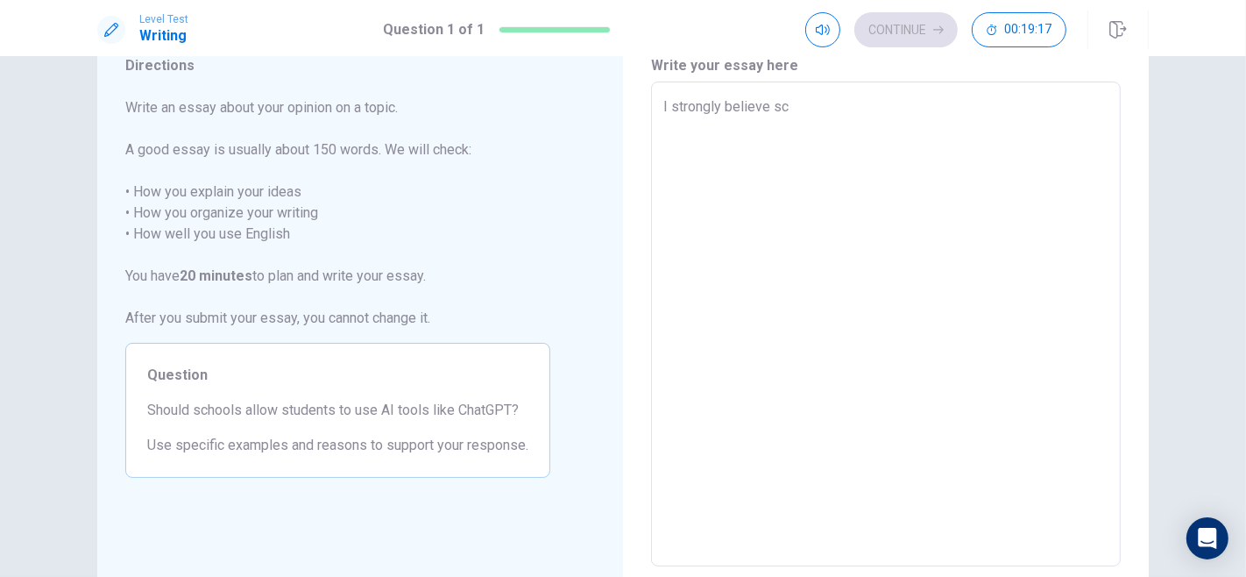
type textarea "x"
type textarea "I strongly believe sch"
type textarea "x"
type textarea "I strongly believe schoo"
type textarea "x"
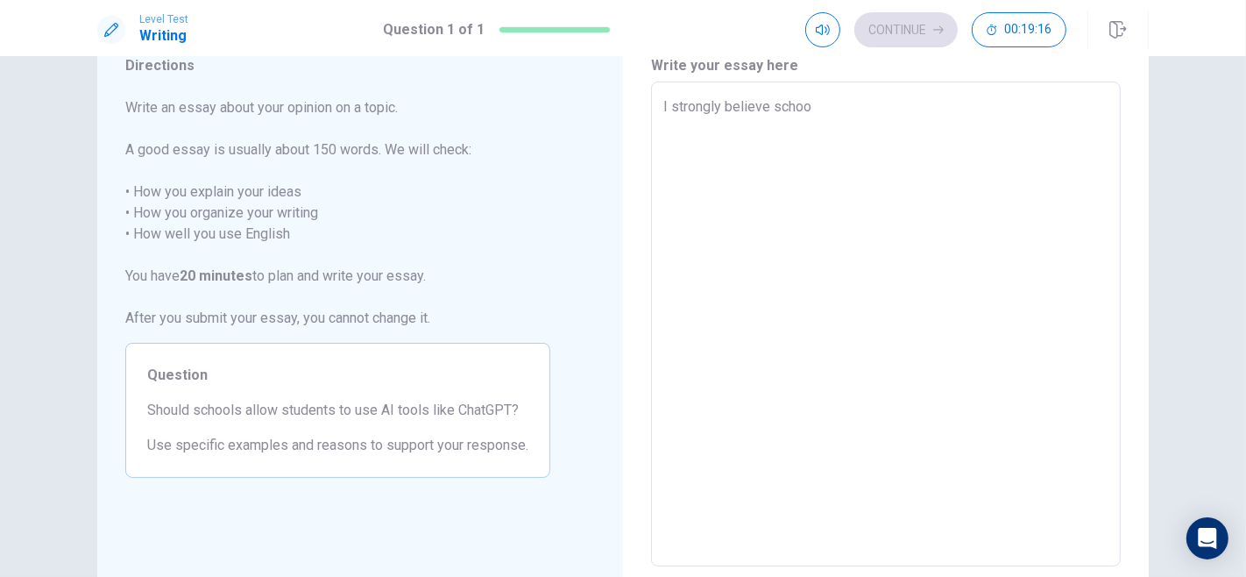
type textarea "I strongly believe school"
type textarea "x"
type textarea "I strongly believe schools"
type textarea "x"
type textarea "I strongly believe schools s"
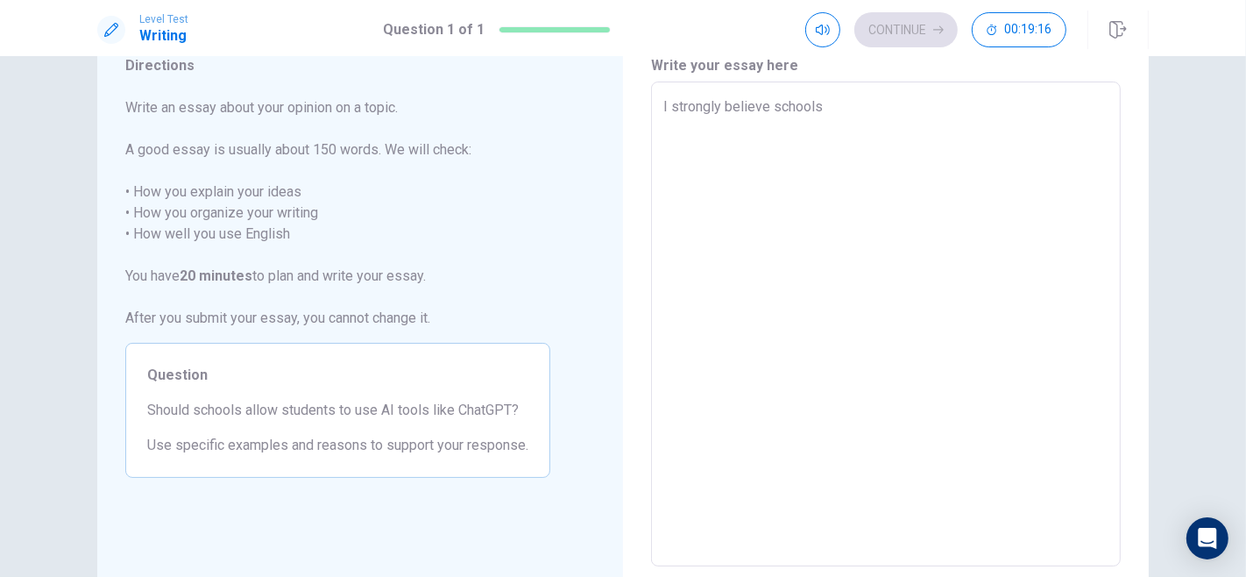
type textarea "x"
type textarea "I strongly believe schools sh"
type textarea "x"
type textarea "I strongly believe schools sho"
type textarea "x"
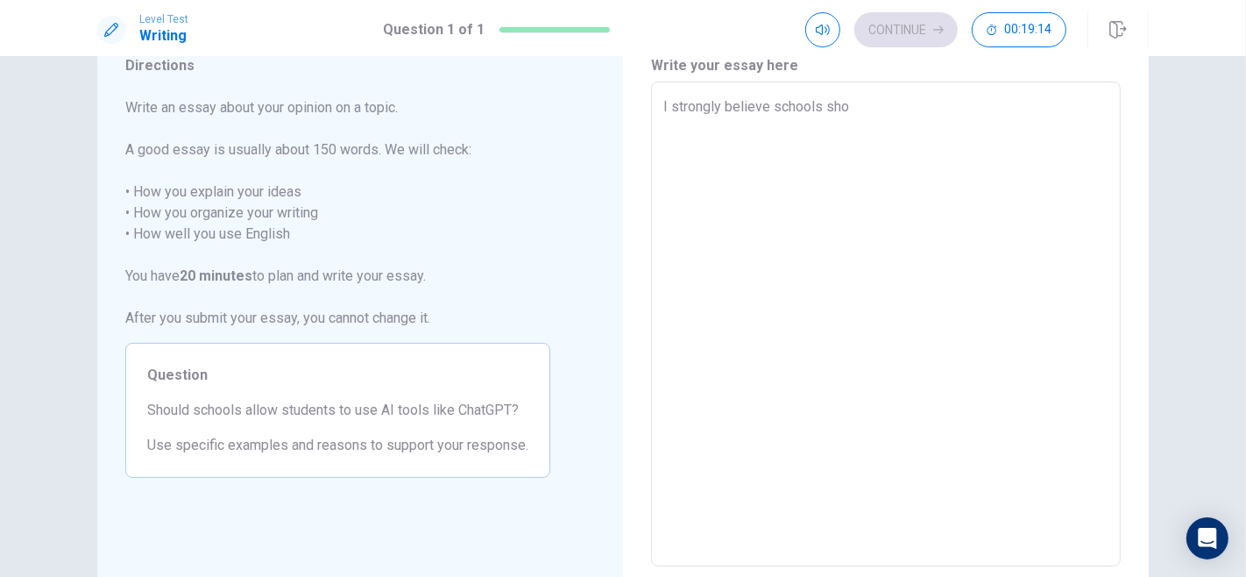
type textarea "I strongly believe schools shou"
type textarea "x"
type textarea "I strongly believe schools shoul"
type textarea "x"
type textarea "I strongly believe schools should"
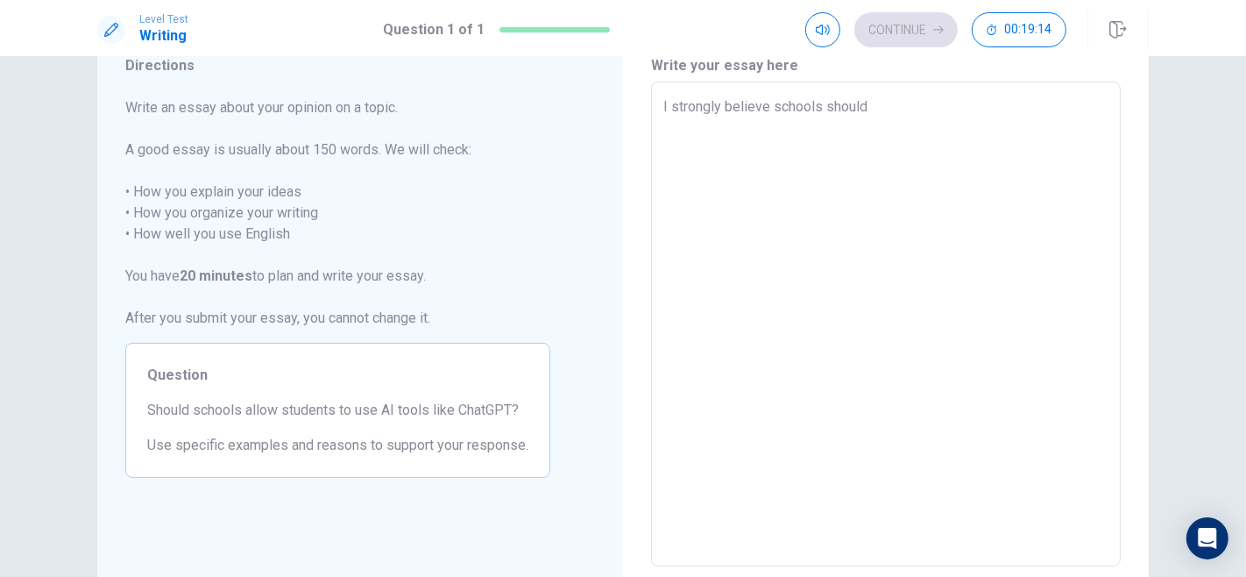
type textarea "x"
type textarea "I strongly believe schools should al"
type textarea "x"
type textarea "I strongly believe schools should all"
type textarea "x"
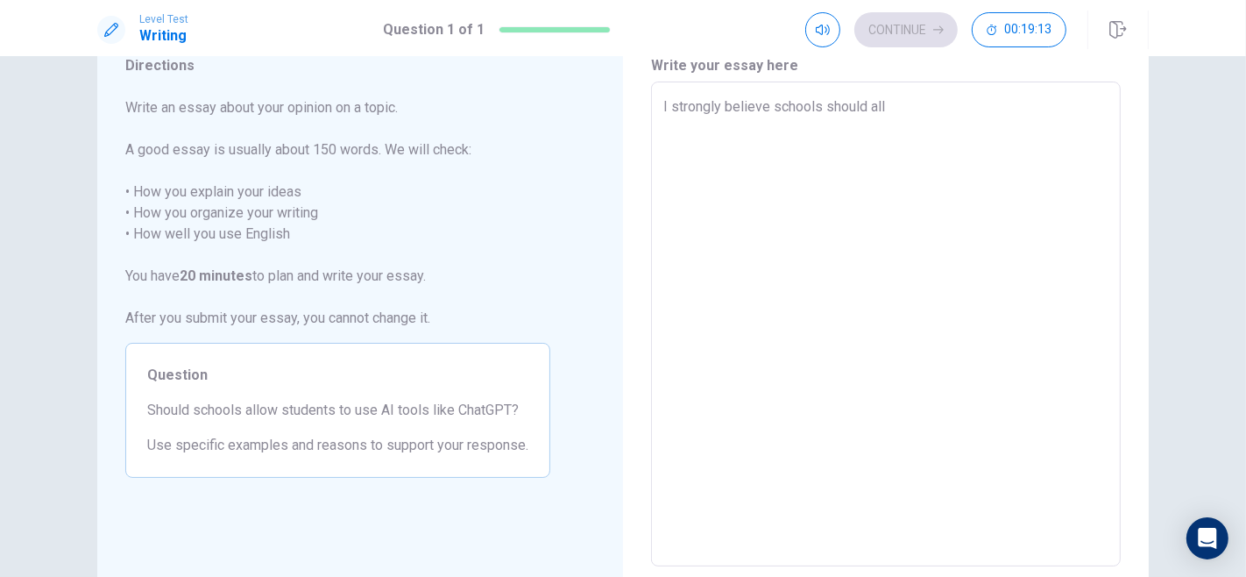
type textarea "I strongly believe schools should allo"
type textarea "x"
type textarea "I strongly believe schools should allow"
type textarea "x"
type textarea "I strongly believe schools should allow"
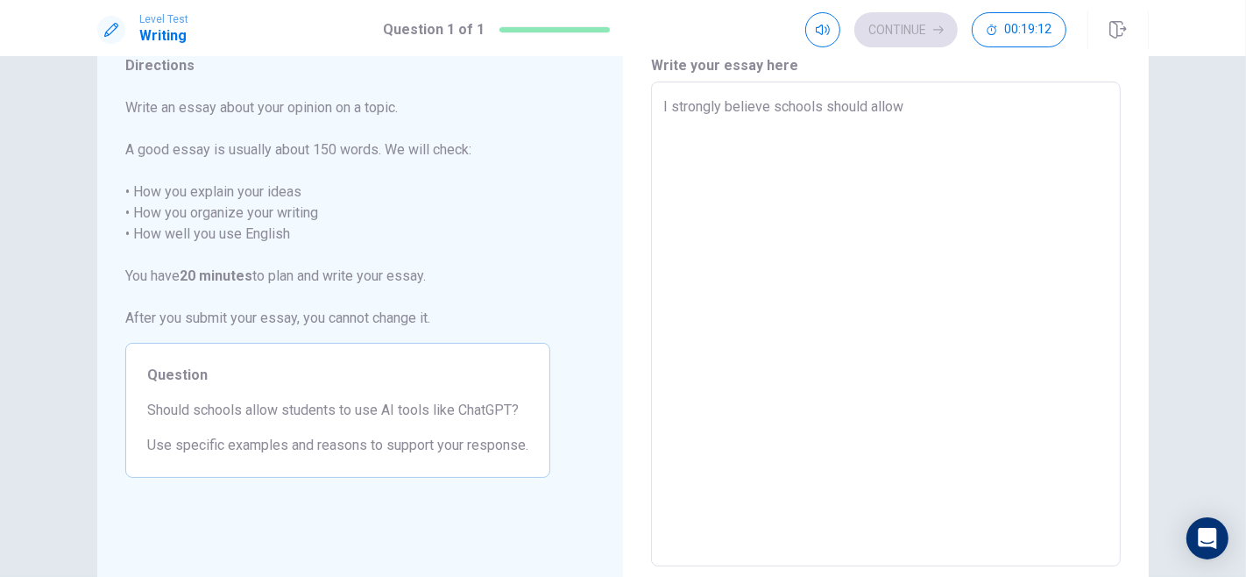
type textarea "x"
type textarea "I strongly believe schools should allow st"
type textarea "x"
type textarea "I strongly believe schools should allow stud"
type textarea "x"
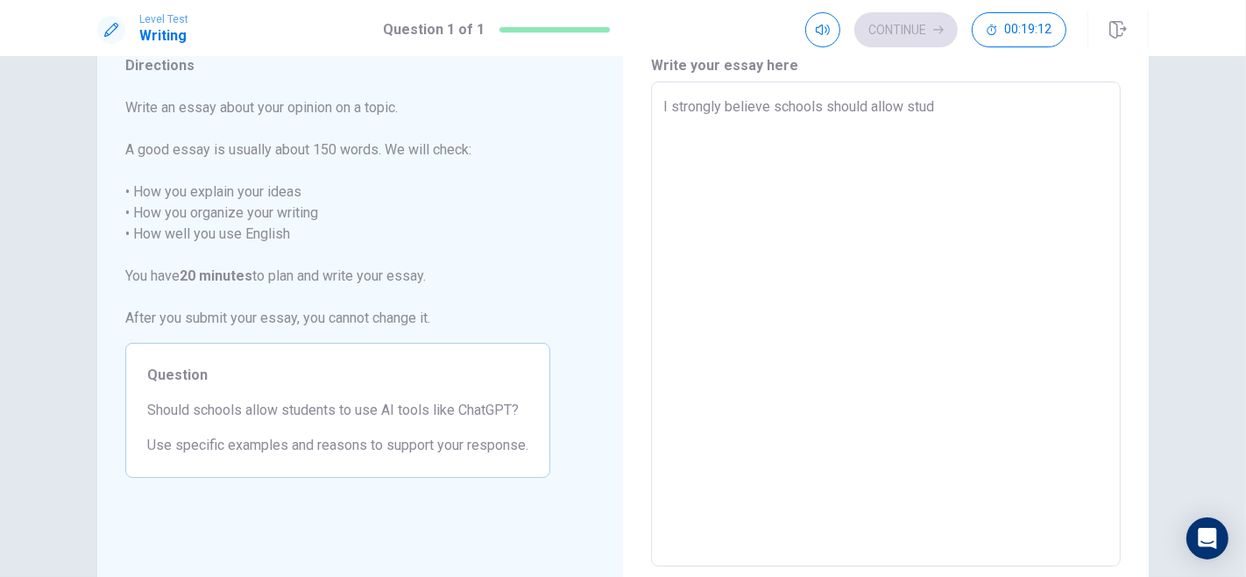
type textarea "I strongly believe schools should allow stude"
type textarea "x"
type textarea "I strongly believe schools should allow studen"
type textarea "x"
type textarea "I strongly believe schools should allow student"
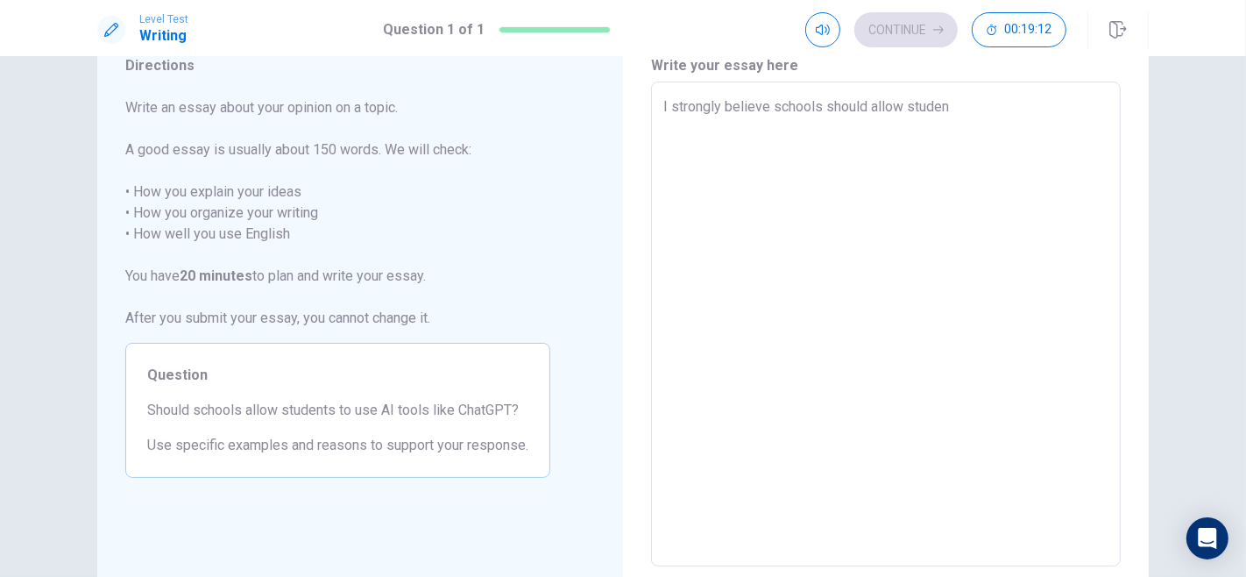
type textarea "x"
type textarea "I strongly believe schools should allow students"
type textarea "x"
type textarea "I strongly believe schools should allow students"
type textarea "x"
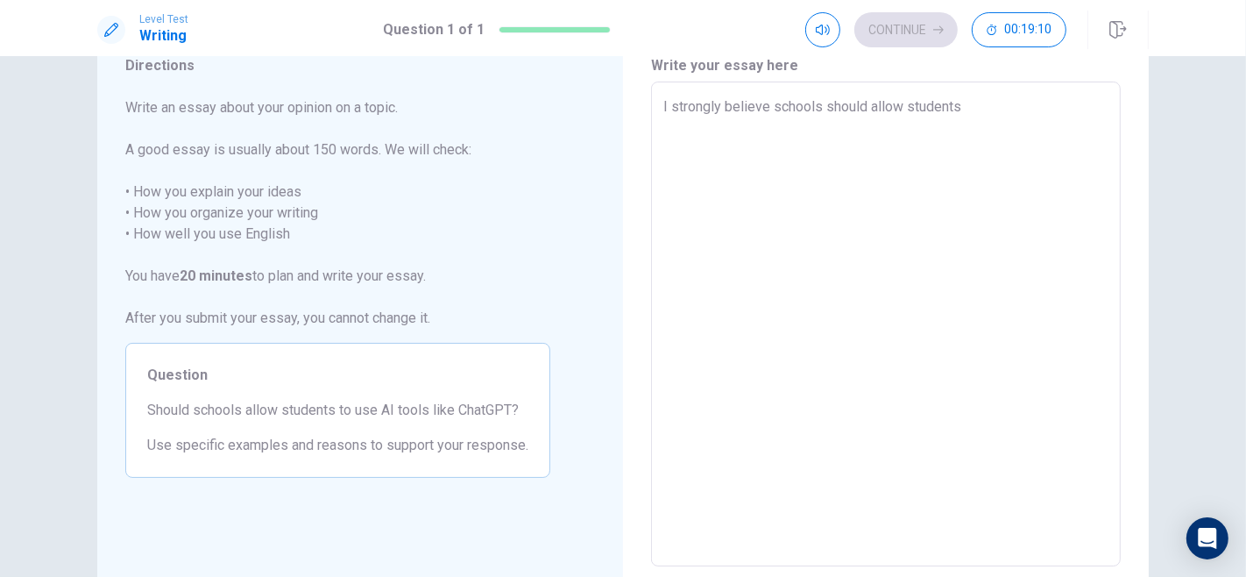
type textarea "I strongly believe schools should allow students t"
type textarea "x"
type textarea "I strongly believe schools should allow students to"
type textarea "x"
type textarea "I strongly believe schools should allow students to u"
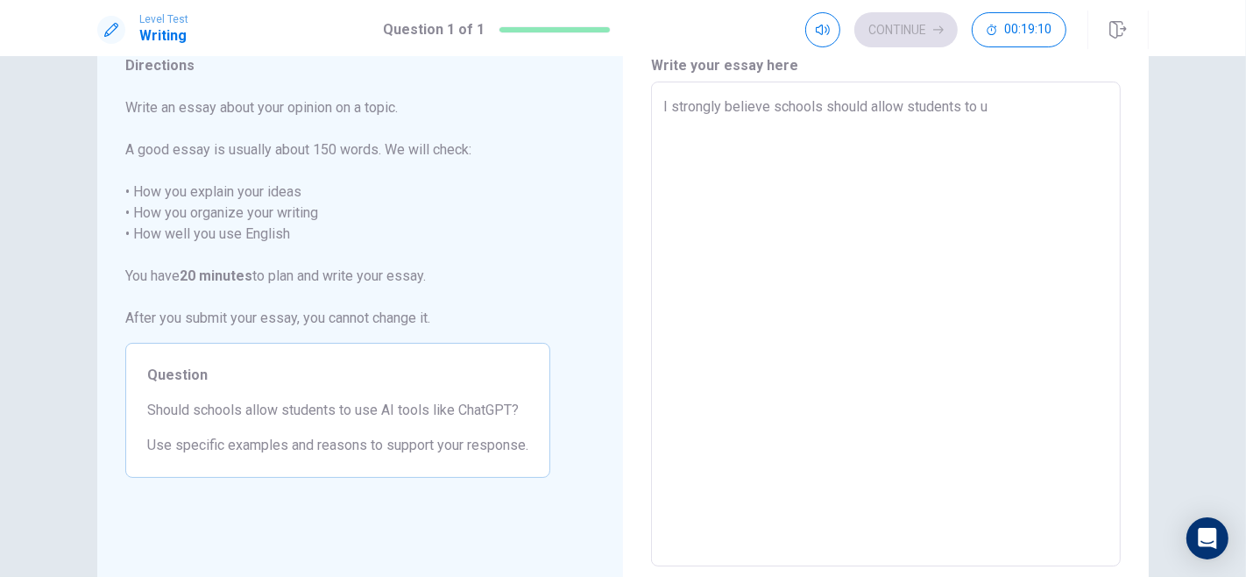
type textarea "x"
type textarea "I strongly believe schools should allow students to us"
type textarea "x"
type textarea "I strongly believe schools should allow students to use"
type textarea "x"
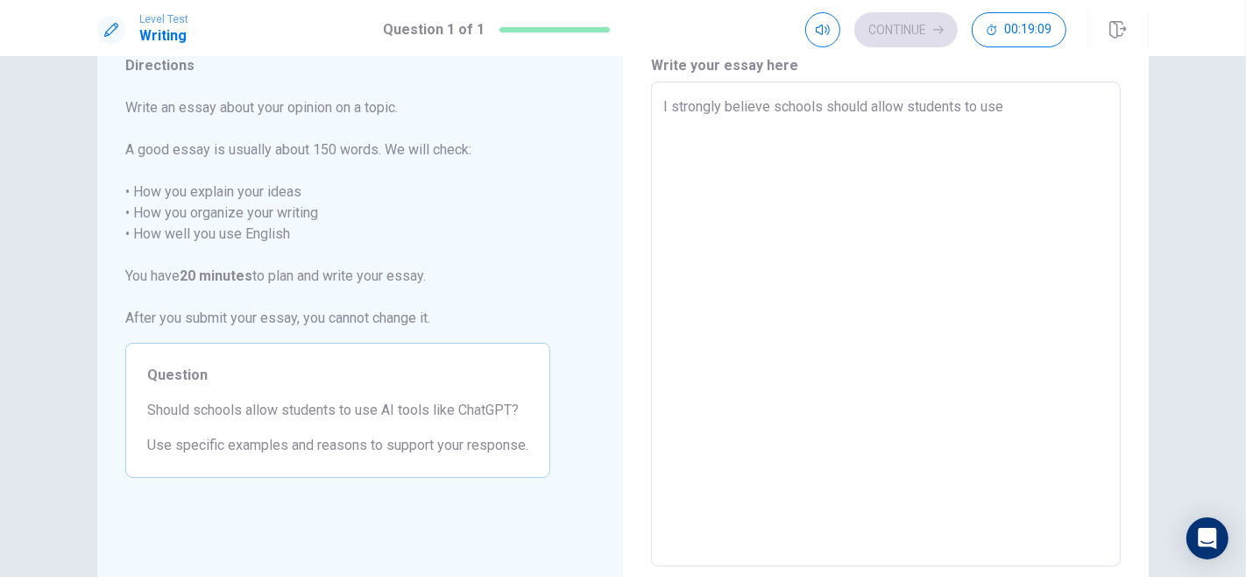
type textarea "I strongly believe schools should allow students to use"
type textarea "x"
type textarea "I strongly believe schools should allow students to use A"
type textarea "x"
type textarea "I strongly believe schools should allow students to use AI"
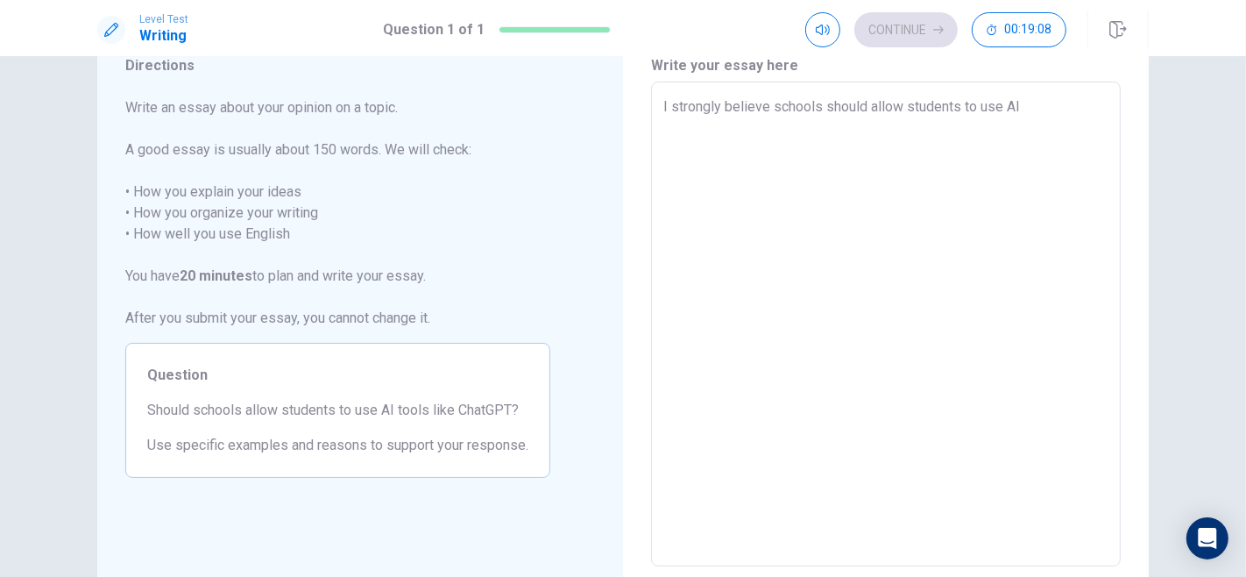
type textarea "x"
type textarea "I strongly believe schools should allow students to use AI"
type textarea "x"
type textarea "I strongly believe schools should allow students to use AI t"
type textarea "x"
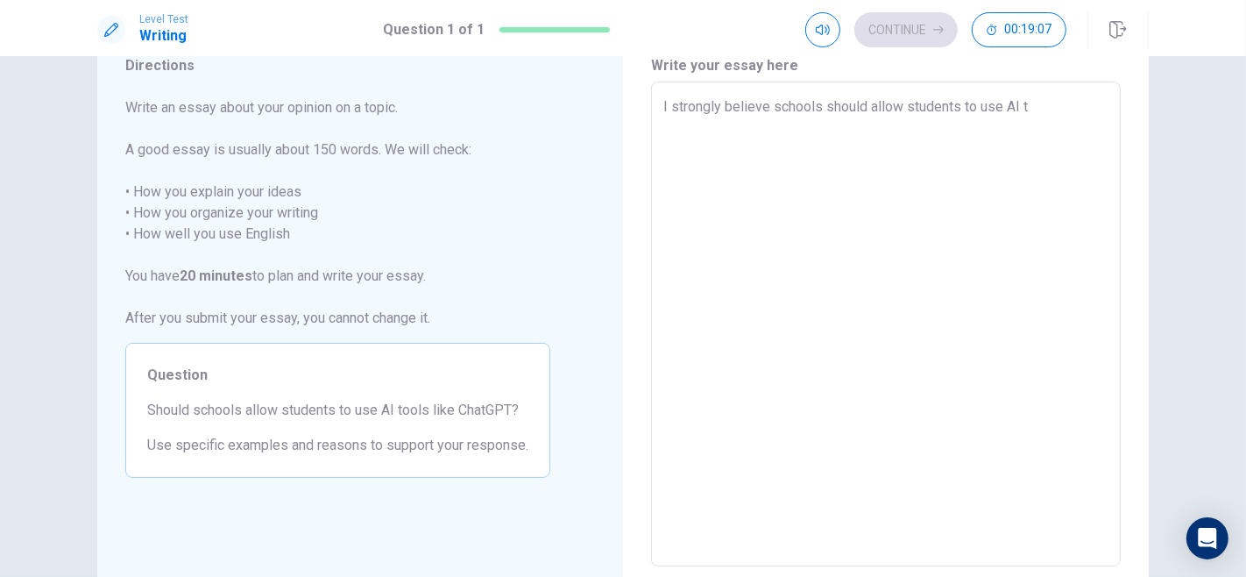
type textarea "I strongly believe schools should allow students to use AI to"
type textarea "x"
type textarea "I strongly believe schools should allow students to use AI too"
type textarea "x"
type textarea "I strongly believe schools should allow students to use AI tool"
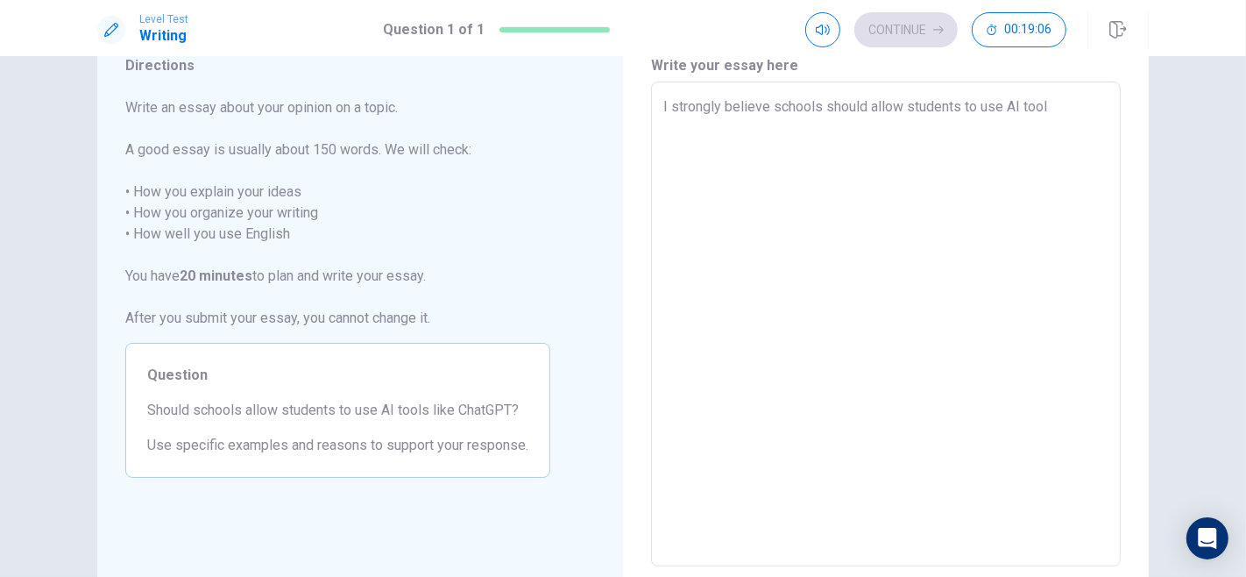
type textarea "x"
type textarea "I strongly believe schools should allow students to use AI tools"
type textarea "x"
type textarea "I strongly believe schools should allow students to use AI tools"
type textarea "x"
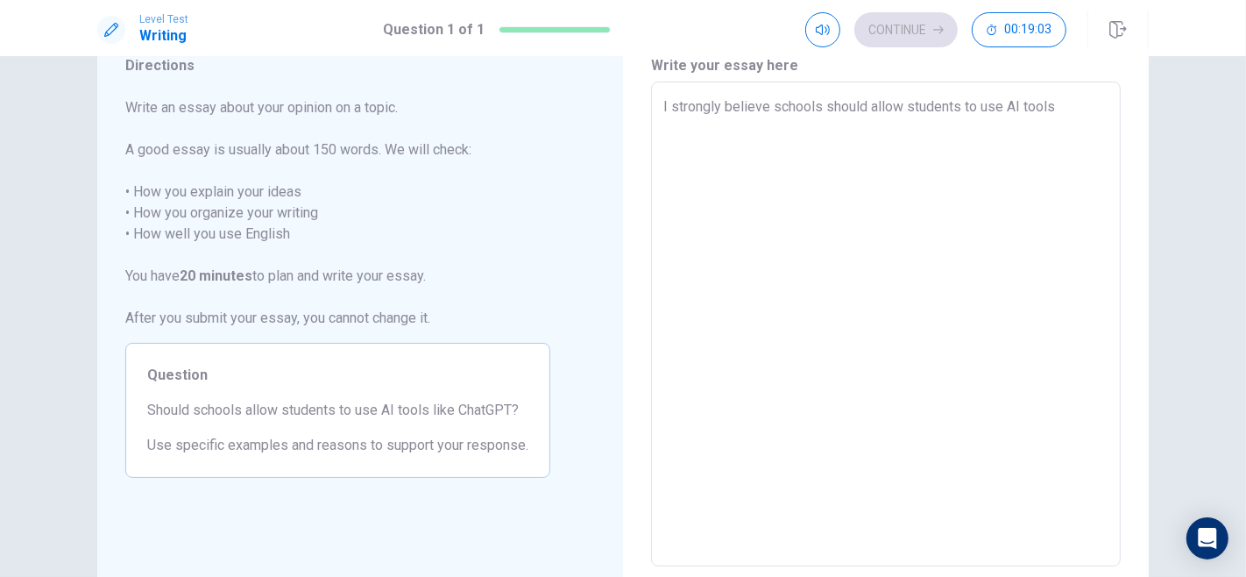
type textarea "I strongly believe schools should allow students to use AI tools l"
type textarea "x"
type textarea "I strongly believe schools should allow students to use AI tools li"
type textarea "x"
type textarea "I strongly believe schools should allow students to use AI tools lik"
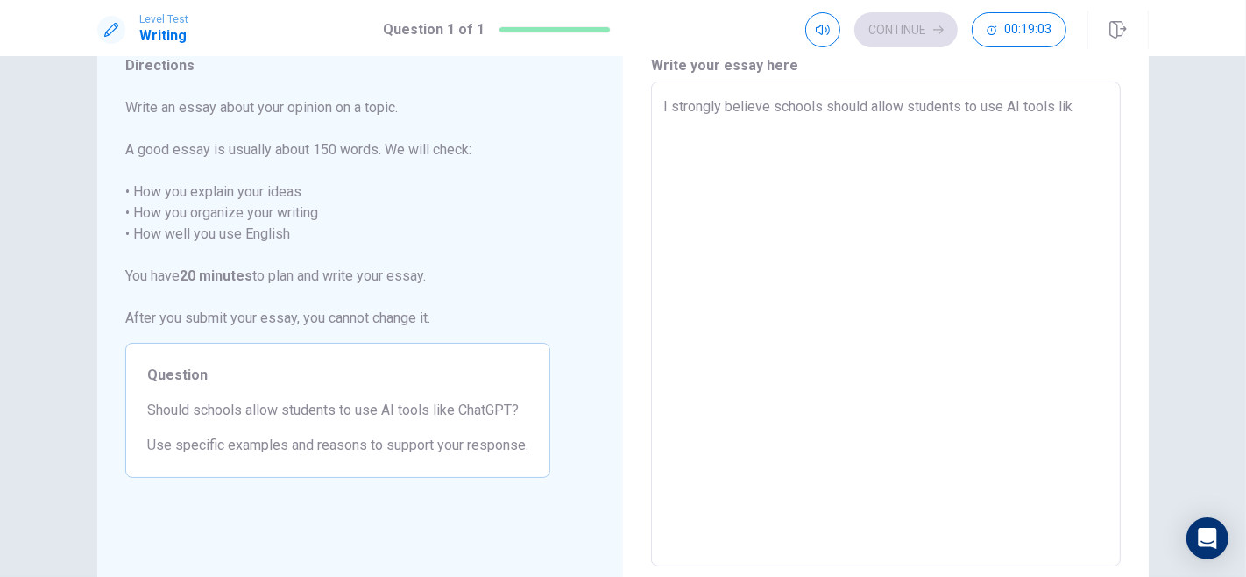
type textarea "x"
type textarea "I strongly believe schools should allow students to use AI tools like"
type textarea "x"
type textarea "I strongly believe schools should allow students to use AI tools like C"
type textarea "x"
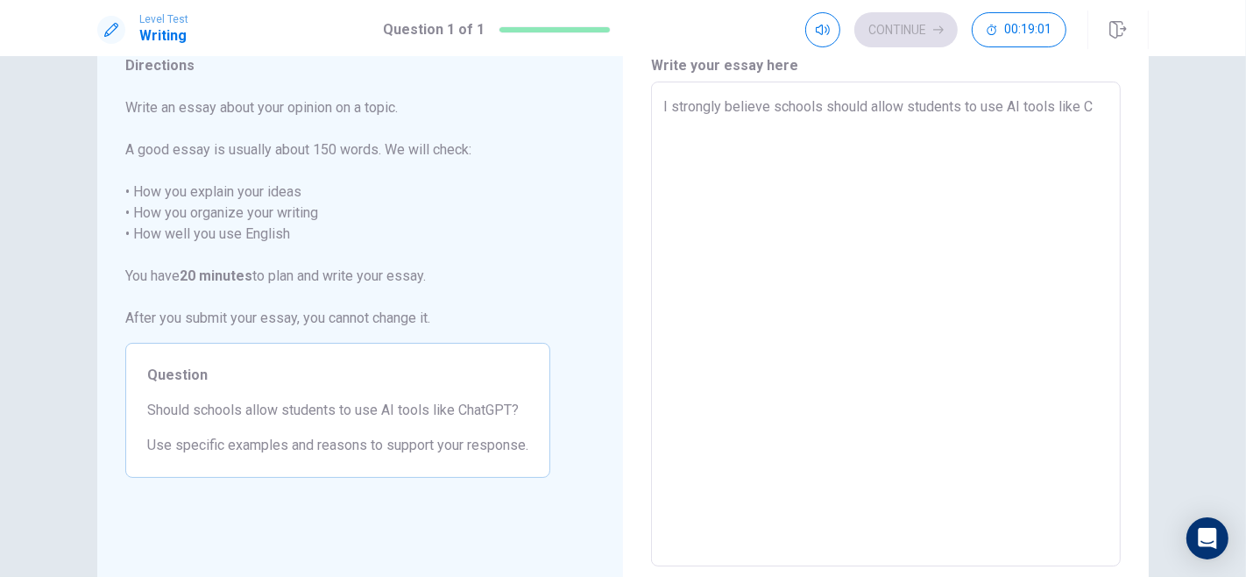
type textarea "I strongly believe schools should allow students to use AI tools like Ch"
type textarea "x"
type textarea "I strongly believe schools should allow students to use AI tools like Cha"
type textarea "x"
type textarea "I strongly believe schools should allow students to use AI tools like Chat"
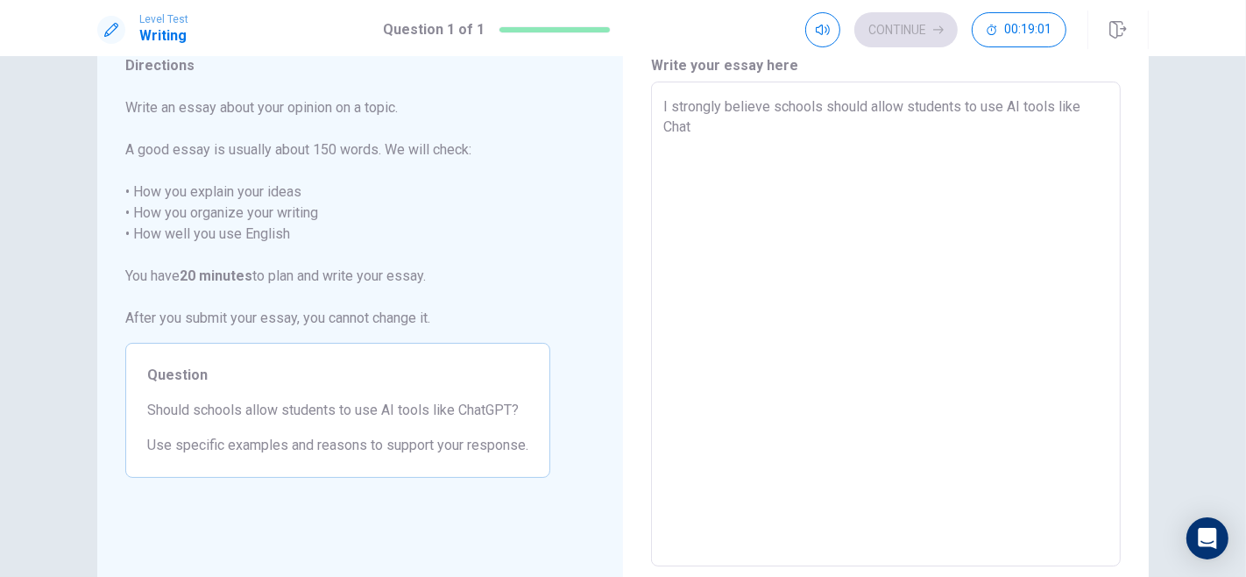
type textarea "x"
type textarea "I strongly believe schools should allow students to use AI tools like ChatG"
type textarea "x"
type textarea "I strongly believe schools should allow students to use AI tools like Chat"
type textarea "x"
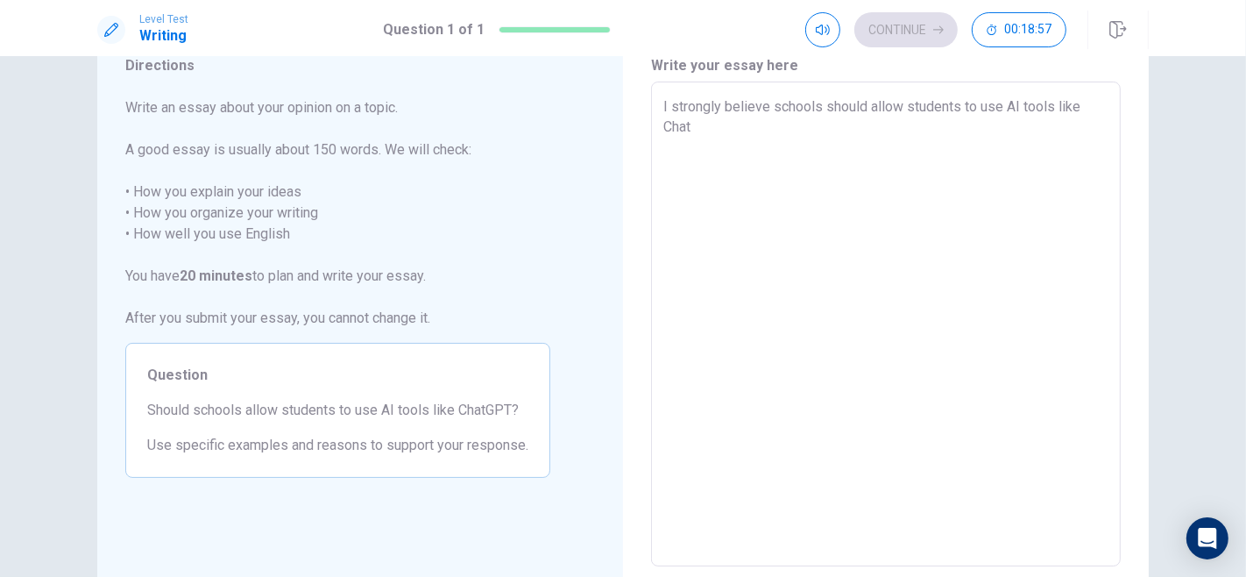
type textarea "I strongly believe schools should allow students to use AI tools like ChatG"
type textarea "x"
type textarea "I strongly believe schools should allow students to use AI tools like ChatGP"
type textarea "x"
type textarea "I strongly believe schools should allow students to use AI tools like ChatGPT"
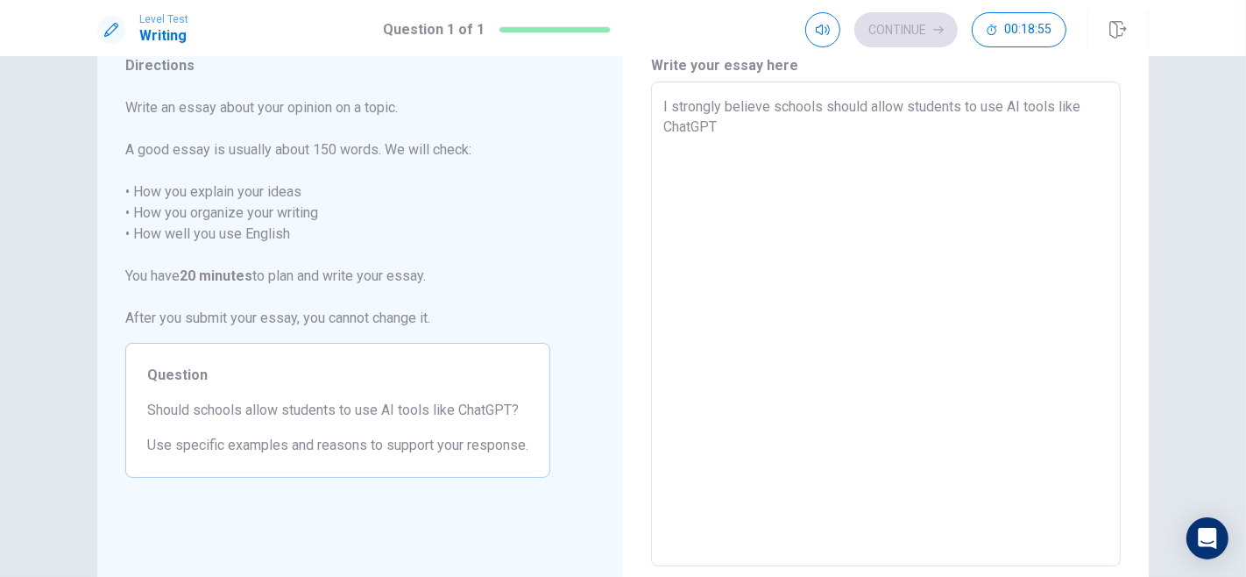
type textarea "x"
type textarea "I strongly believe schools should allow students to use AI tools like ChatGPT,"
type textarea "x"
type textarea "I strongly believe schools should allow students to use AI tools like ChatGPT,"
type textarea "x"
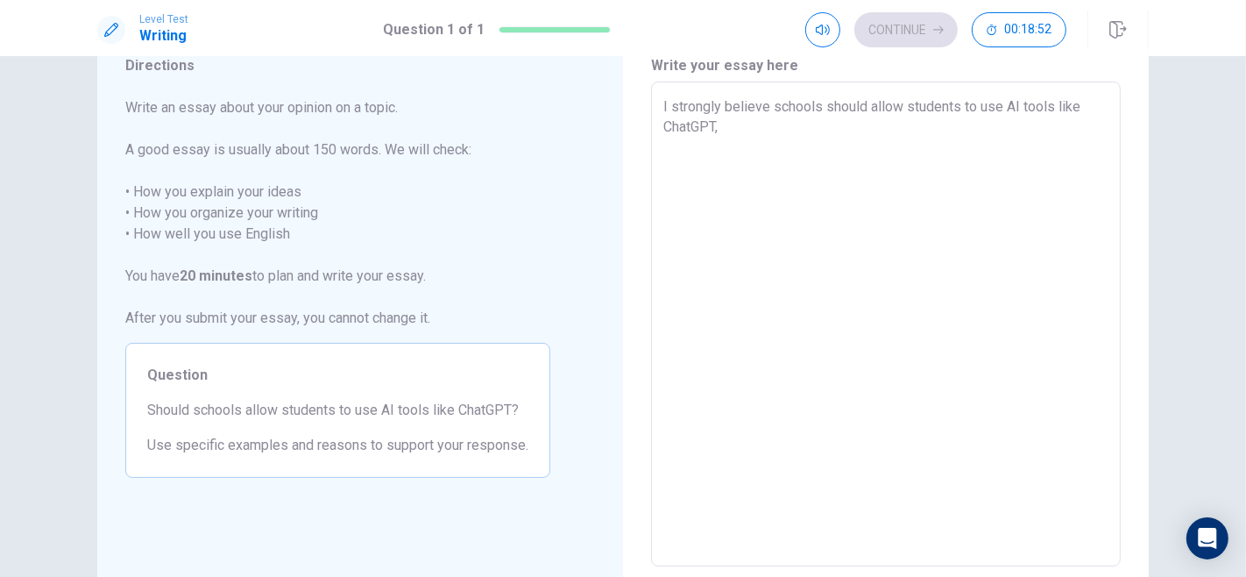
type textarea "I strongly believe schools should allow students to use AI tools like ChatGPT, p"
type textarea "x"
type textarea "I strongly believe schools should allow students to use AI tools like ChatGPT, …"
type textarea "x"
type textarea "I strongly believe schools should allow students to use AI tools like ChatGPT, …"
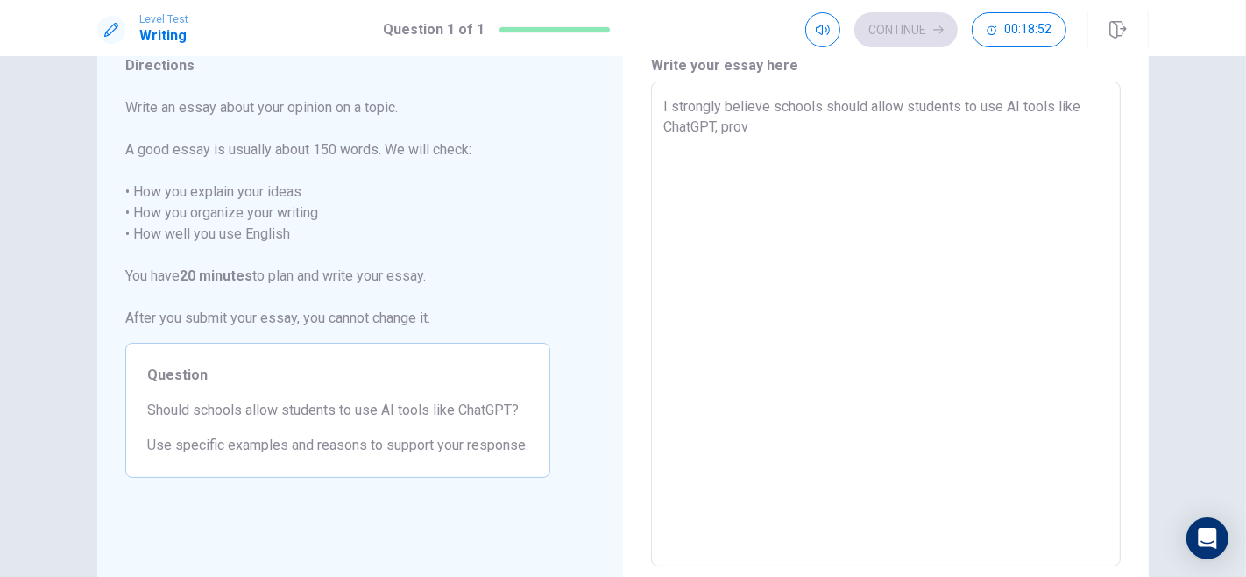
type textarea "x"
type textarea "I strongly believe schools should allow students to use AI tools like ChatGPT, …"
type textarea "x"
type textarea "I strongly believe schools should allow students to use AI tools like ChatGPT, …"
type textarea "x"
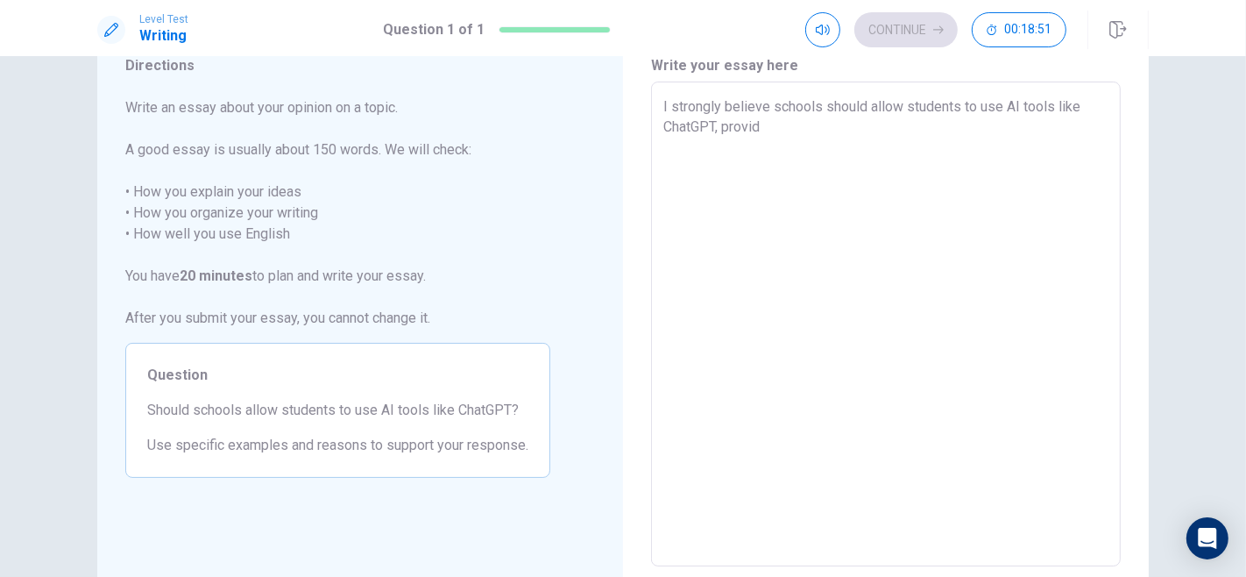
type textarea "I strongly believe schools should allow students to use AI tools like ChatGPT, …"
type textarea "x"
type textarea "I strongly believe schools should allow students to use AI tools like ChatGPT, …"
type textarea "x"
type textarea "I strongly believe schools should allow students to use AI tools like ChatGPT, …"
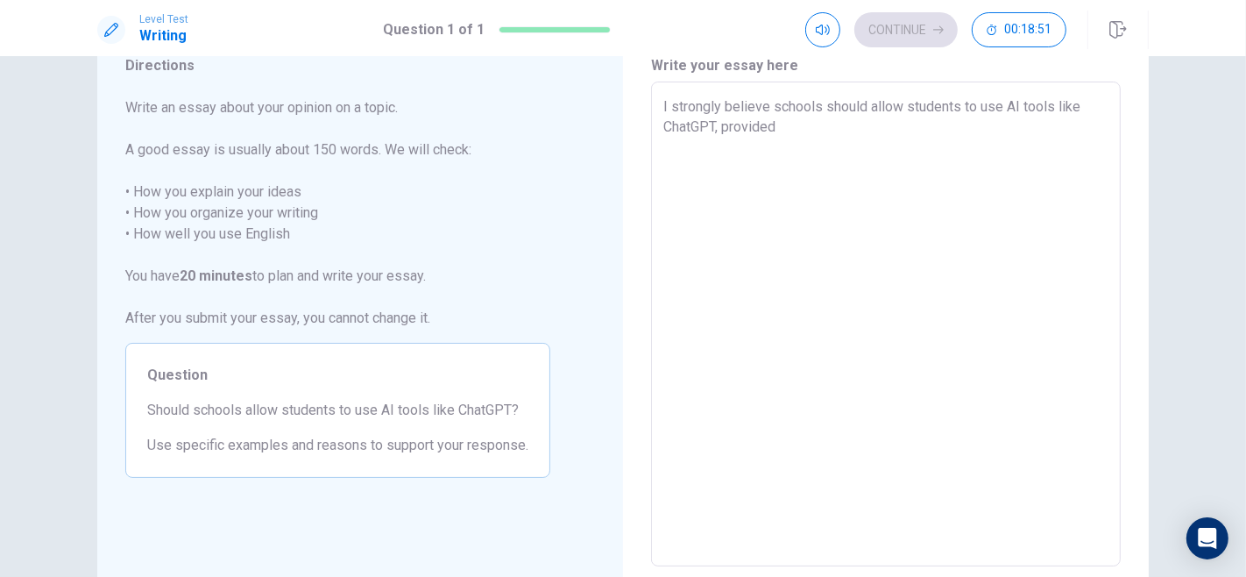
type textarea "x"
type textarea "I strongly believe schools should allow students to use AI tools like ChatGPT, …"
type textarea "x"
type textarea "I strongly believe schools should allow students to use AI tools like ChatGPT, …"
type textarea "x"
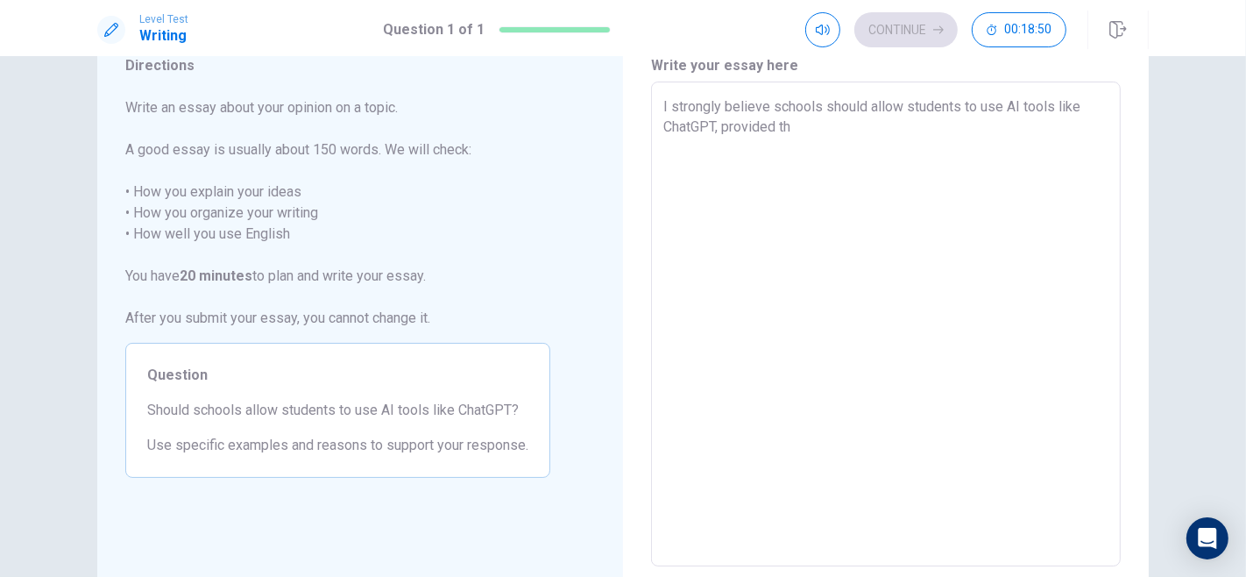
type textarea "I strongly believe schools should allow students to use AI tools like ChatGPT, …"
type textarea "x"
type textarea "I strongly believe schools should allow students to use AI tools like ChatGPT, …"
type textarea "x"
type textarea "I strongly believe schools should allow students to use AI tools like ChatGPT, …"
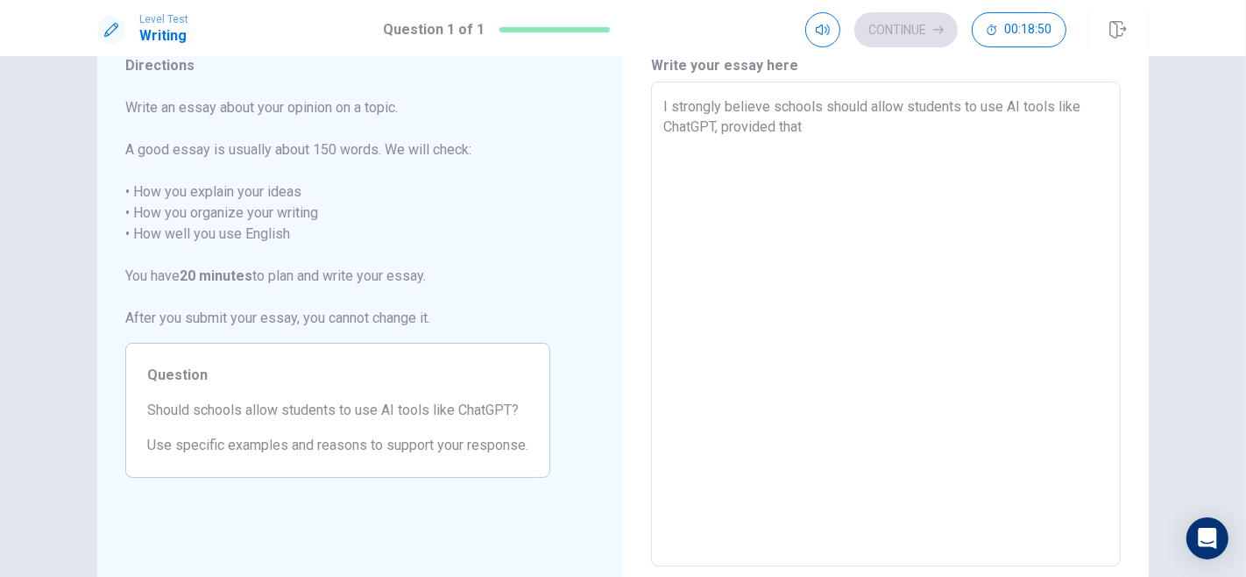
type textarea "x"
type textarea "I strongly believe schools should allow students to use AI tools like ChatGPT, …"
type textarea "x"
type textarea "I strongly believe schools should allow students to use AI tools like ChatGPT, …"
type textarea "x"
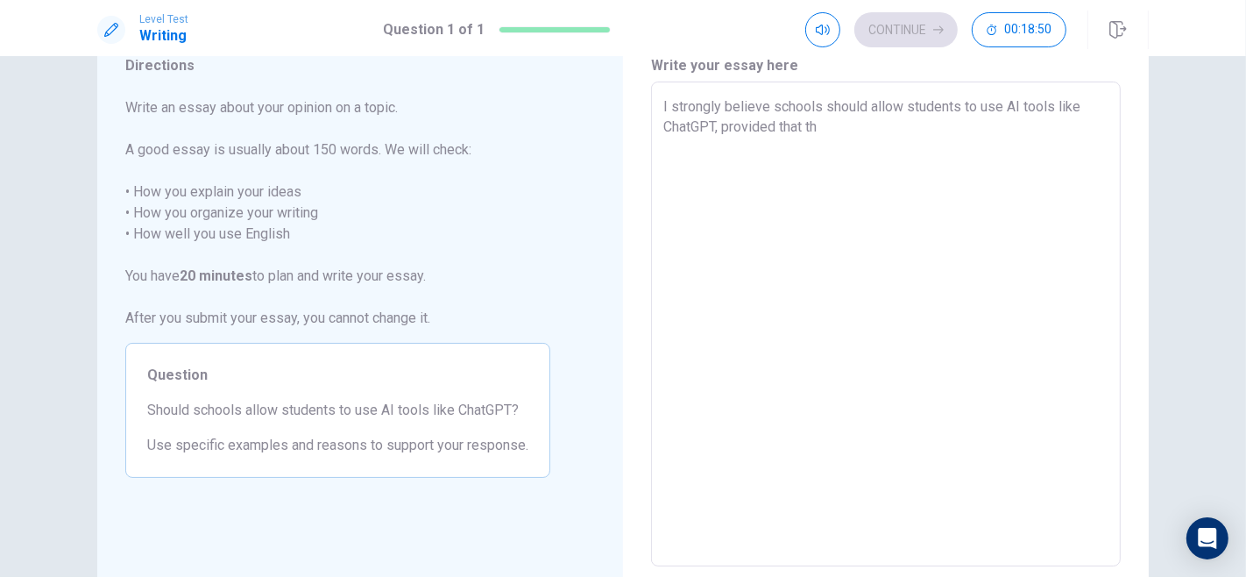
type textarea "I strongly believe schools should allow students to use AI tools like ChatGPT, …"
type textarea "x"
type textarea "I strongly believe schools should allow students to use AI tools like ChatGPT, …"
type textarea "x"
type textarea "I strongly believe schools should allow students to use AI tools like ChatGPT, …"
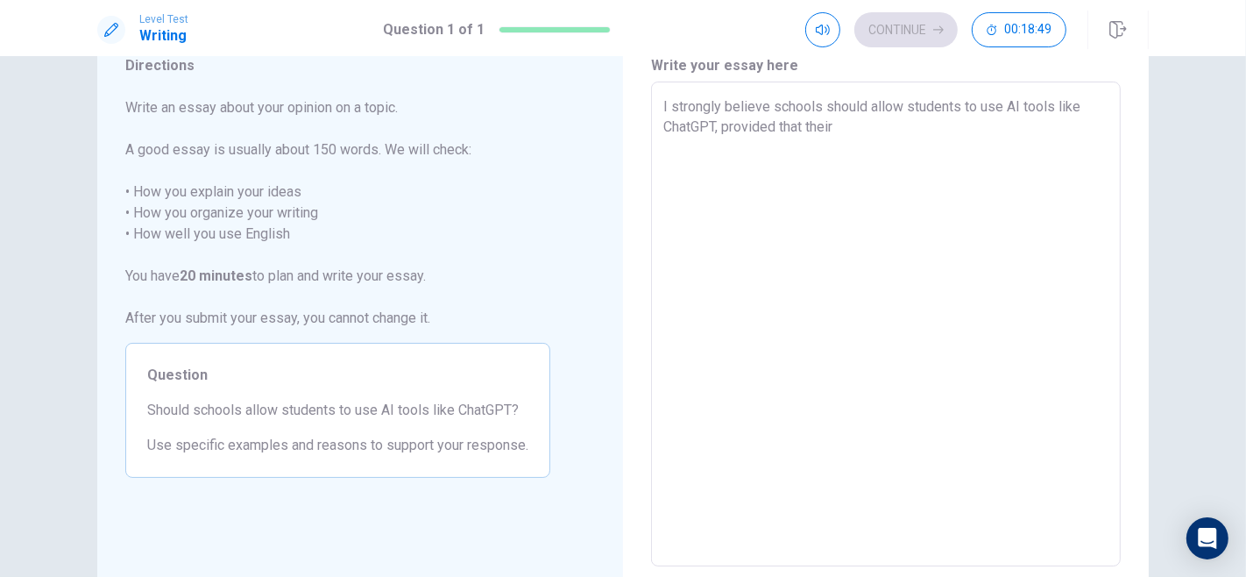
type textarea "x"
type textarea "I strongly believe schools should allow students to use AI tools like ChatGPT, …"
type textarea "x"
type textarea "I strongly believe schools should allow students to use AI tools like ChatGPT, …"
type textarea "x"
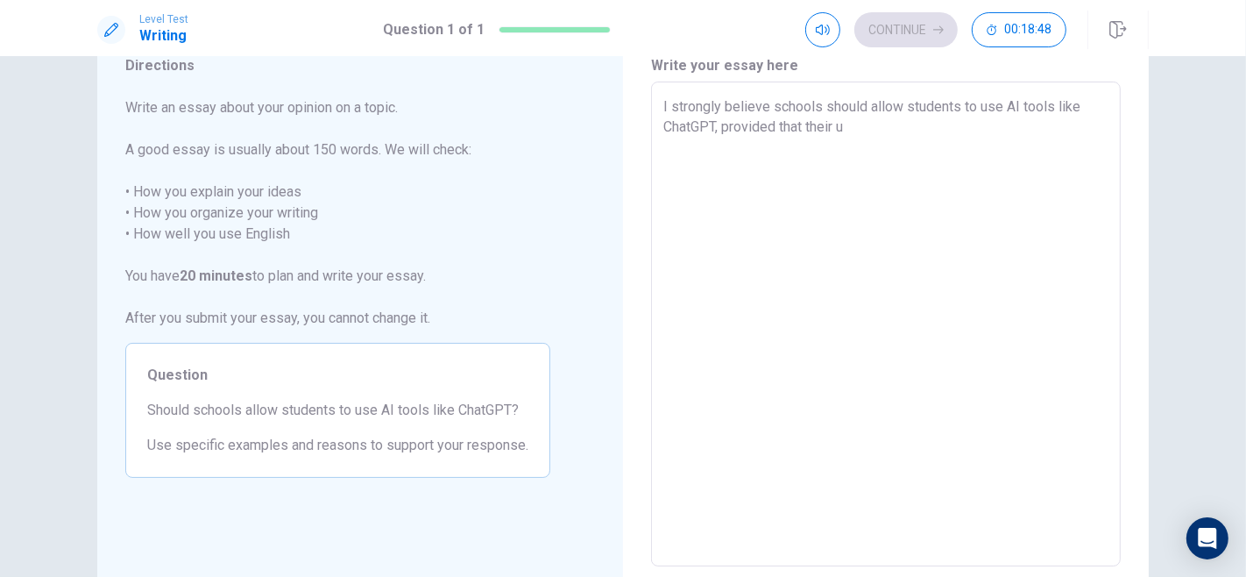
type textarea "I strongly believe schools should allow students to use AI tools like ChatGPT, …"
type textarea "x"
type textarea "I strongly believe schools should allow students to use AI tools like ChatGPT, …"
type textarea "x"
type textarea "I strongly believe schools should allow students to use AI tools like ChatGPT, …"
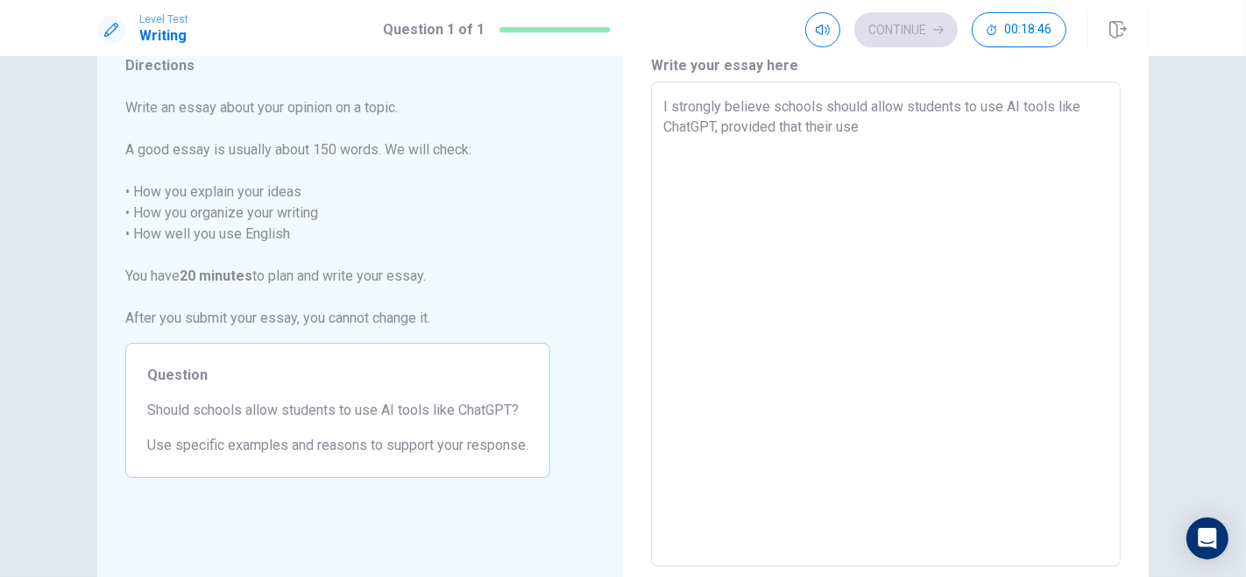
type textarea "x"
type textarea "I strongly believe schools should allow students to use AI tools like ChatGPT, …"
type textarea "x"
type textarea "I strongly believe schools should allow students to use AI tools like ChatGPT, …"
type textarea "x"
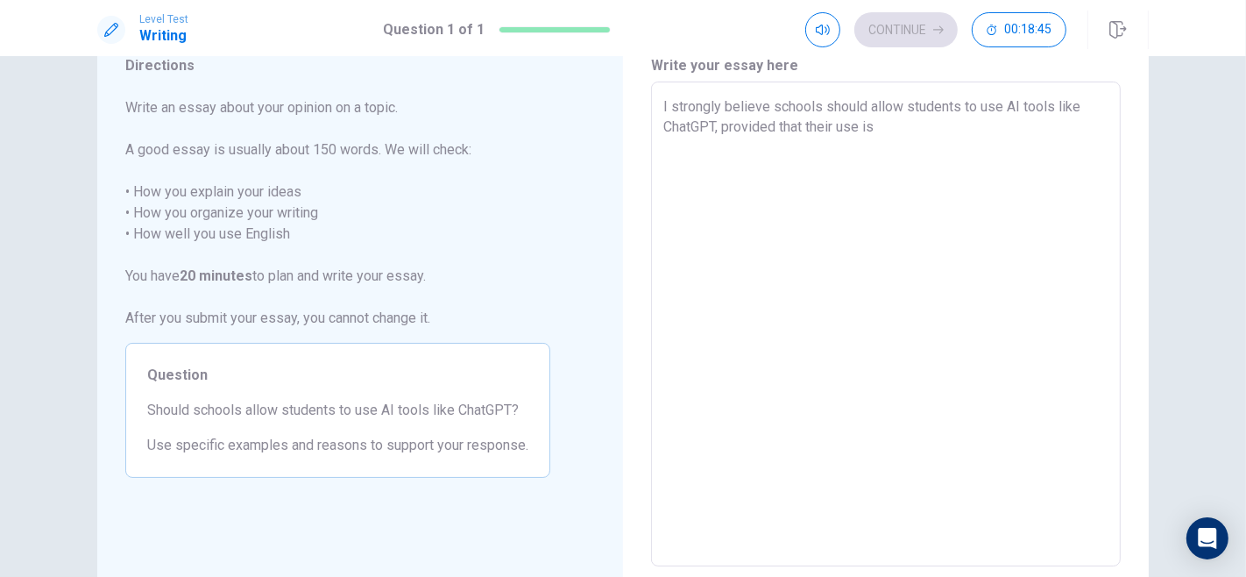
type textarea "I strongly believe schools should allow students to use AI tools like ChatGPT, …"
type textarea "x"
type textarea "I strongly believe schools should allow students to use AI tools like ChatGPT, …"
type textarea "x"
type textarea "I strongly believe schools should allow students to use AI tools like ChatGPT, …"
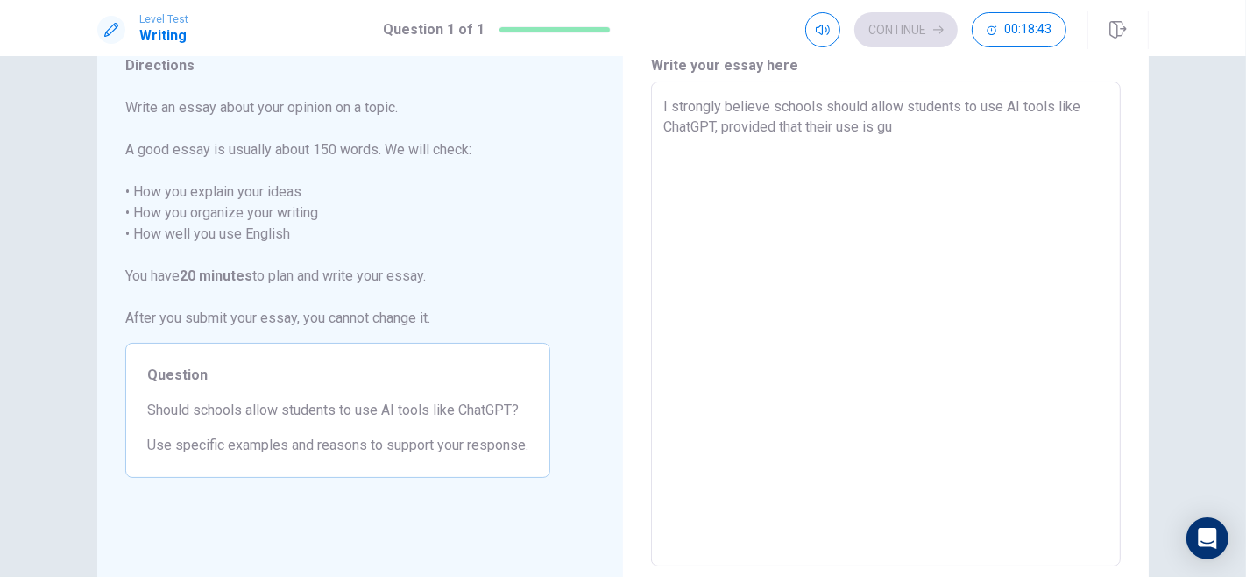
type textarea "x"
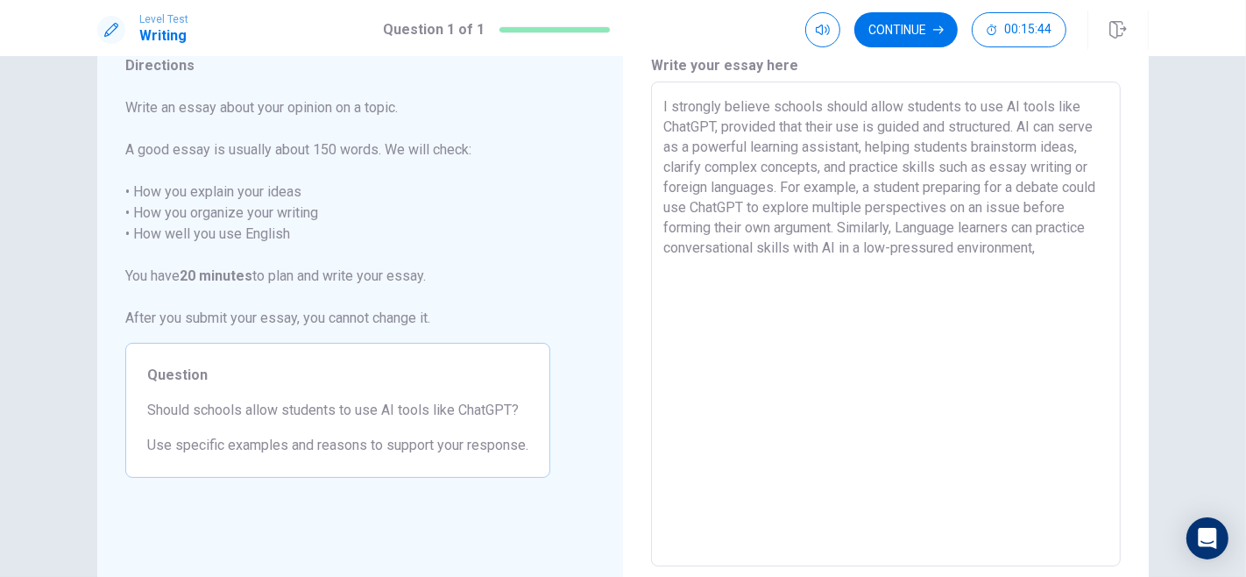
click at [999, 245] on textarea "I strongly believe schools should allow students to use AI tools like ChatGPT, …" at bounding box center [885, 324] width 445 height 456
click at [1082, 240] on textarea "I strongly believe schools should allow students to use AI tools like ChatGPT, …" at bounding box center [885, 324] width 445 height 456
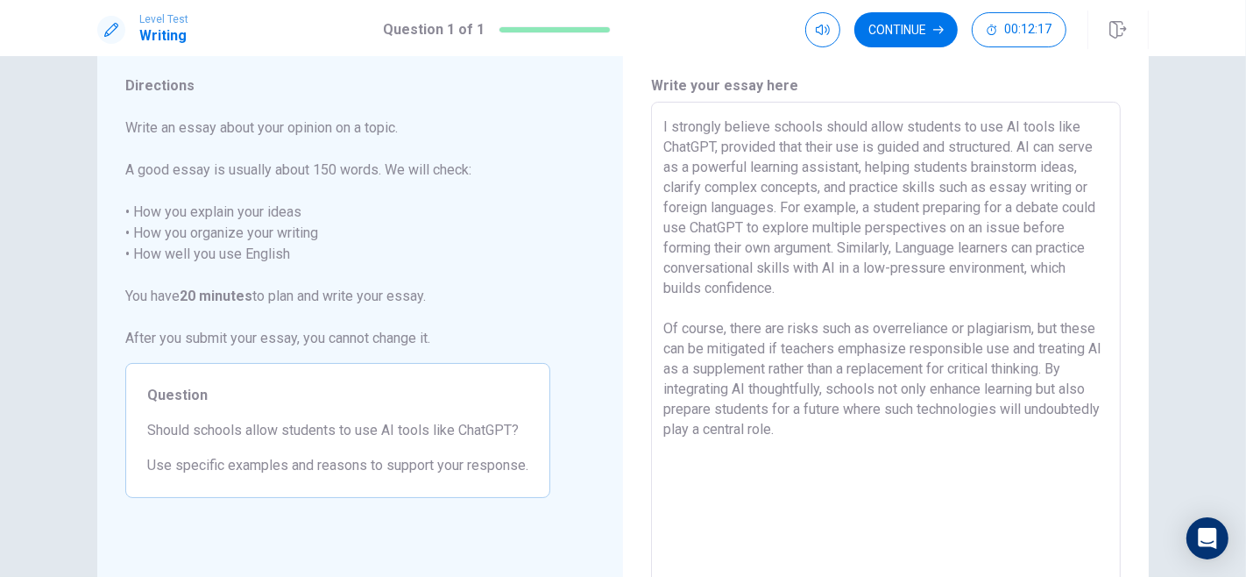
scroll to position [44, 0]
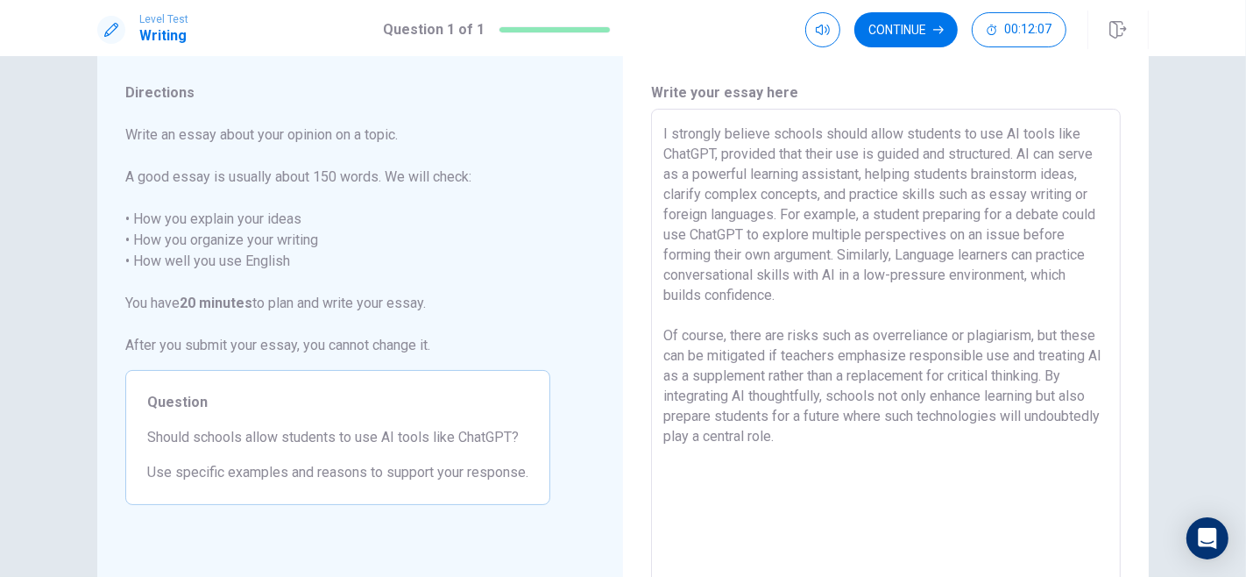
click at [1020, 156] on textarea "I strongly believe schools should allow students to use AI tools like ChatGPT, …" at bounding box center [885, 352] width 445 height 456
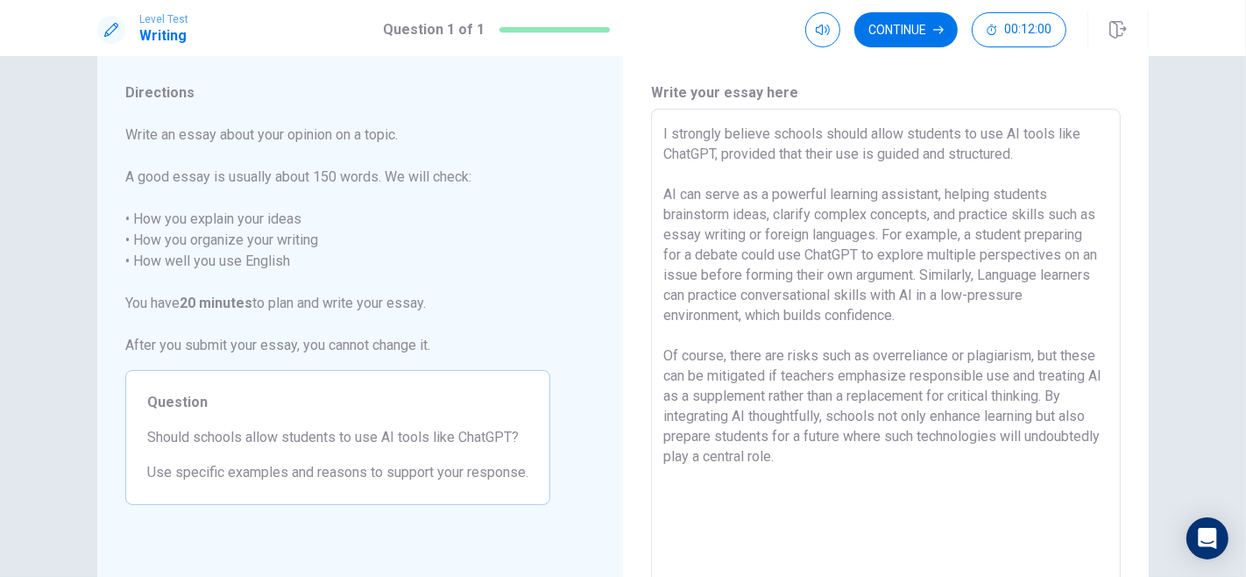
click at [663, 195] on textarea "I strongly believe schools should allow students to use AI tools like ChatGPT, …" at bounding box center [885, 352] width 445 height 456
click at [986, 276] on textarea "I strongly believe schools should allow students to use AI tools like ChatGPT, …" at bounding box center [885, 352] width 445 height 456
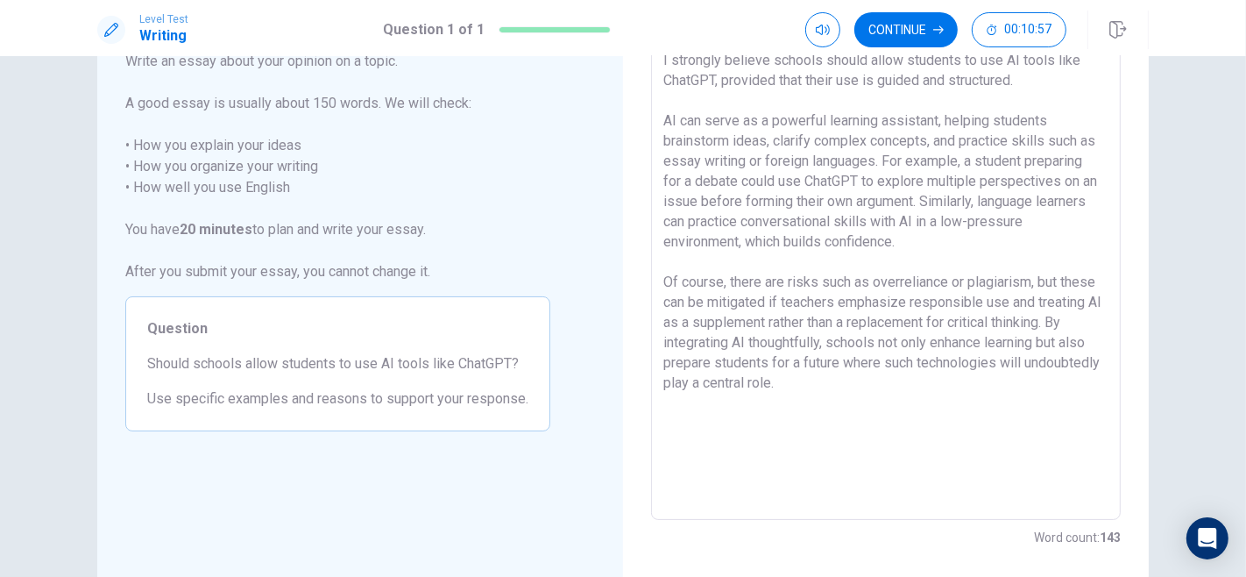
scroll to position [1, 0]
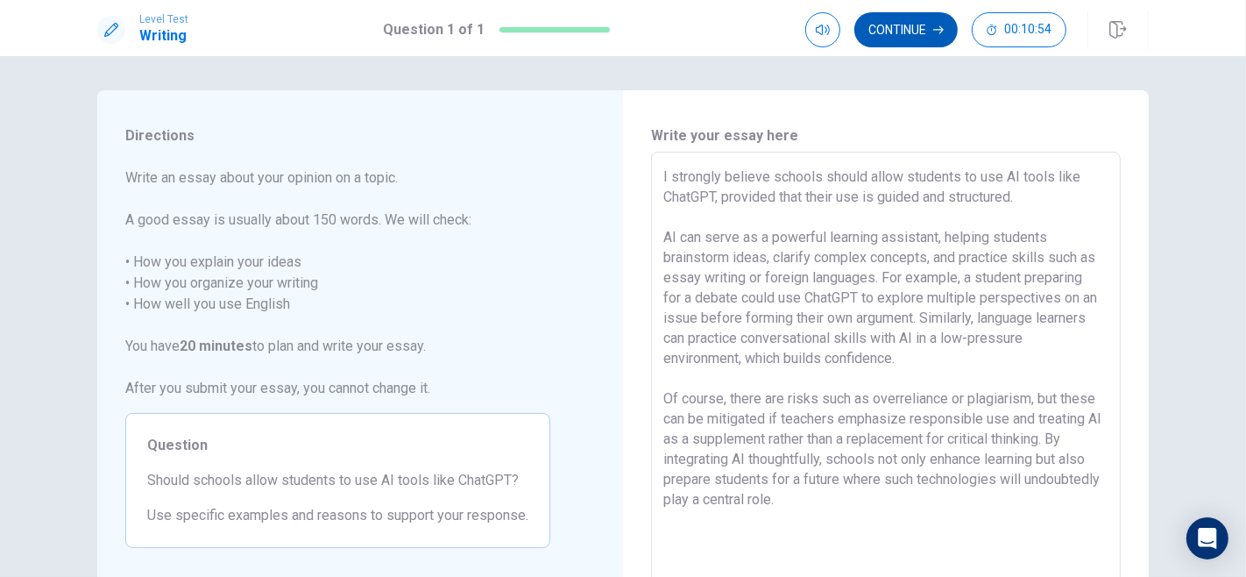
click at [905, 40] on button "Continue" at bounding box center [906, 29] width 103 height 35
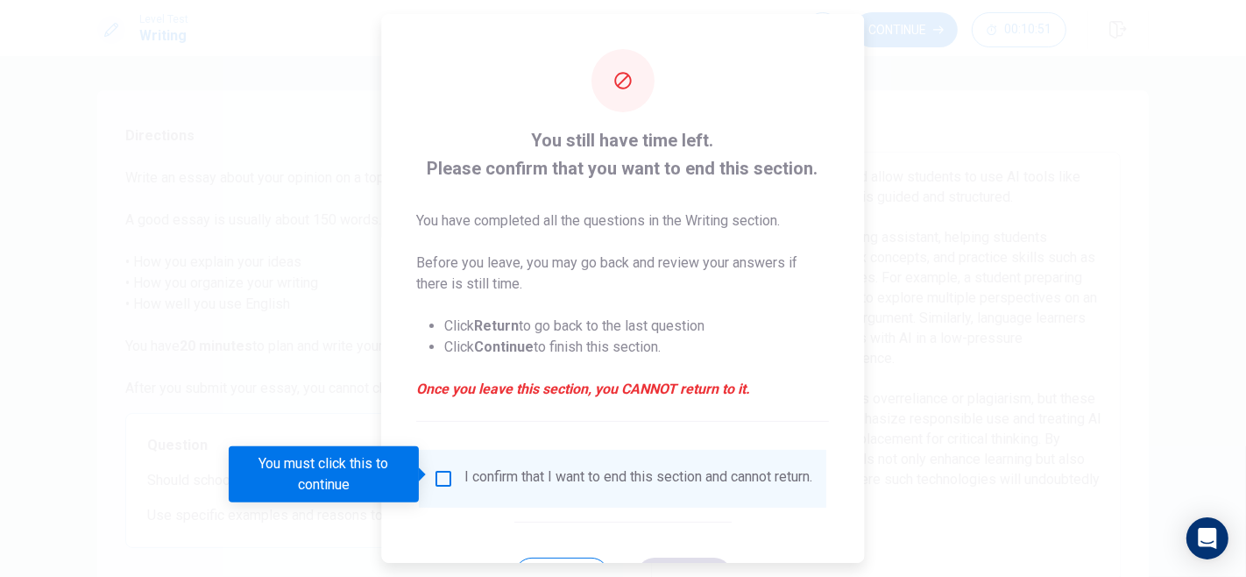
scroll to position [77, 0]
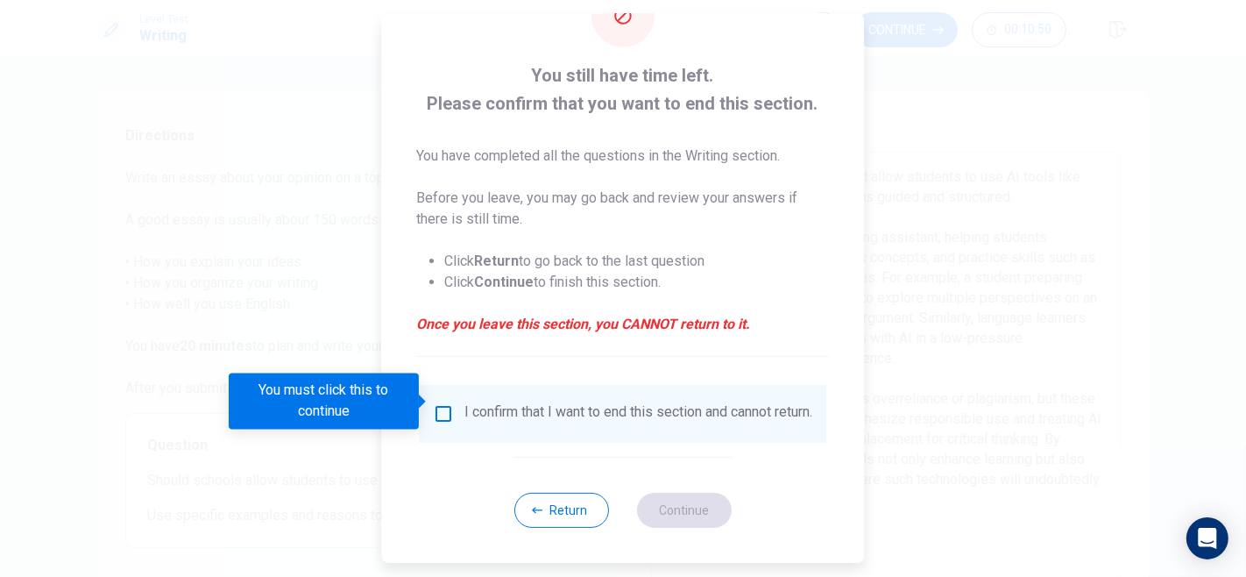
click at [443, 403] on input "You must click this to continue" at bounding box center [444, 413] width 21 height 21
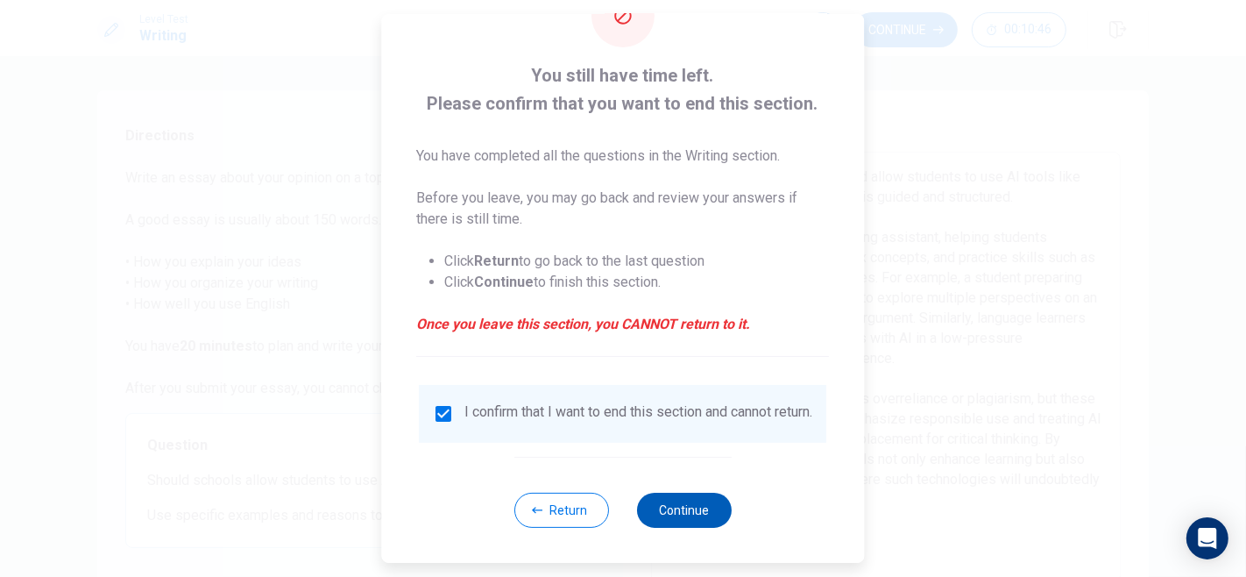
click at [701, 506] on button "Continue" at bounding box center [684, 510] width 95 height 35
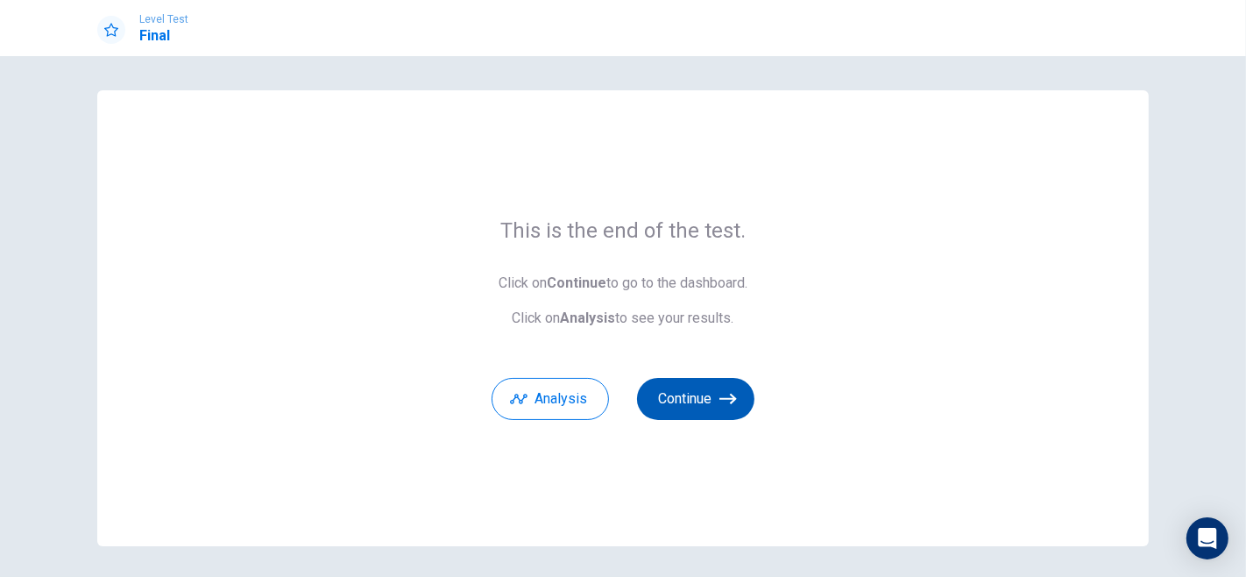
click at [703, 408] on button "Continue" at bounding box center [695, 399] width 117 height 42
